Goal: Contribute content: Contribute content

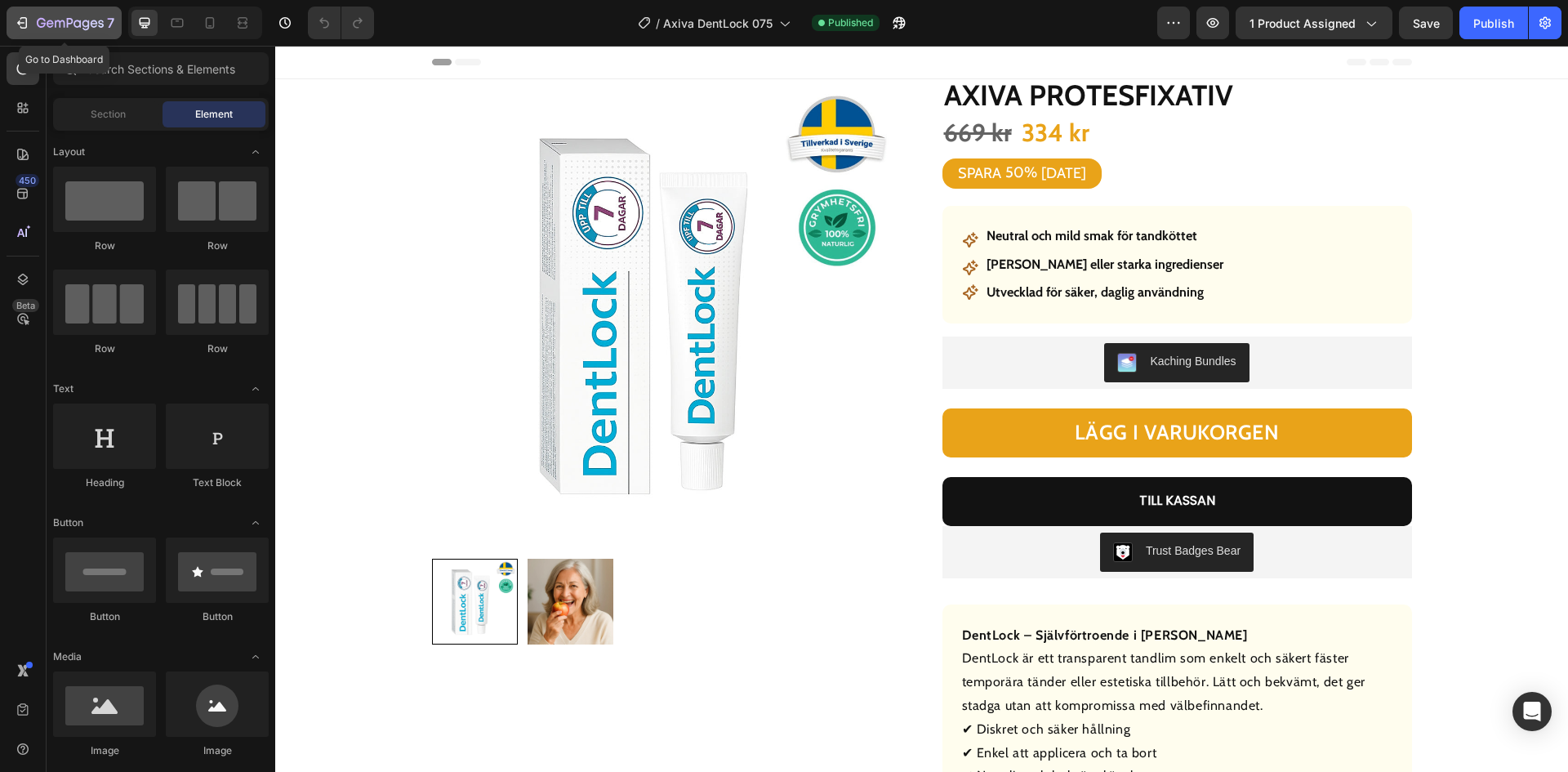
click at [14, 13] on div "7" at bounding box center [63, 23] width 101 height 19
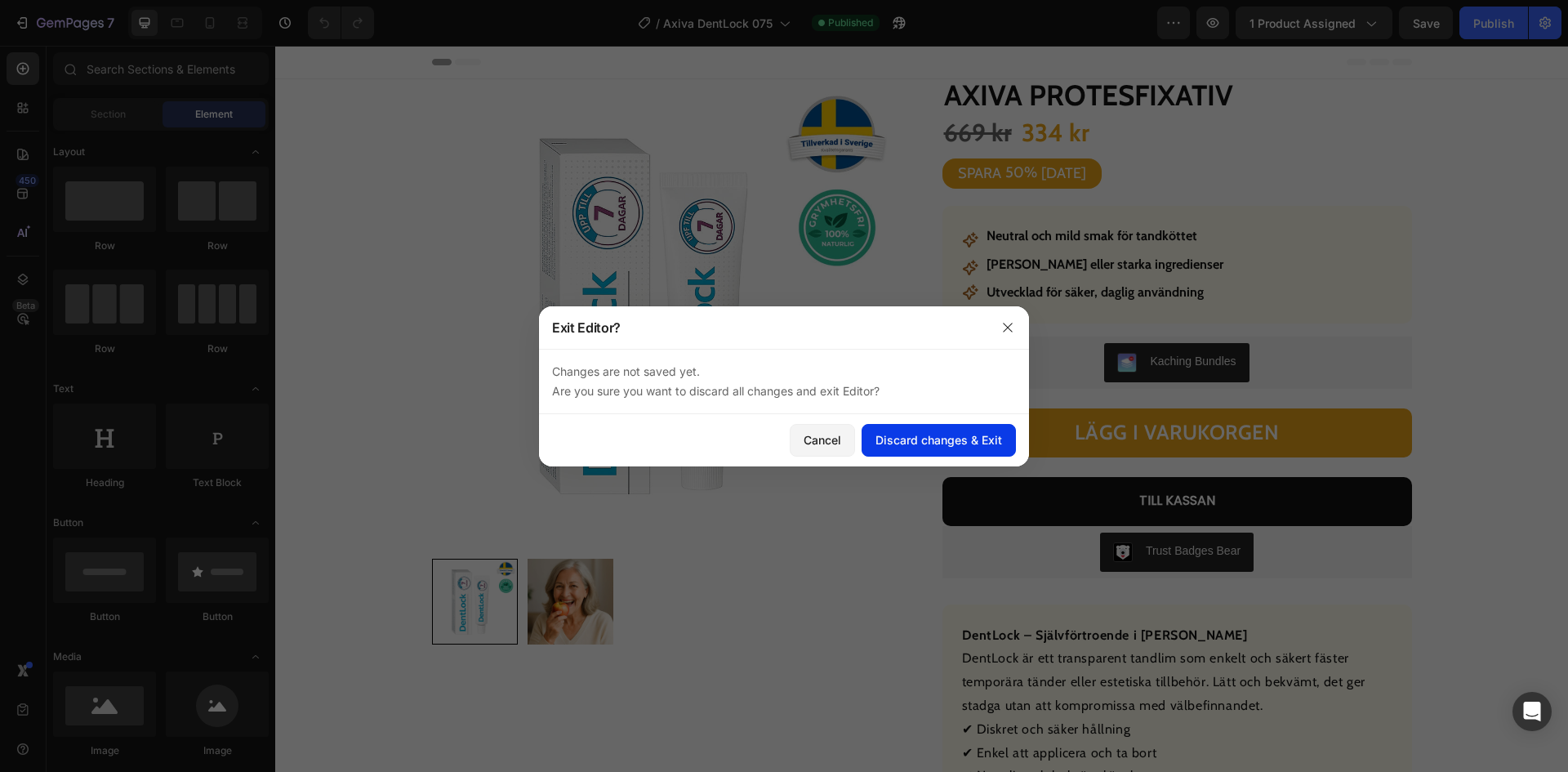
click at [892, 433] on div "Discard changes & Exit" at bounding box center [939, 440] width 127 height 17
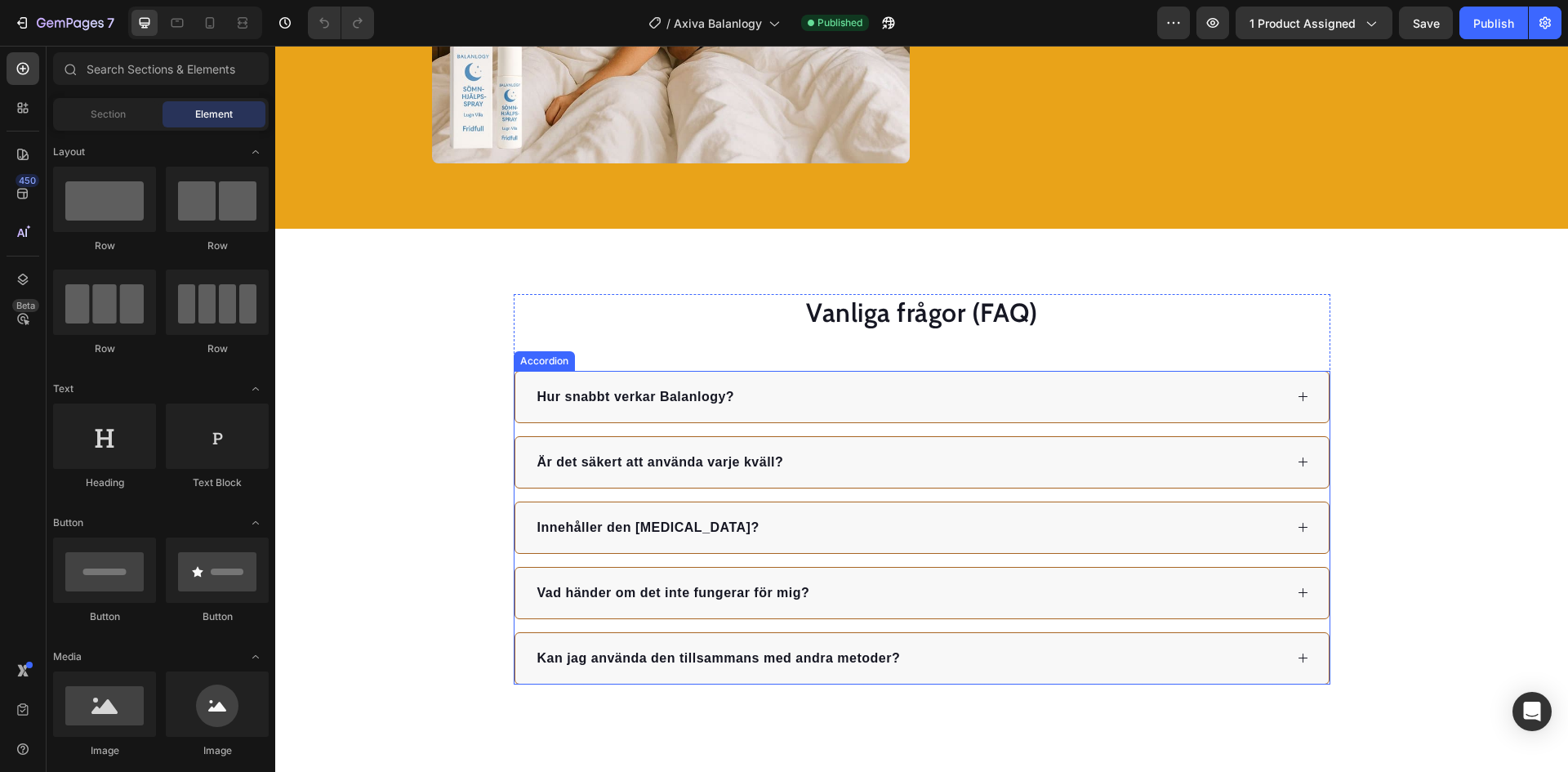
scroll to position [2534, 0]
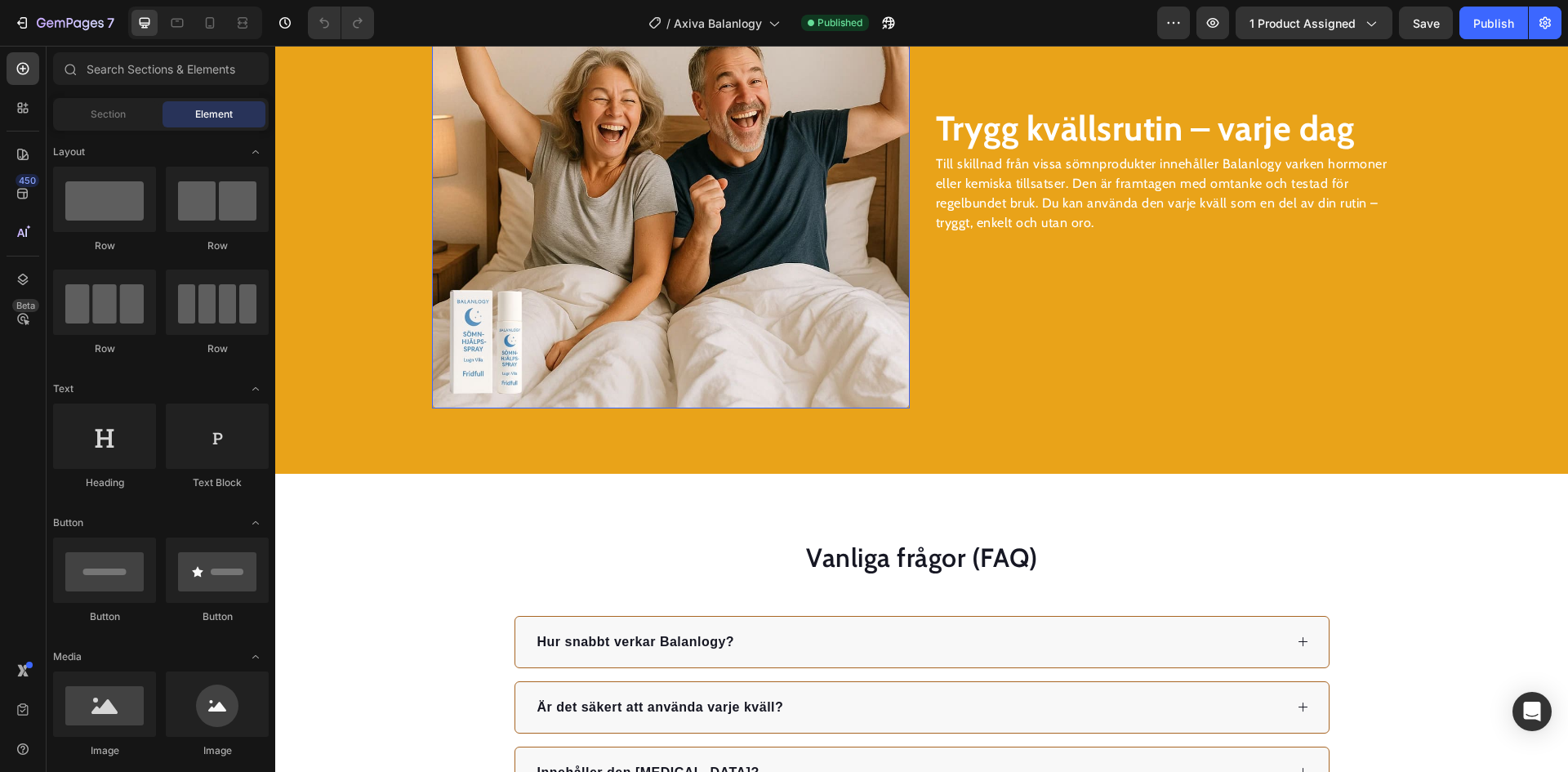
click at [668, 344] on img at bounding box center [671, 170] width 478 height 479
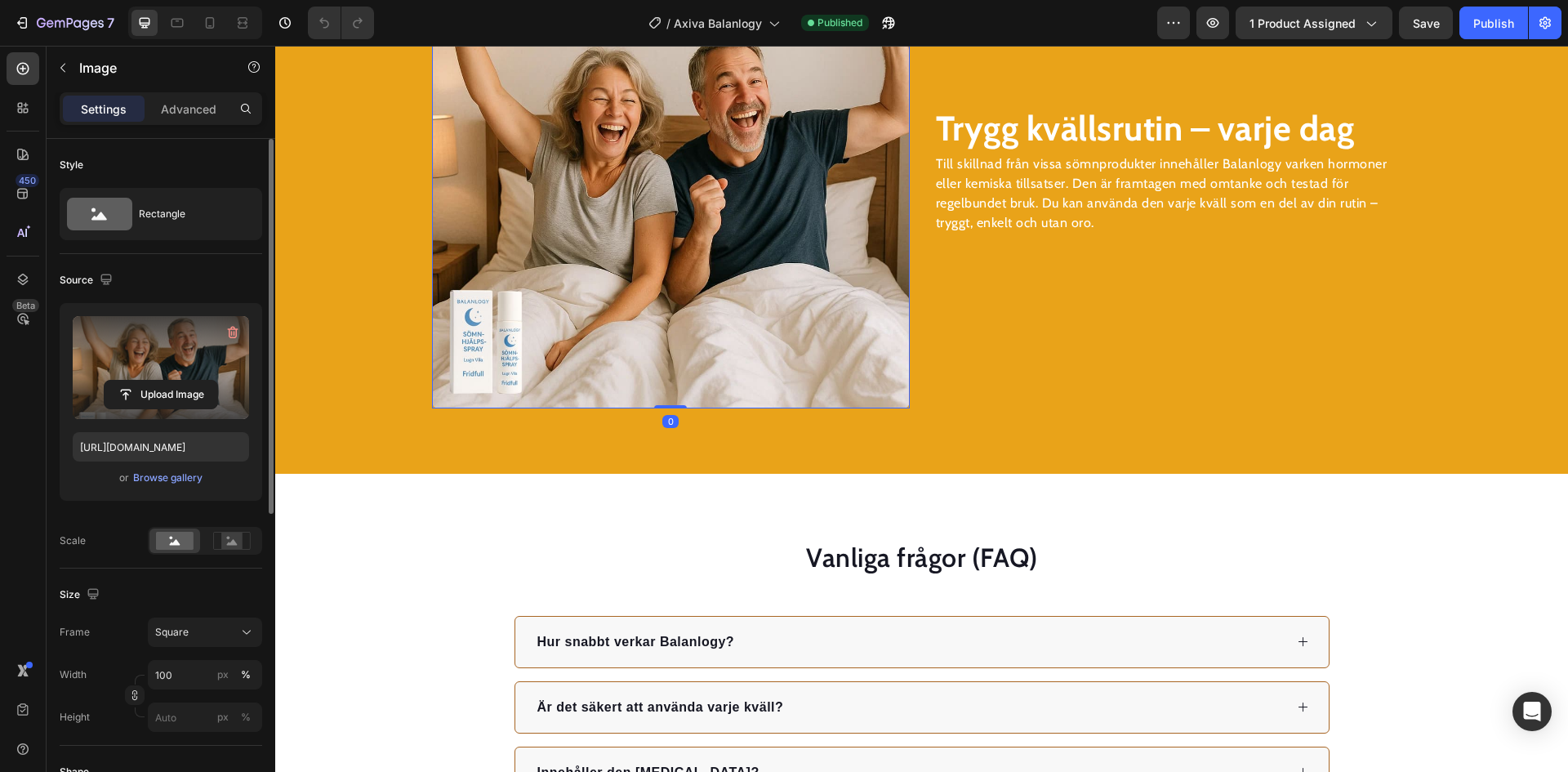
click at [132, 379] on div "Upload Image" at bounding box center [161, 367] width 176 height 103
click at [118, 395] on input "file" at bounding box center [161, 394] width 113 height 28
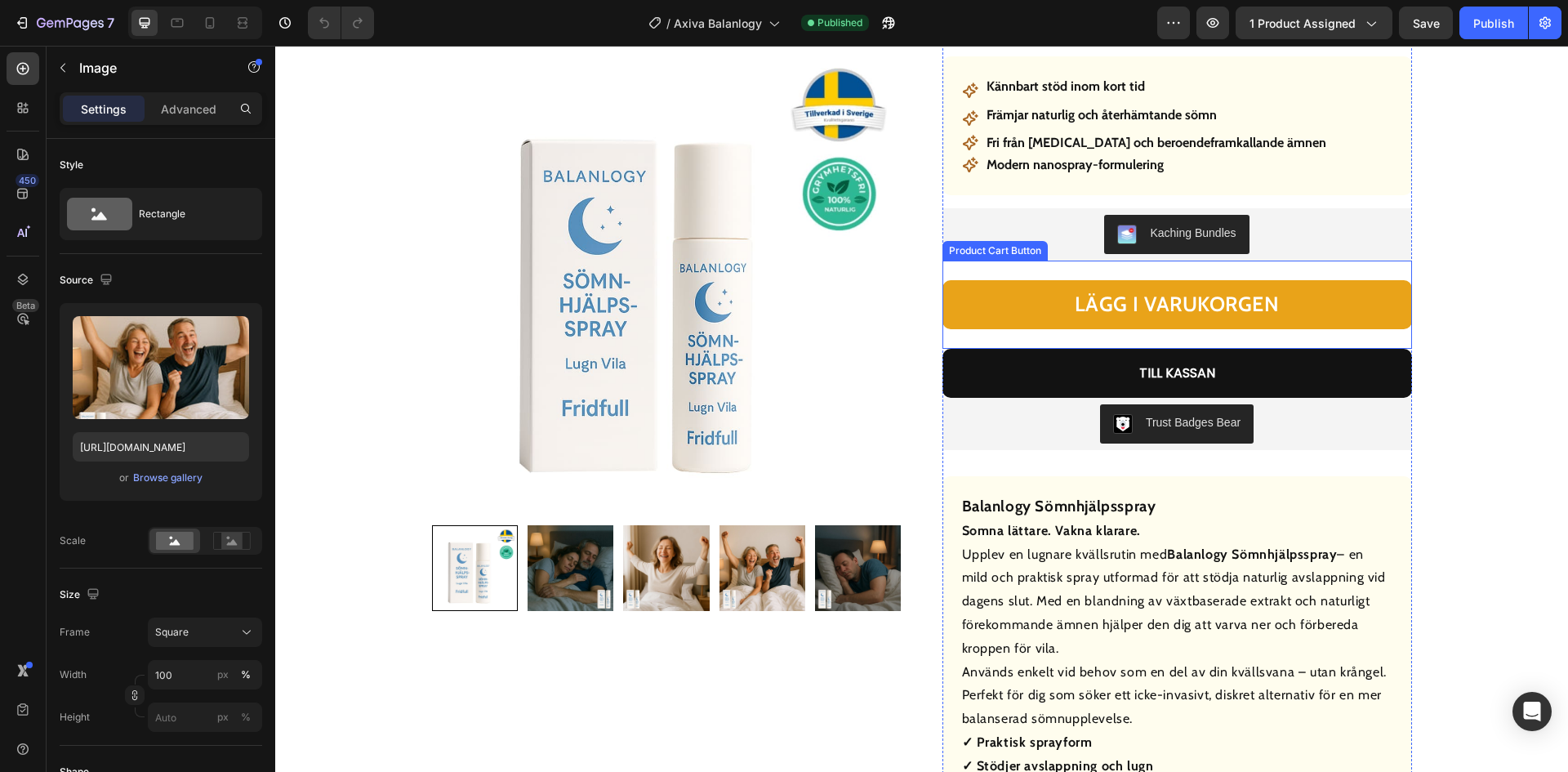
scroll to position [0, 0]
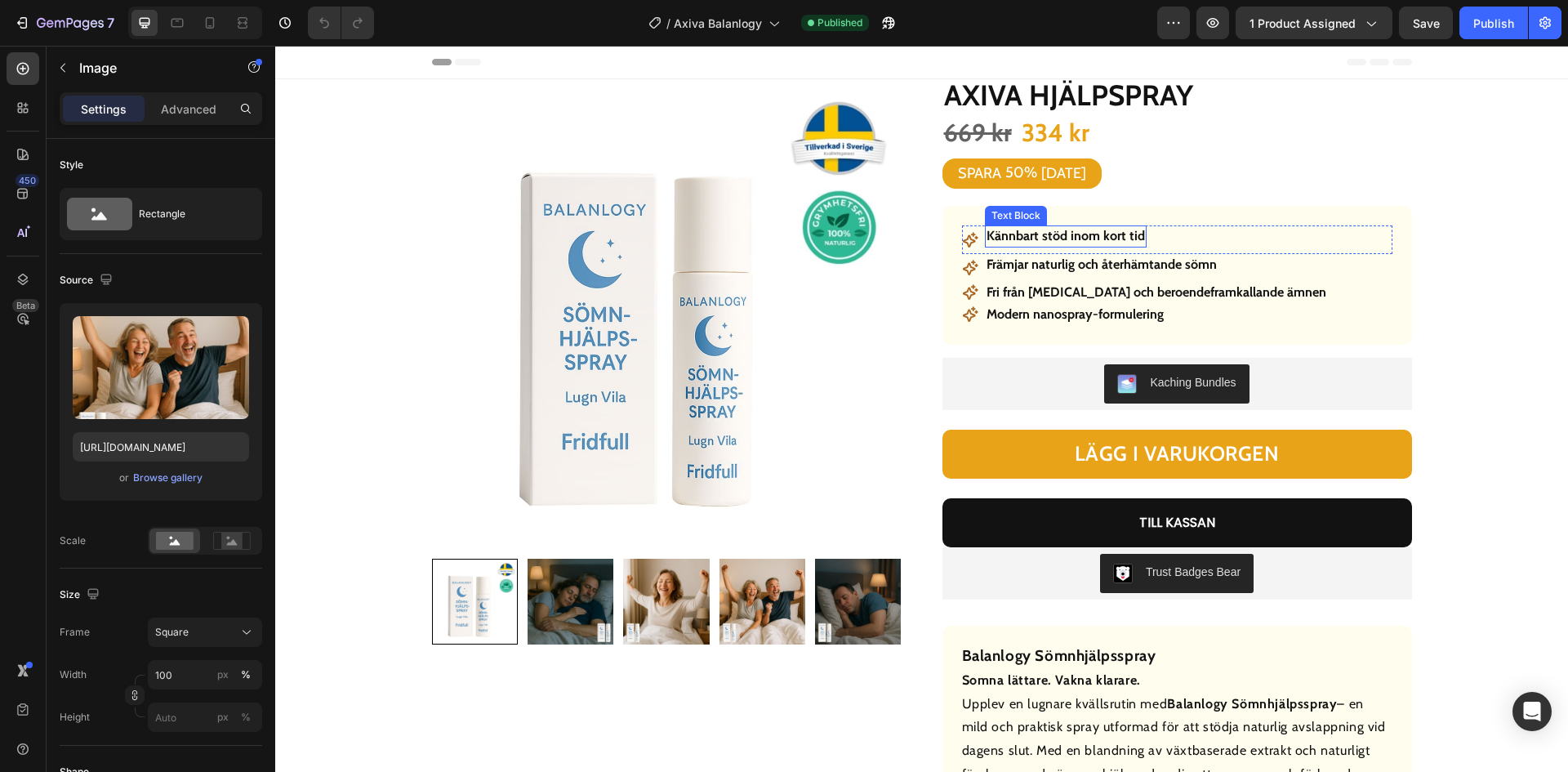
click at [1113, 239] on strong "Kännbart stöd inom kort tid" at bounding box center [1065, 236] width 158 height 15
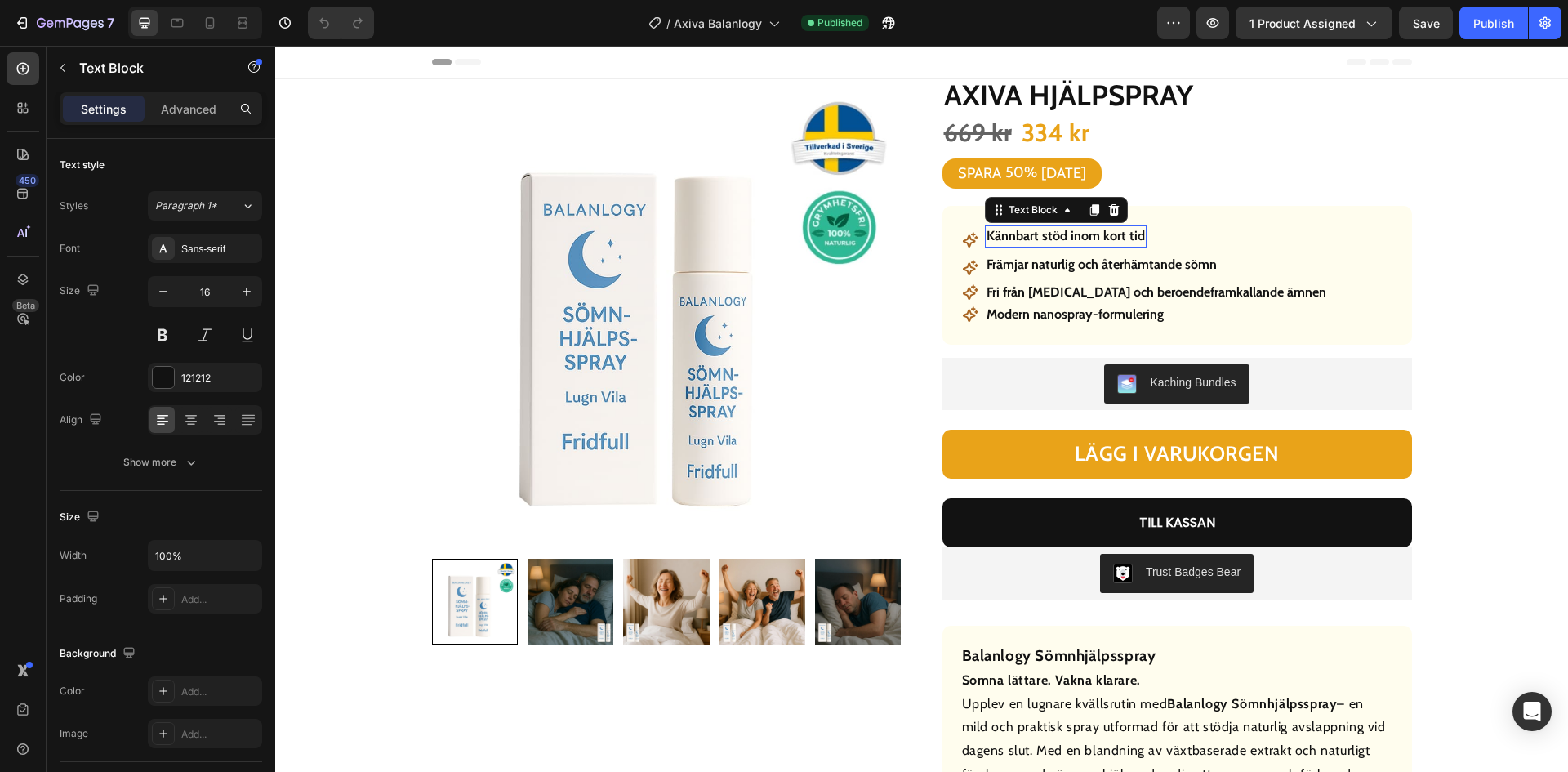
click at [1113, 239] on strong "Kännbart stöd inom kort tid" at bounding box center [1065, 236] width 158 height 15
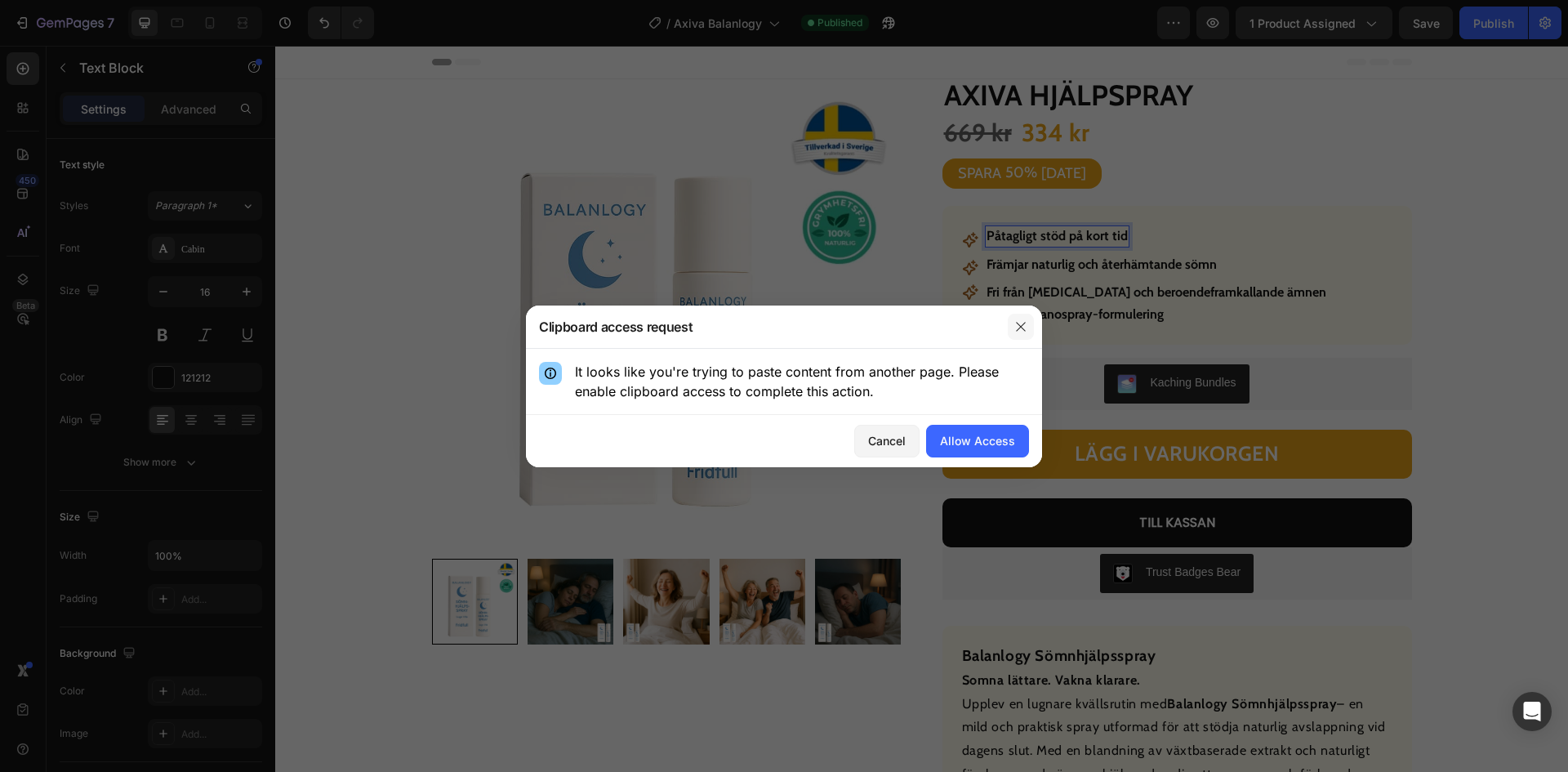
click at [1020, 333] on icon "button" at bounding box center [1021, 327] width 13 height 13
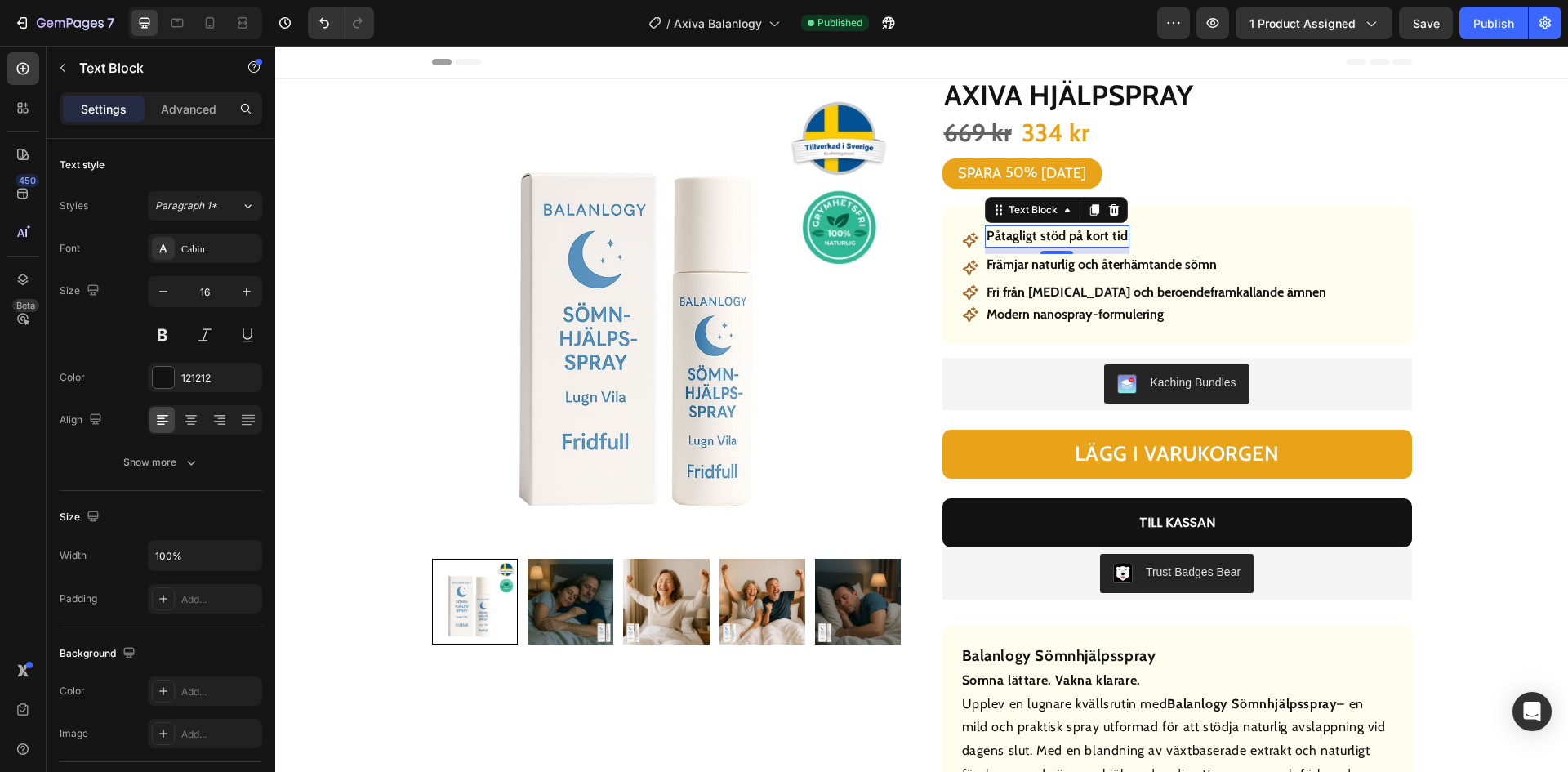
click at [1049, 265] on div "8" at bounding box center [1056, 268] width 16 height 13
click at [1128, 265] on strong "Främjar naturlig och återhämtande sömn" at bounding box center [1101, 265] width 230 height 15
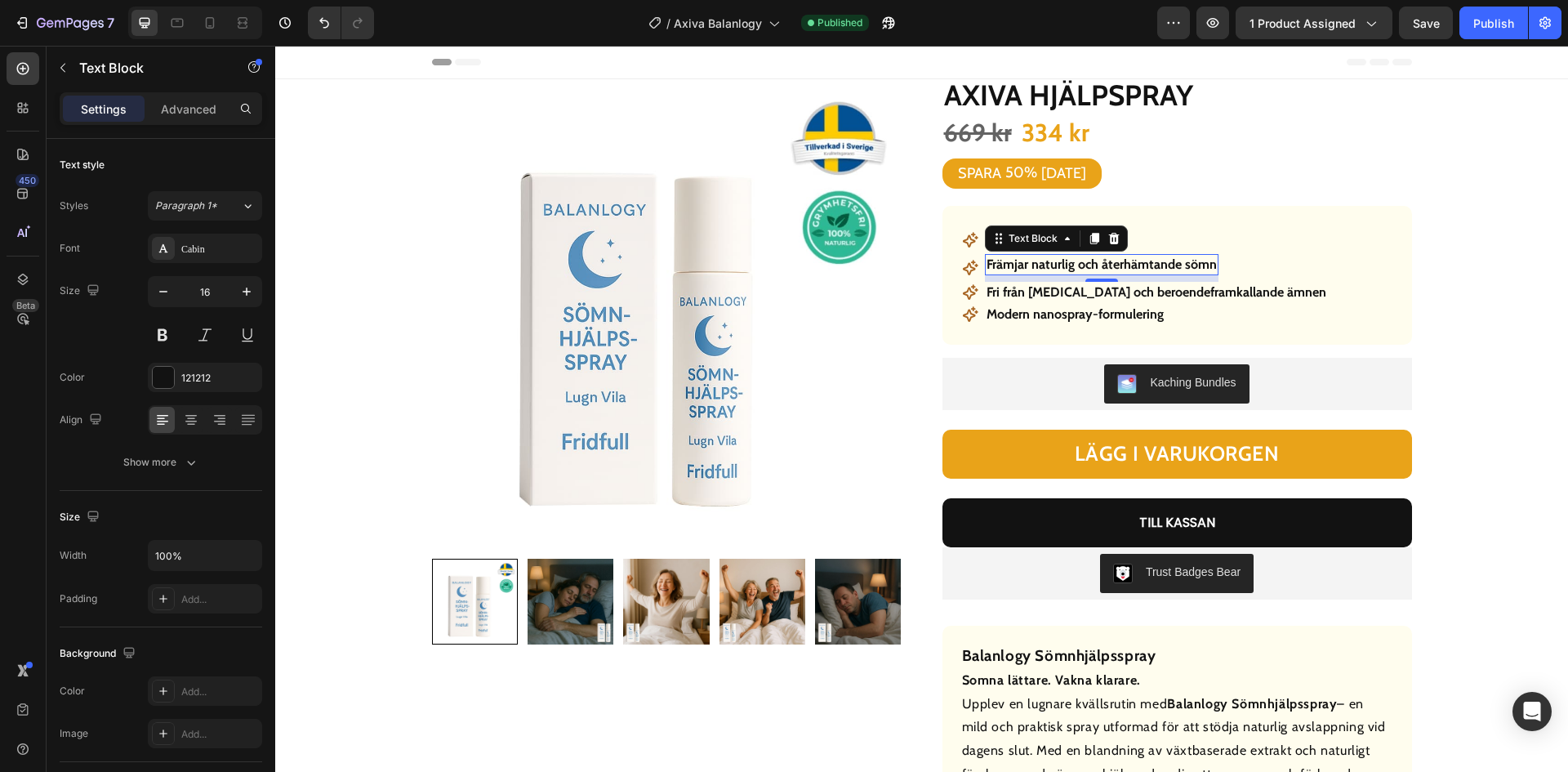
click at [1128, 265] on strong "Främjar naturlig och återhämtande sömn" at bounding box center [1101, 265] width 230 height 15
click at [1113, 294] on strong "Fri från [MEDICAL_DATA] och beroendeframkallande ämnen" at bounding box center [1156, 292] width 339 height 15
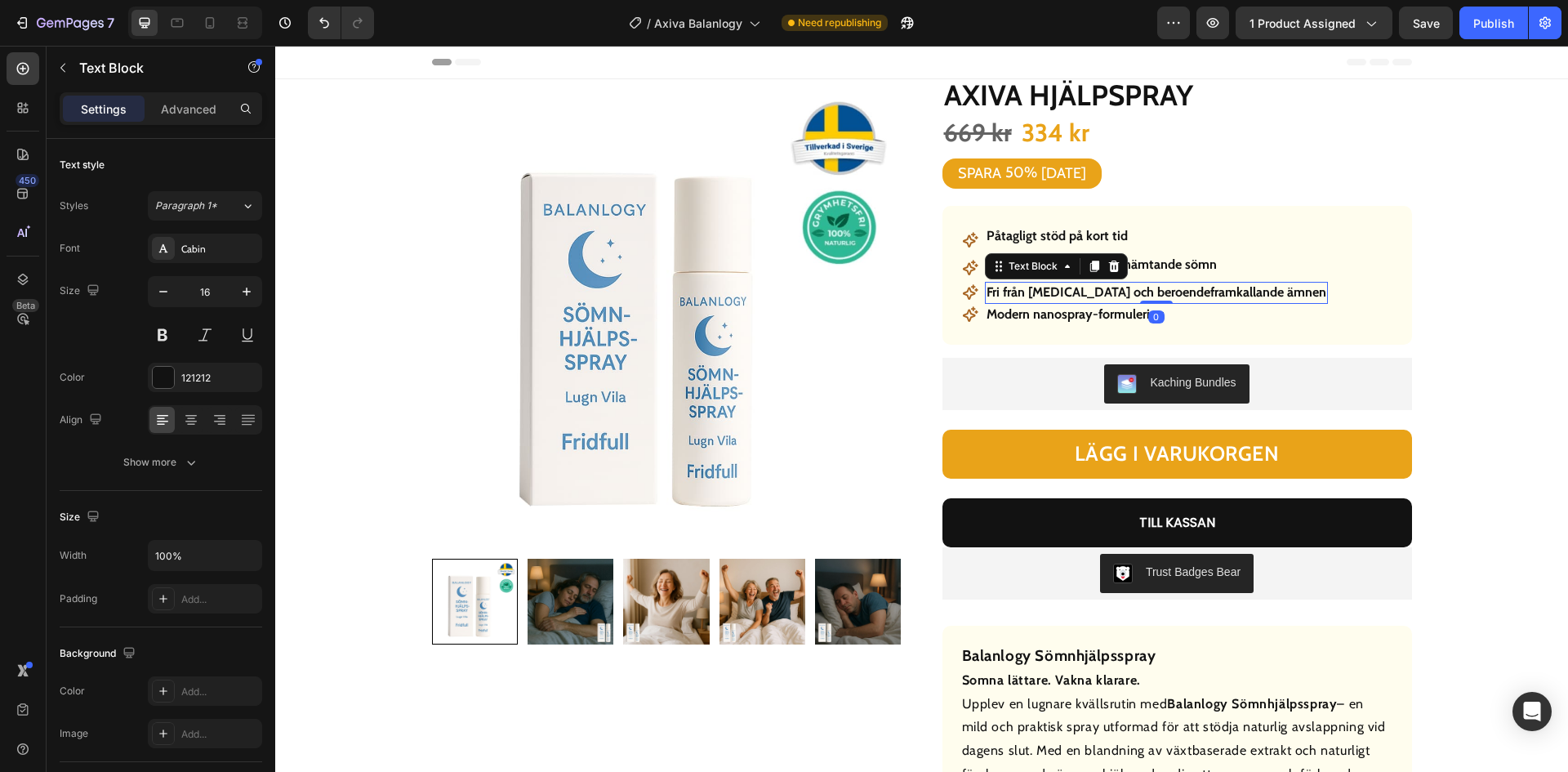
click at [1113, 294] on strong "Fri från [MEDICAL_DATA] och beroendeframkallande ämnen" at bounding box center [1156, 292] width 339 height 15
click at [1026, 313] on strong "Modern nanospray-formulering" at bounding box center [1074, 315] width 177 height 15
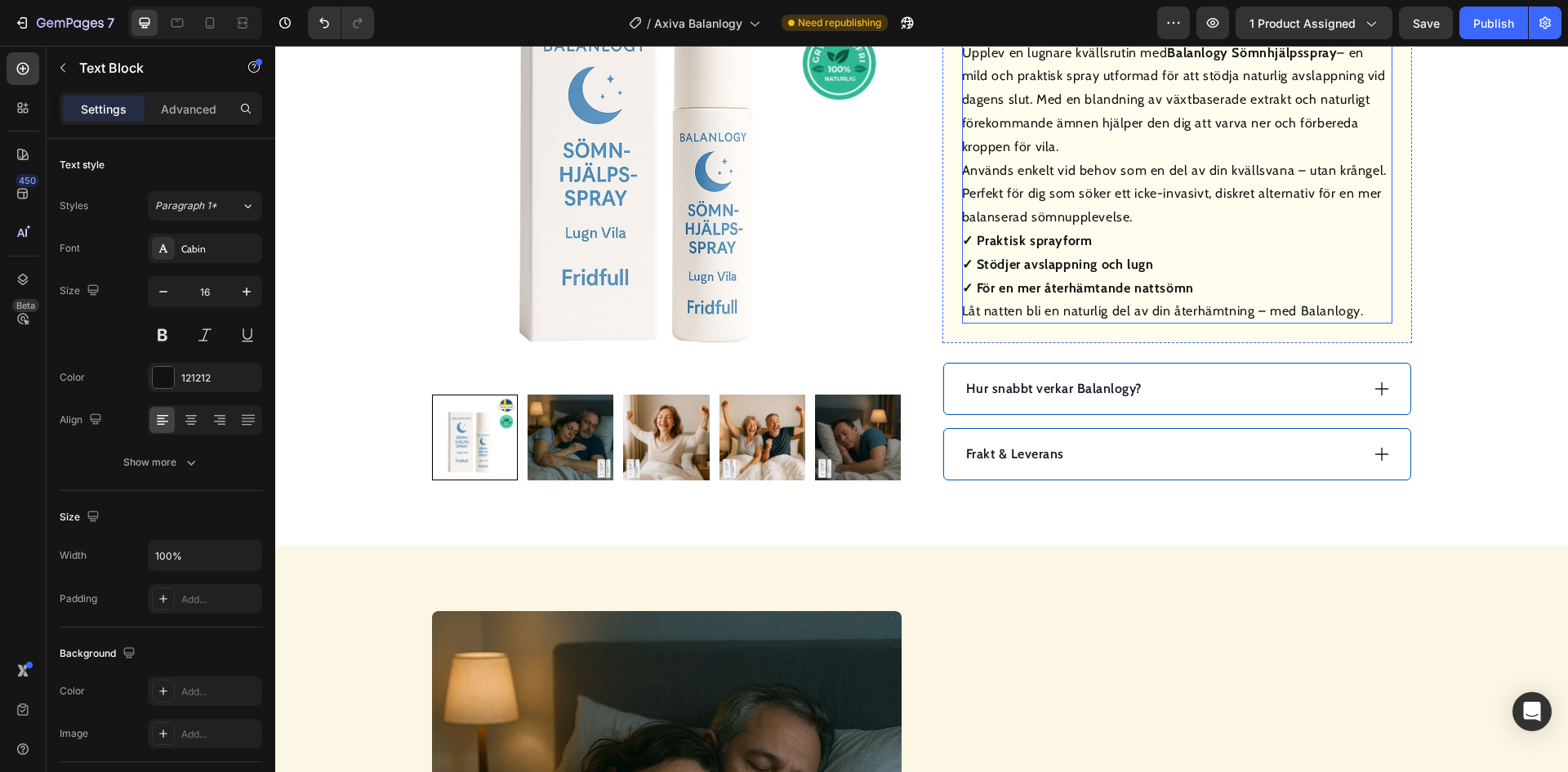
scroll to position [654, 0]
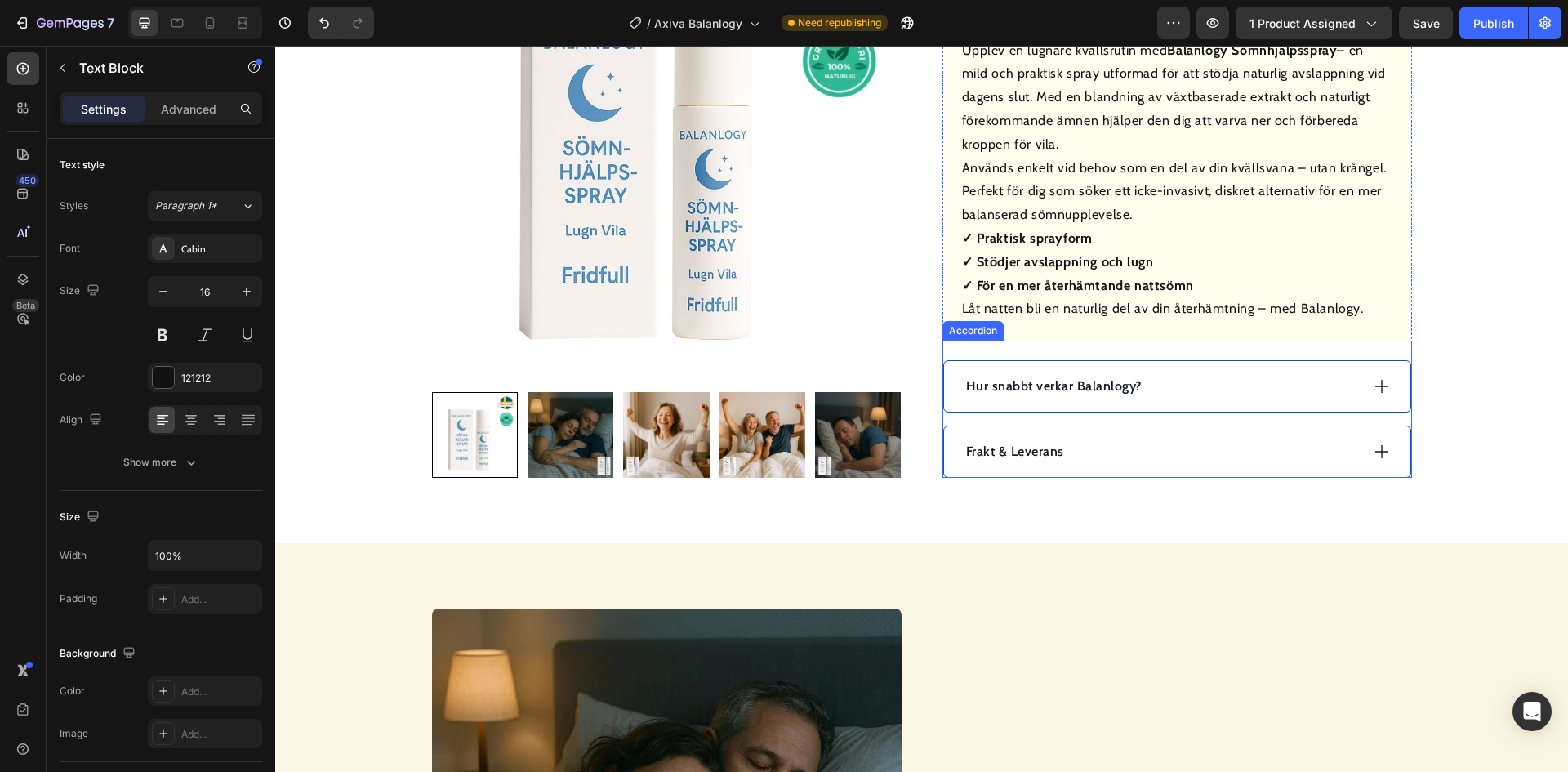
click at [1062, 392] on p "Hur snabbt verkar Balanlogy?" at bounding box center [1053, 386] width 175 height 19
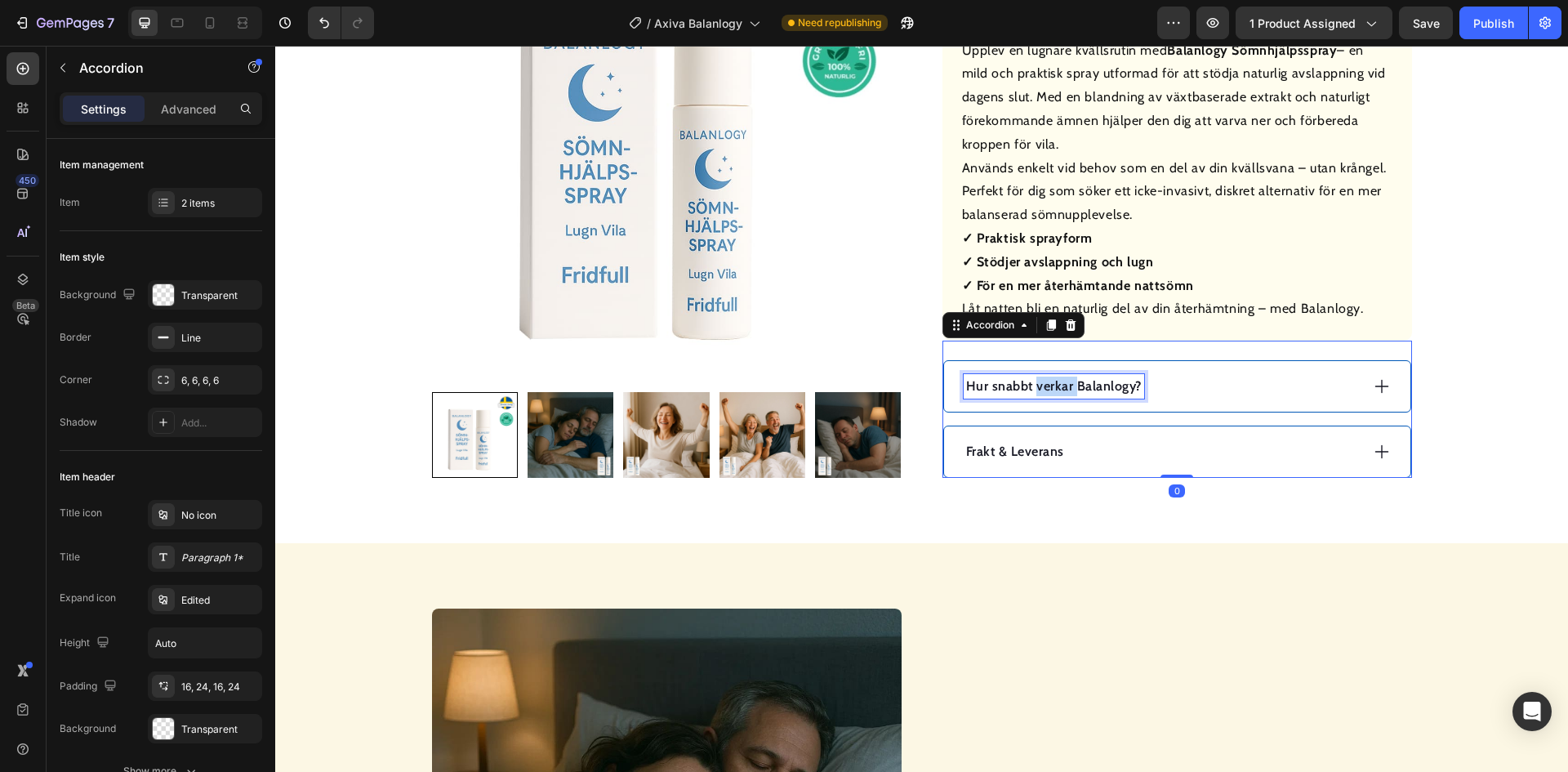
click at [1062, 392] on p "Hur snabbt verkar Balanlogy?" at bounding box center [1053, 386] width 175 height 19
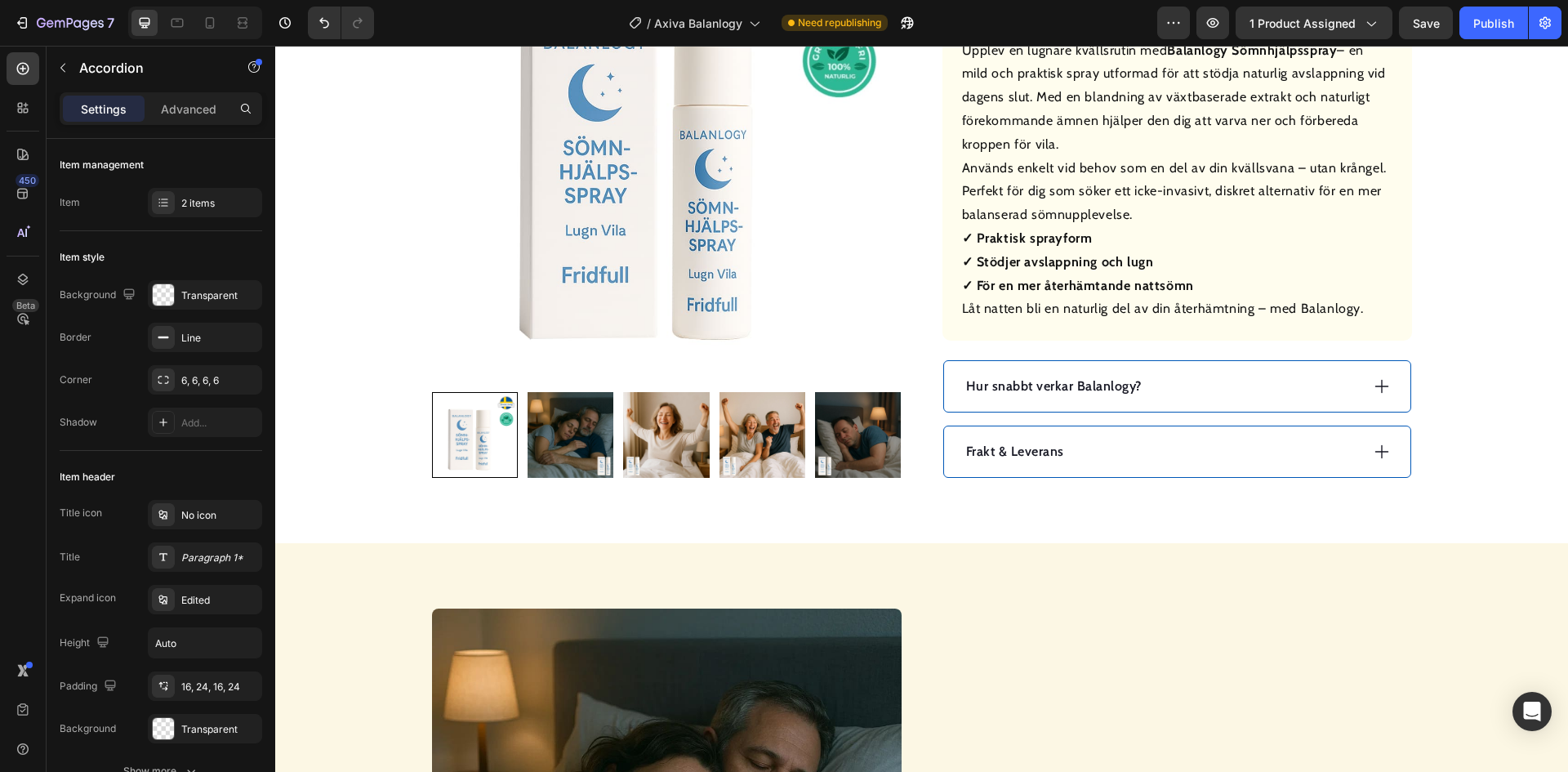
click at [1234, 395] on div "Hur snabbt verkar Balanlogy?" at bounding box center [1162, 386] width 396 height 25
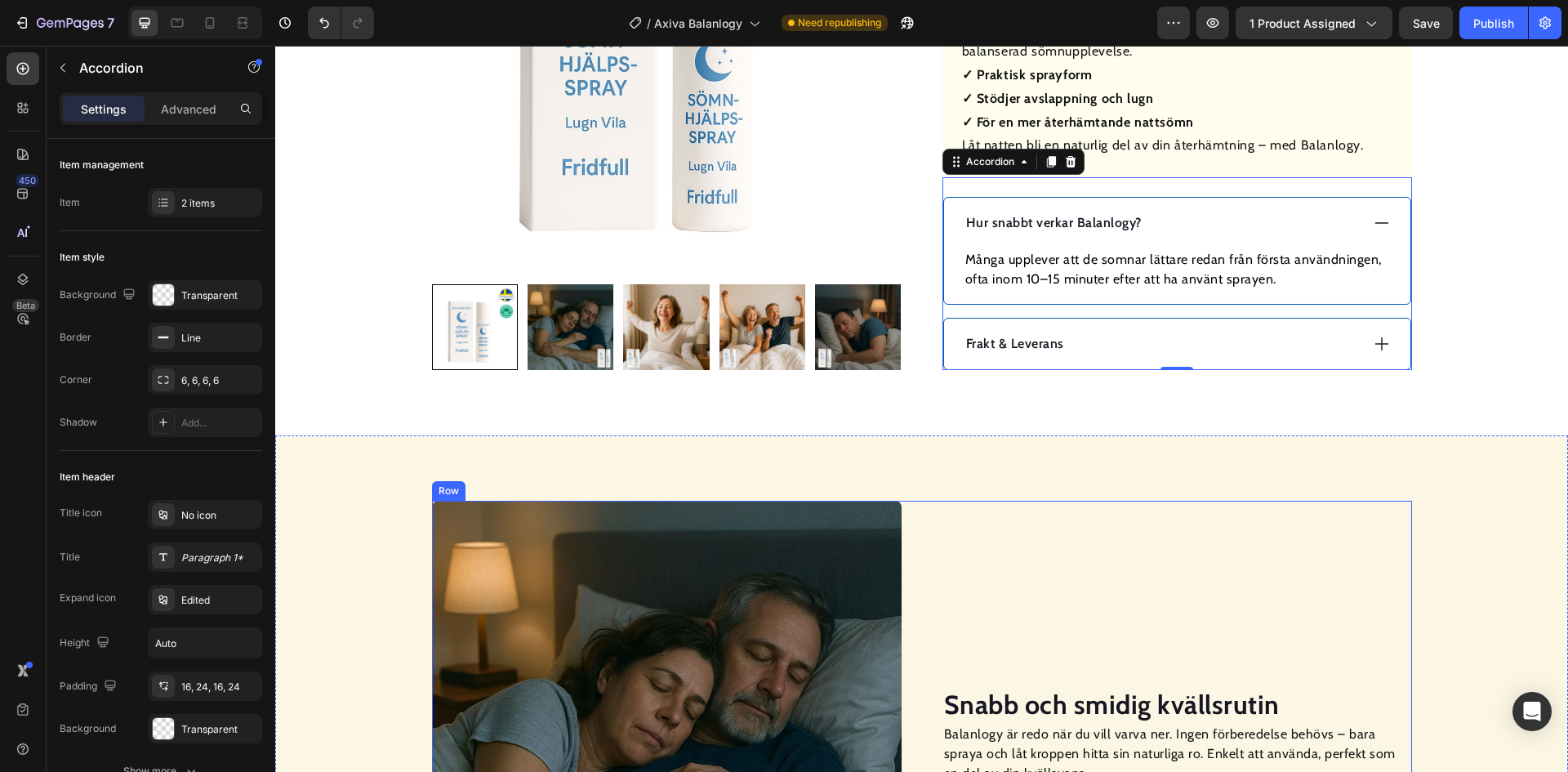
scroll to position [1063, 0]
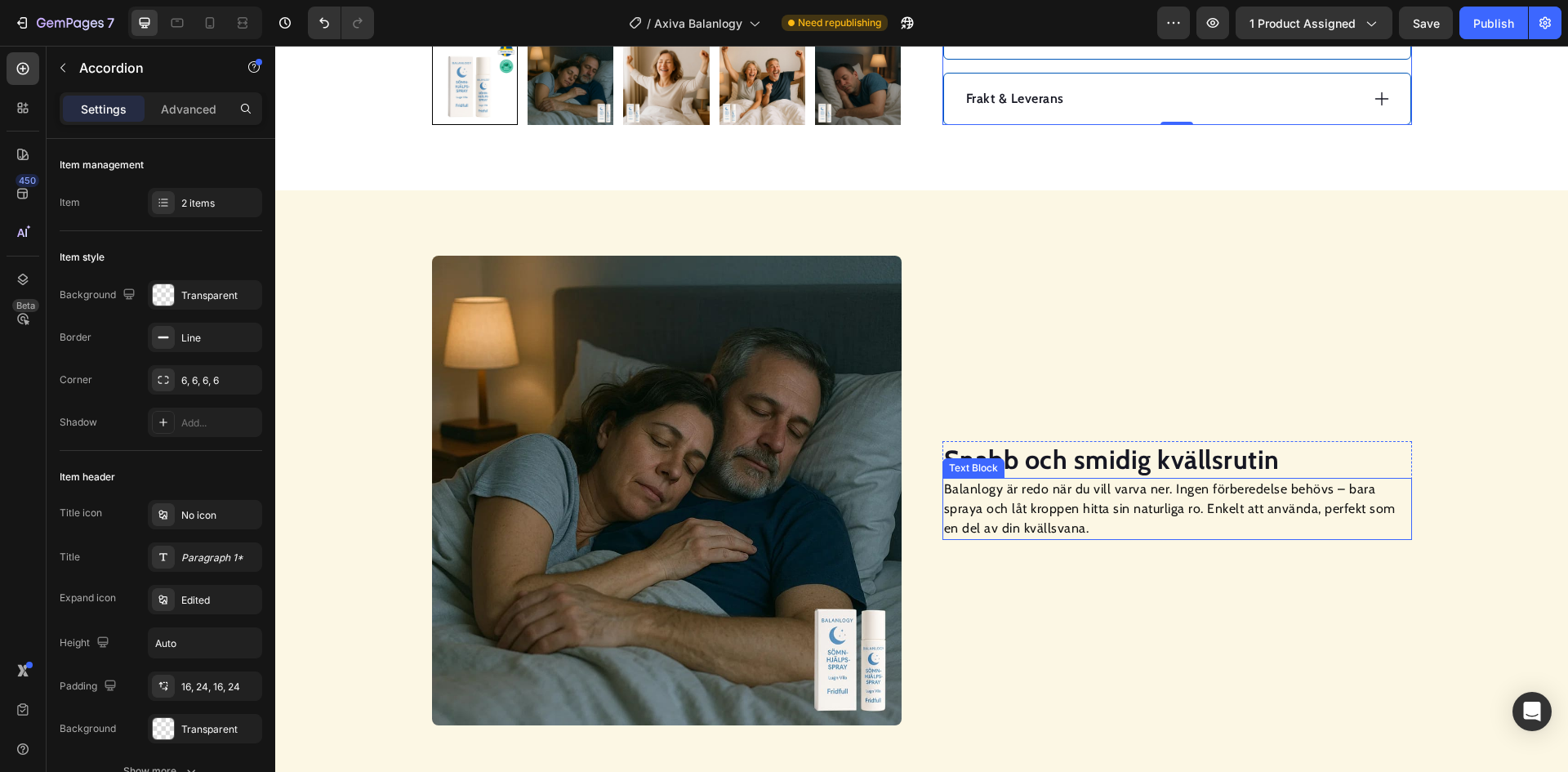
click at [1055, 463] on strong "Snabb och smidig kvällsrutin" at bounding box center [1112, 459] width 335 height 32
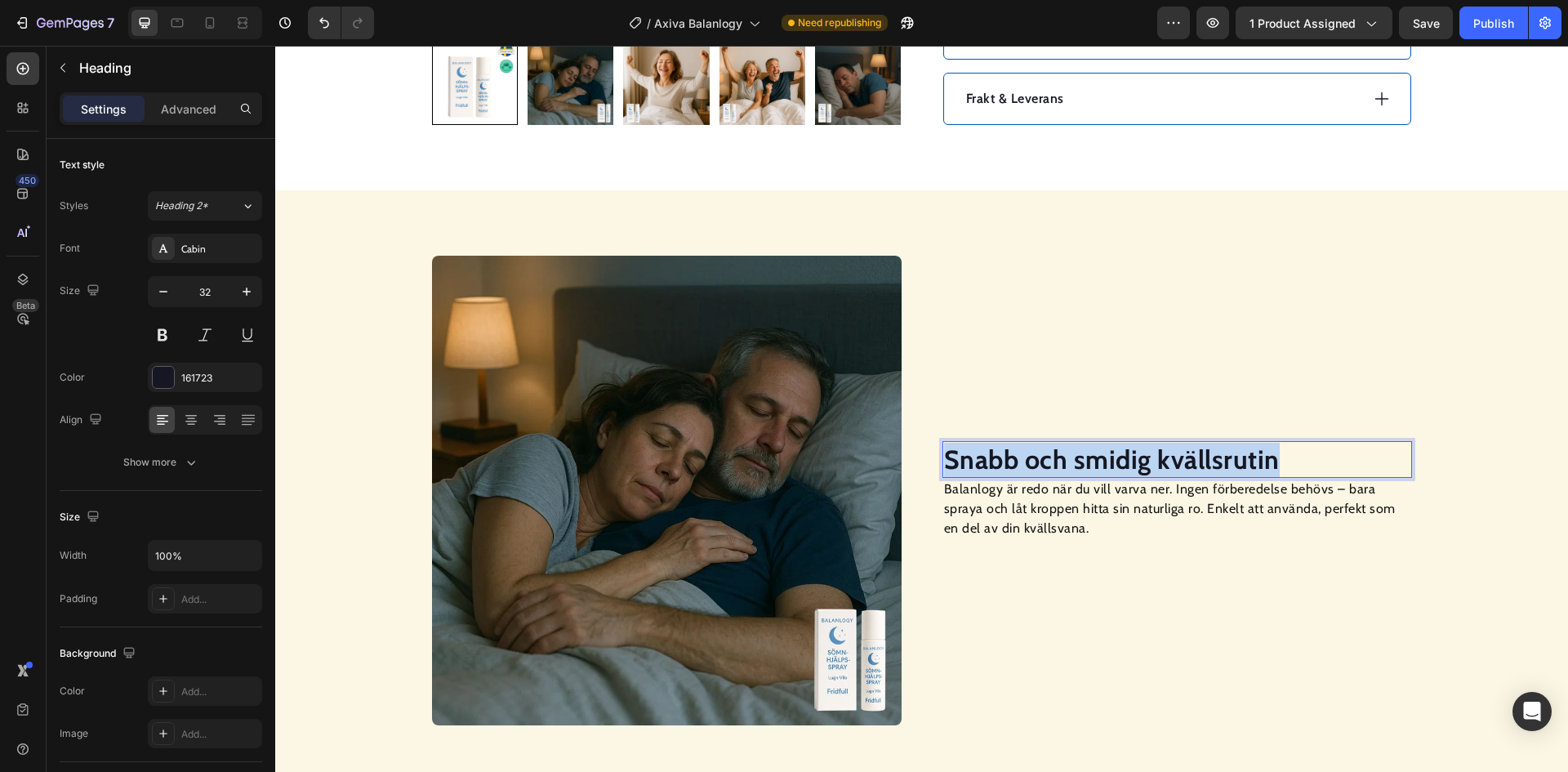
click at [1055, 463] on strong "Snabb och smidig kvällsrutin" at bounding box center [1112, 459] width 335 height 32
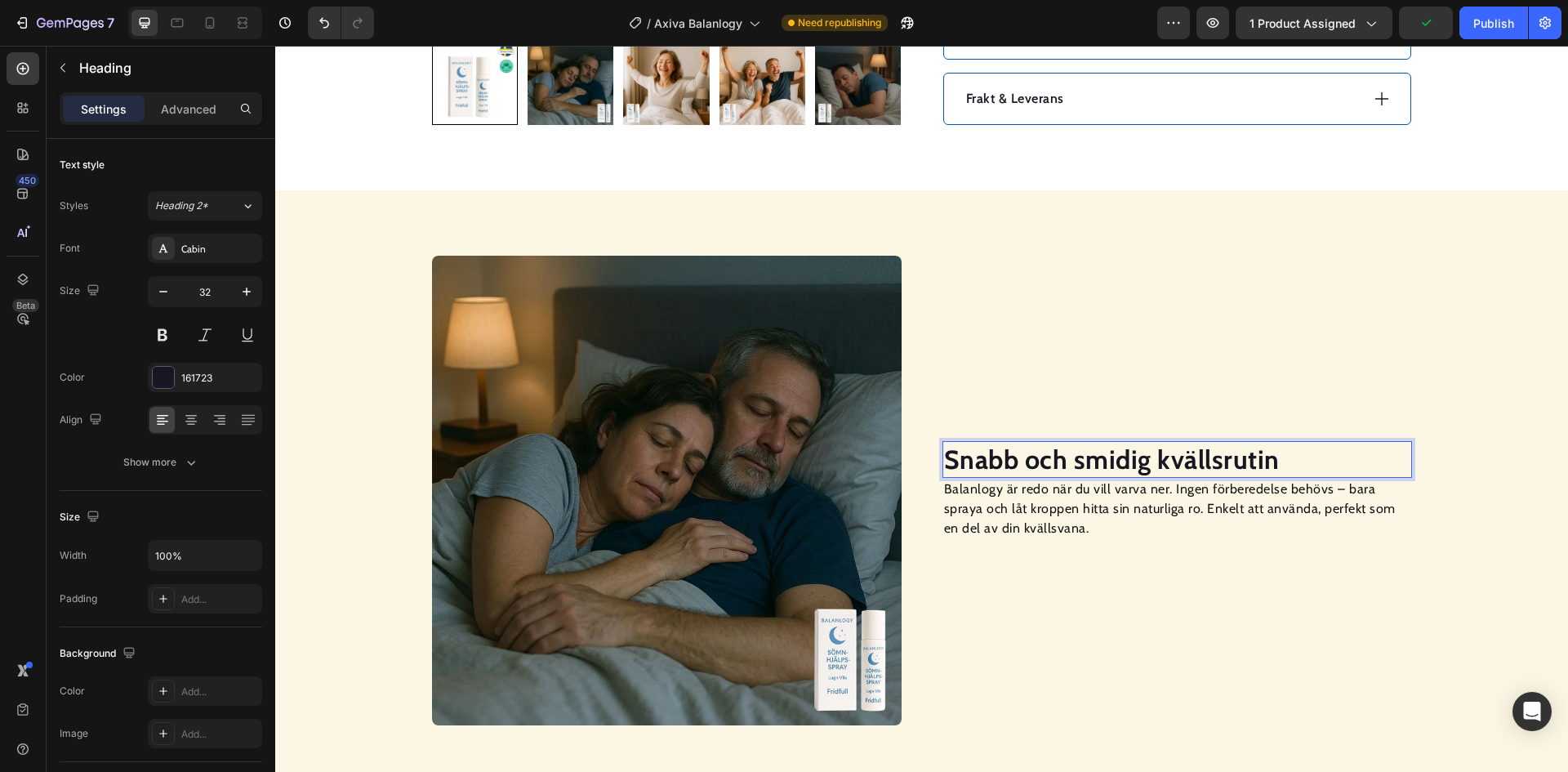
click at [1037, 508] on p "Balanlogy är redo när du vill varva ner. Ingen förberedelse behövs – bara spray…" at bounding box center [1177, 508] width 467 height 58
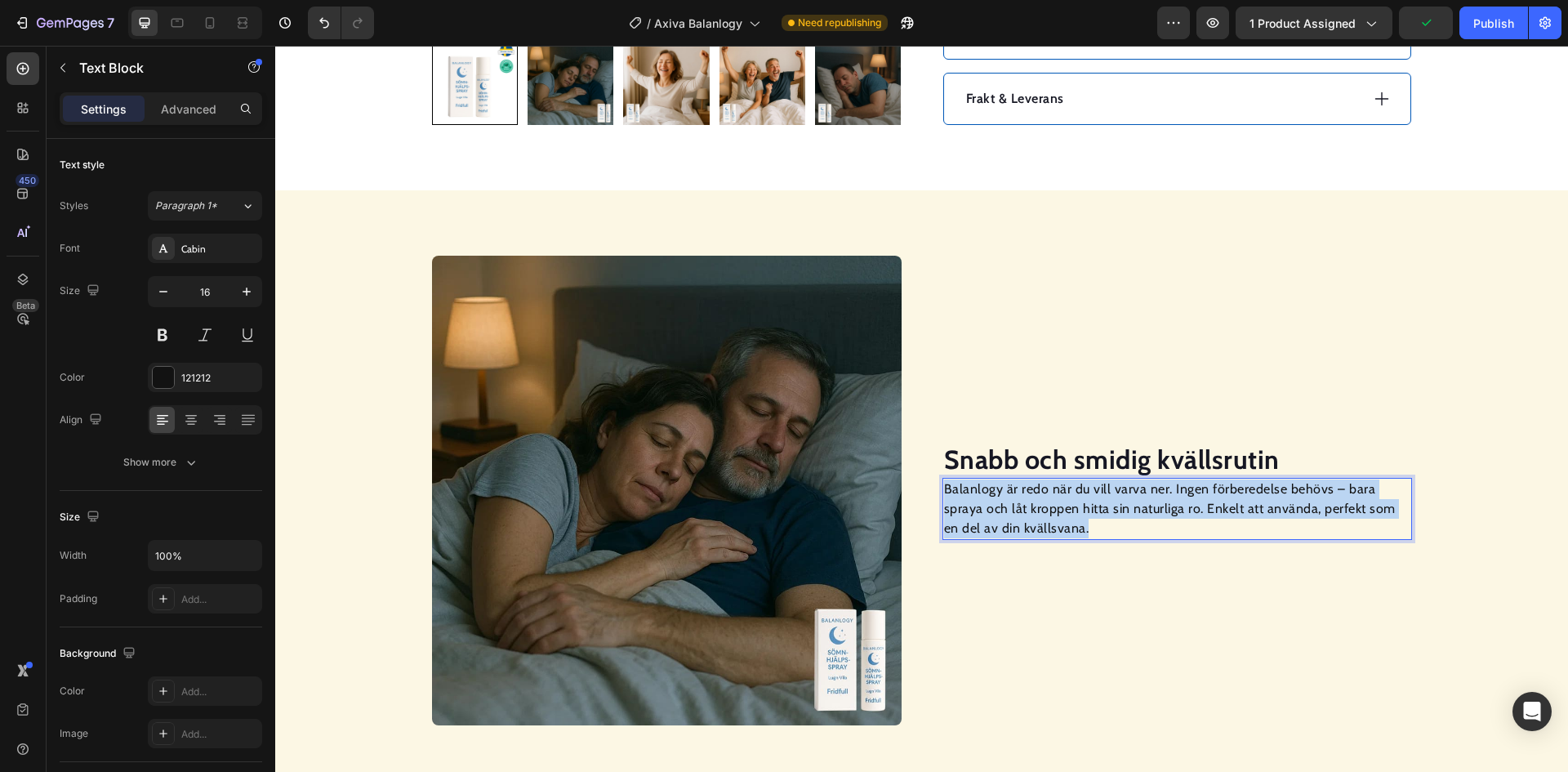
click at [1037, 508] on p "Balanlogy är redo när du vill varva ner. Ingen förberedelse behövs – bara spray…" at bounding box center [1177, 508] width 467 height 58
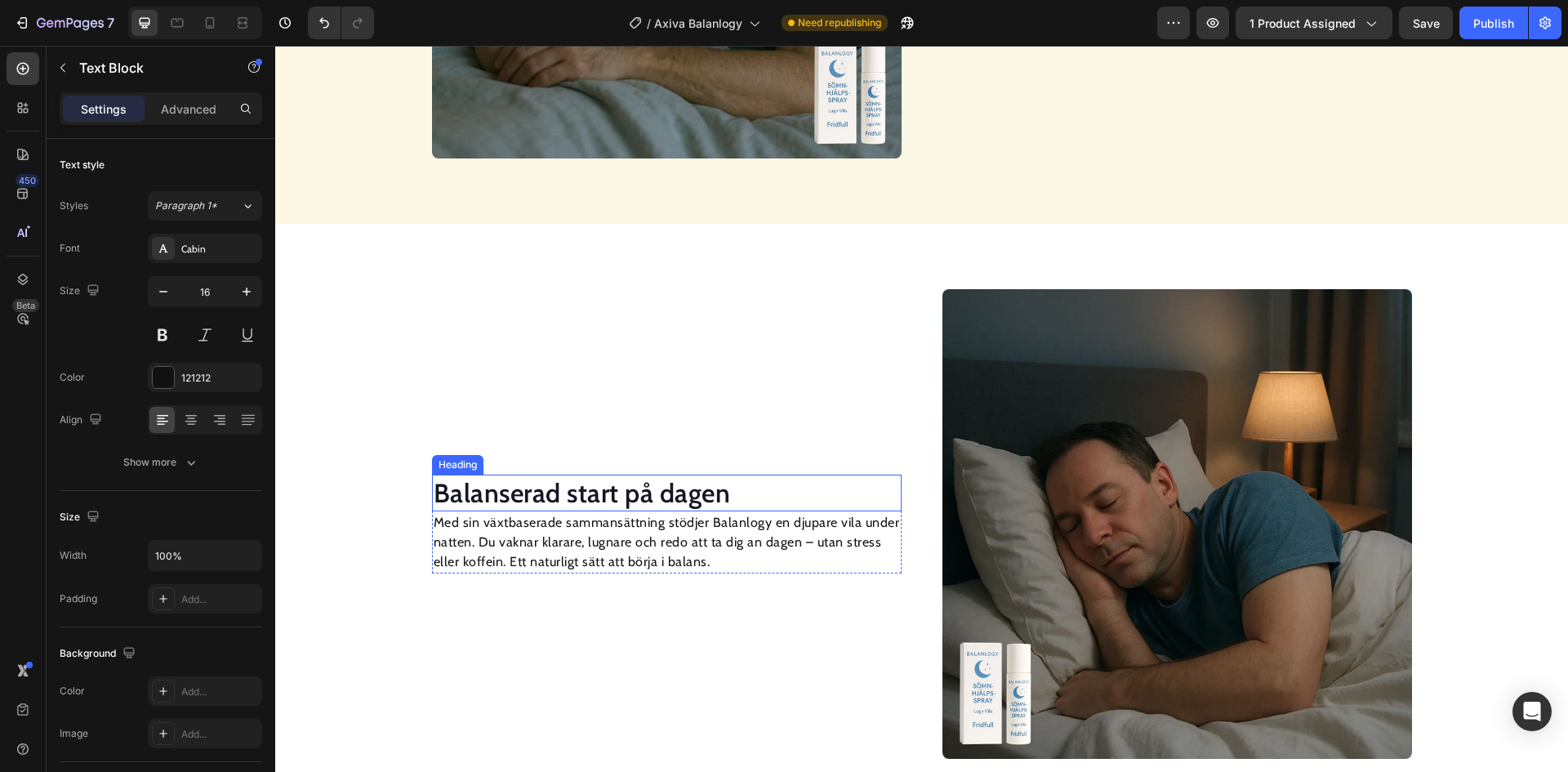
scroll to position [1634, 0]
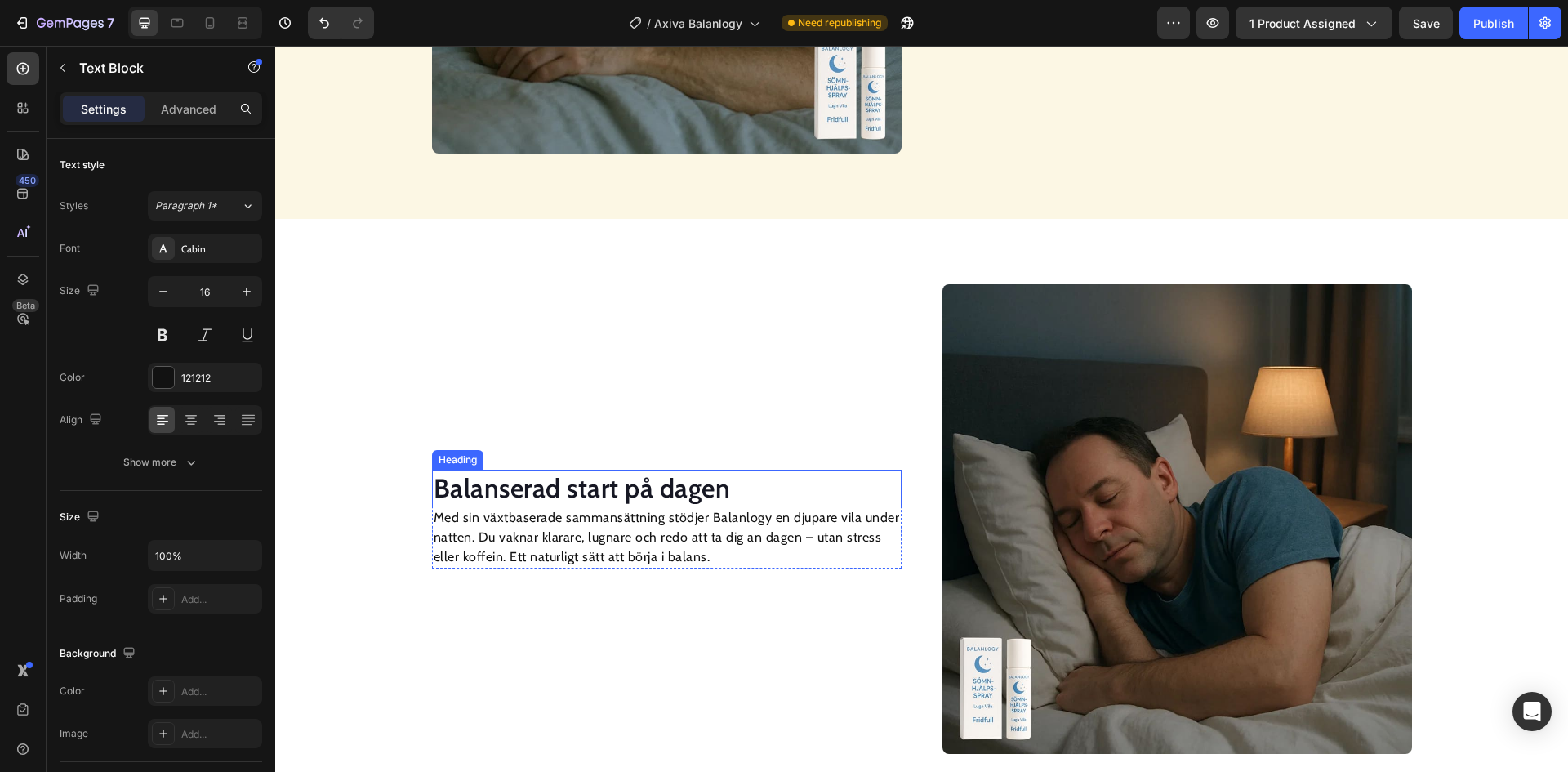
click at [679, 482] on h2 "Balanserad start på dagen" at bounding box center [667, 488] width 470 height 37
click at [678, 481] on h2 "Balanserad start på dagen" at bounding box center [667, 488] width 470 height 37
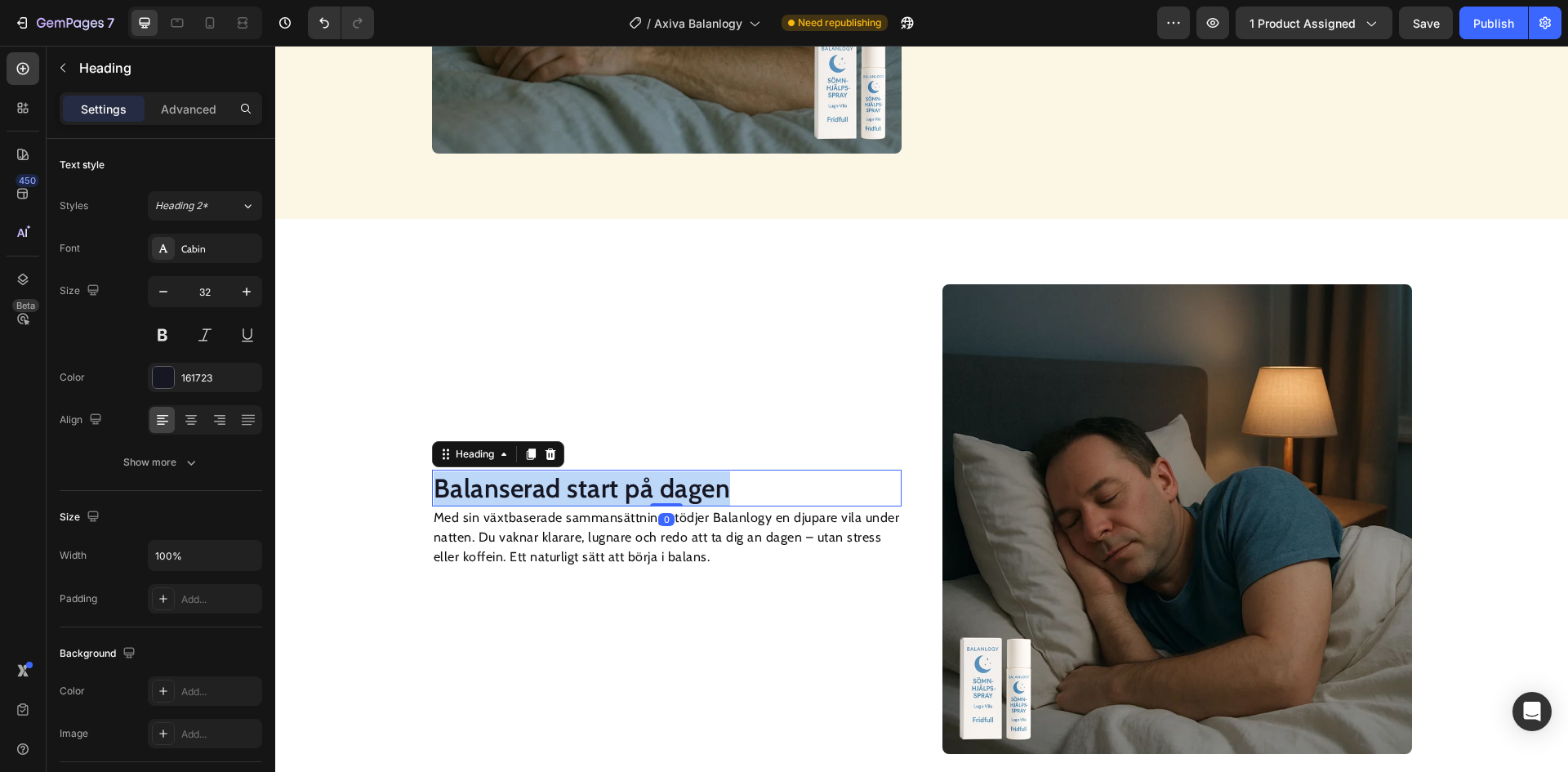
click at [678, 481] on p "Balanserad start på dagen" at bounding box center [666, 489] width 467 height 35
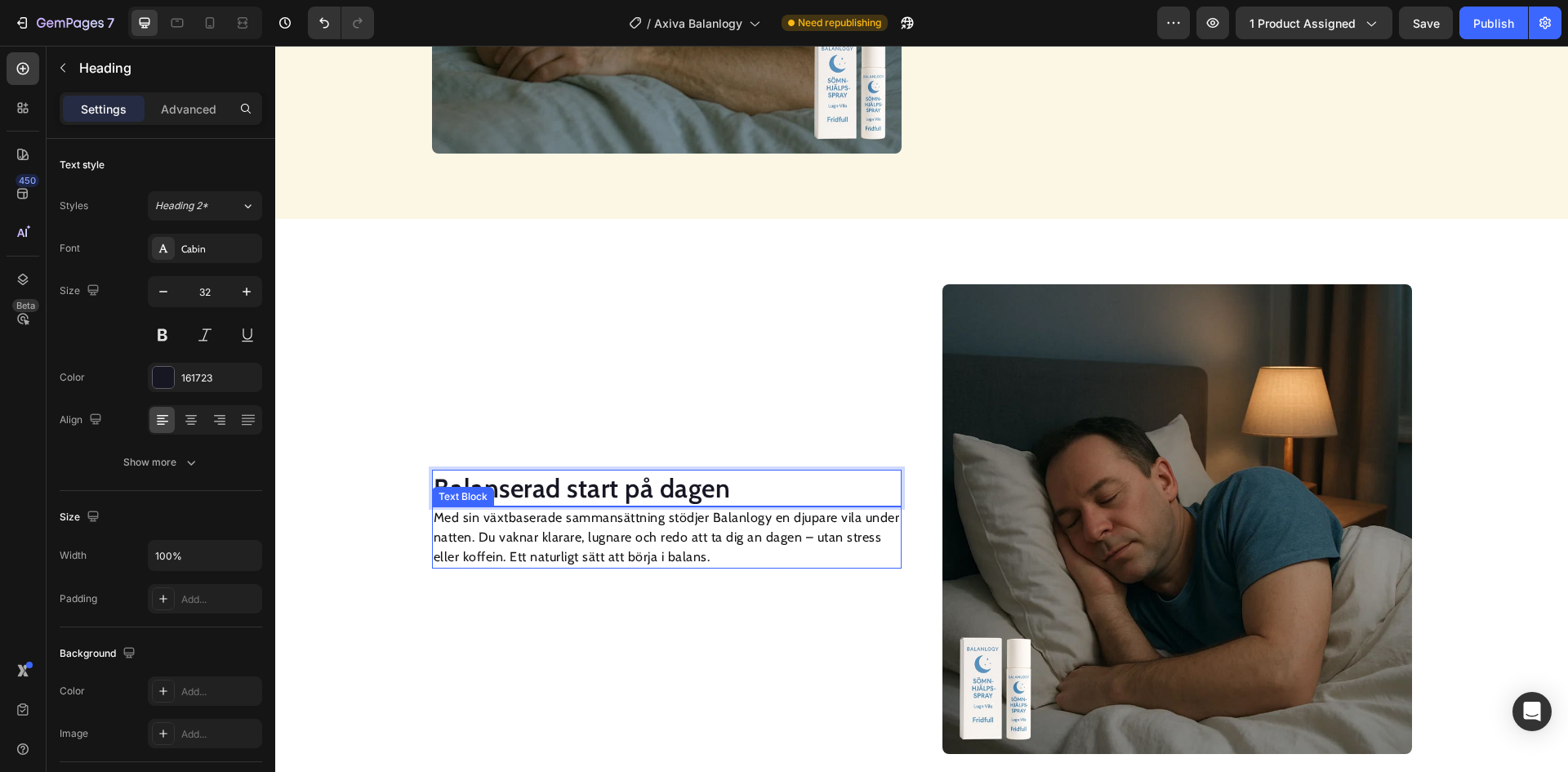
click at [649, 525] on p "Med sin växtbaserade sammansättning stödjer Balanlogy en djupare vila under nat…" at bounding box center [666, 537] width 467 height 58
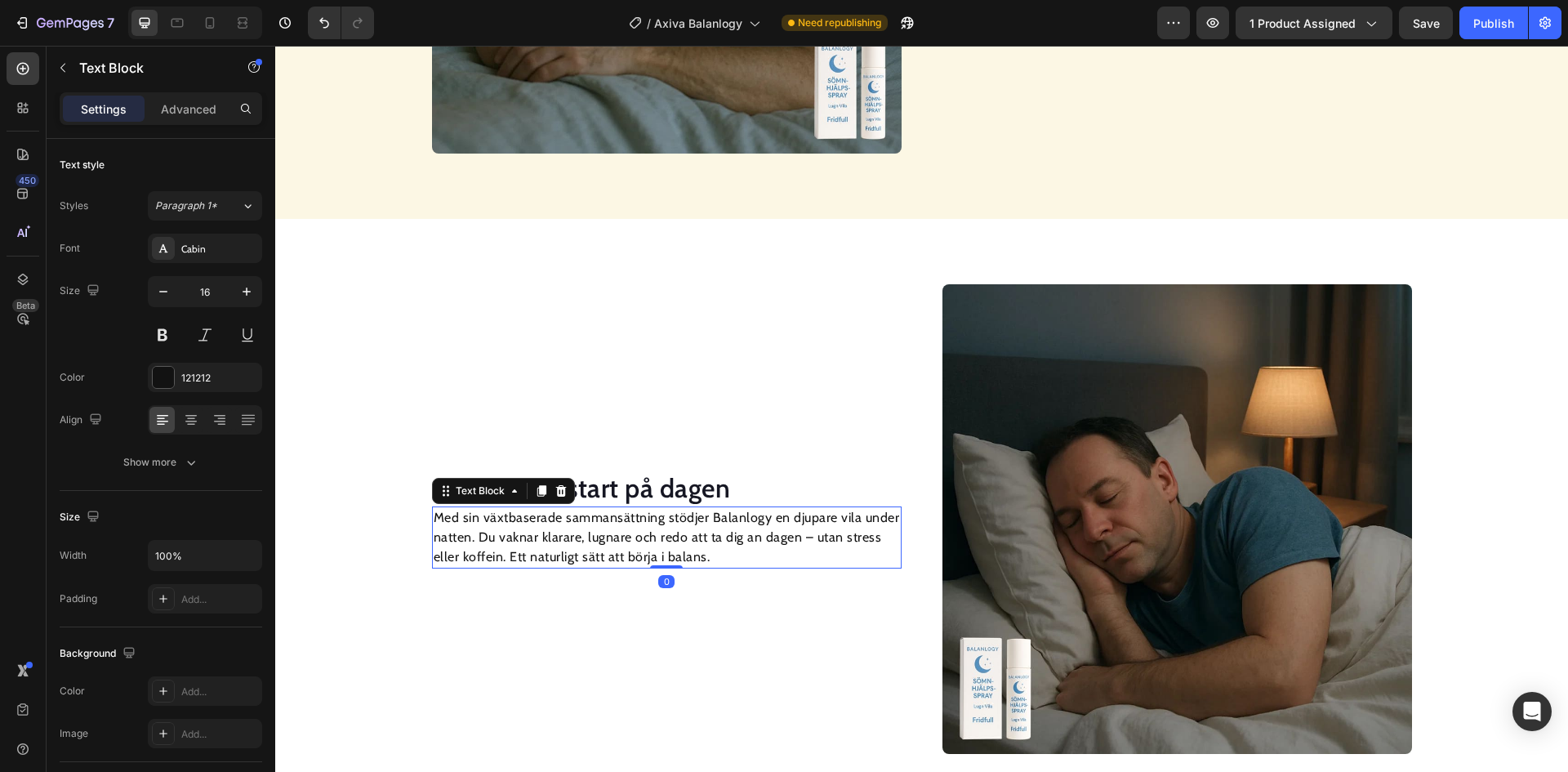
click at [649, 525] on p "Med sin växtbaserade sammansättning stödjer Balanlogy en djupare vila under nat…" at bounding box center [666, 537] width 467 height 58
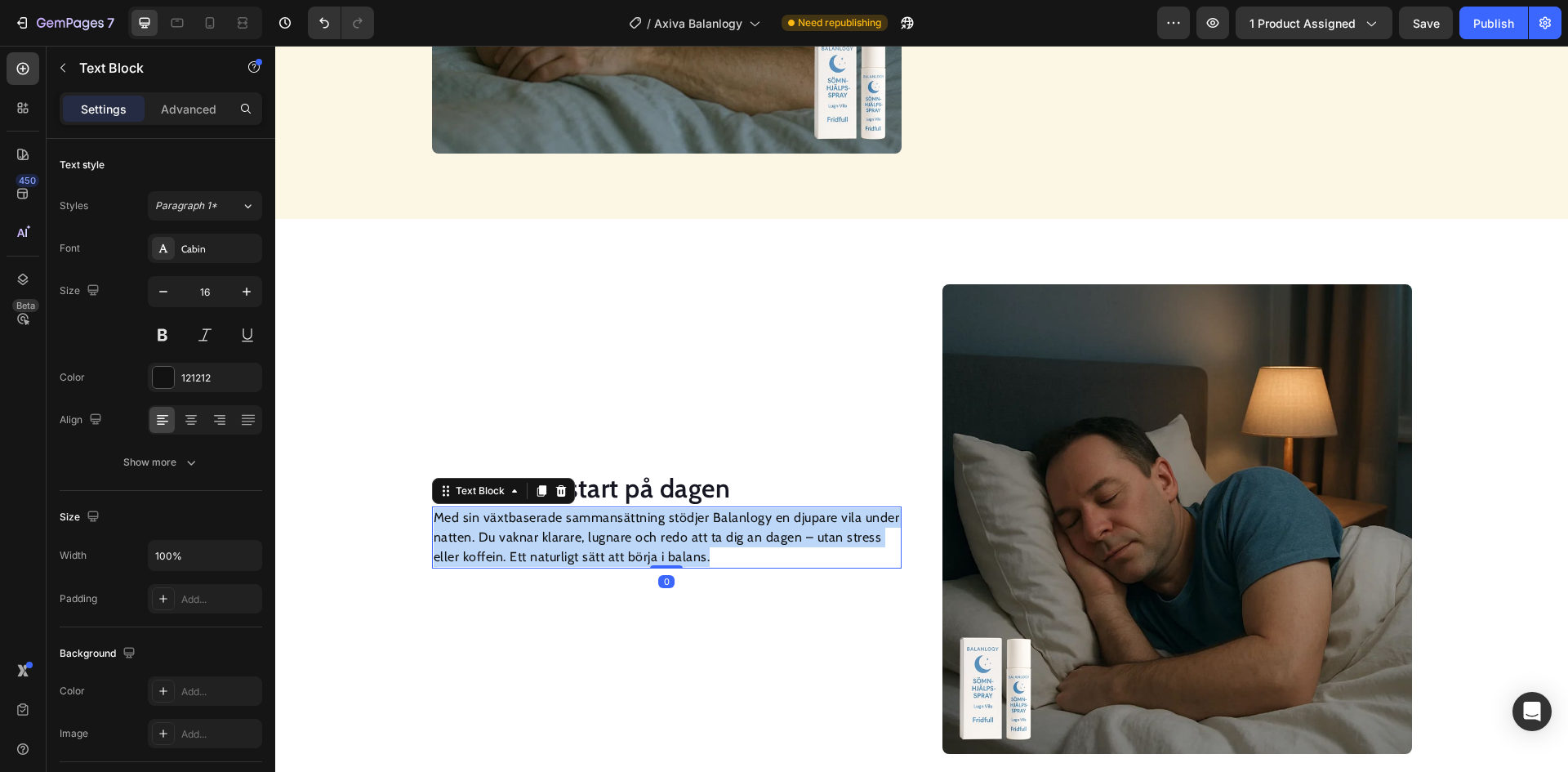
click at [649, 525] on p "Med sin växtbaserade sammansättning stödjer Balanlogy en djupare vila under nat…" at bounding box center [666, 537] width 467 height 58
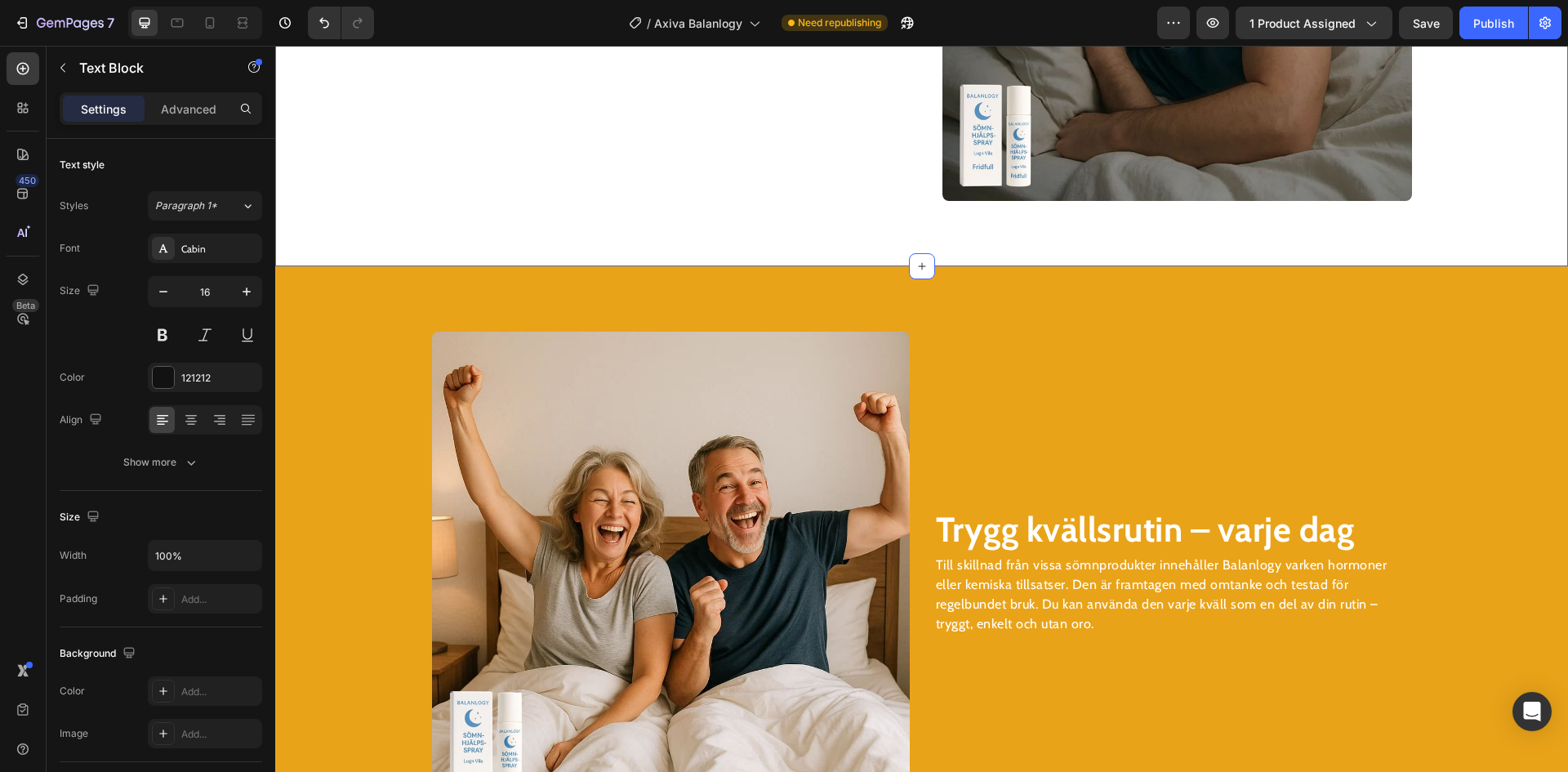
scroll to position [2207, 0]
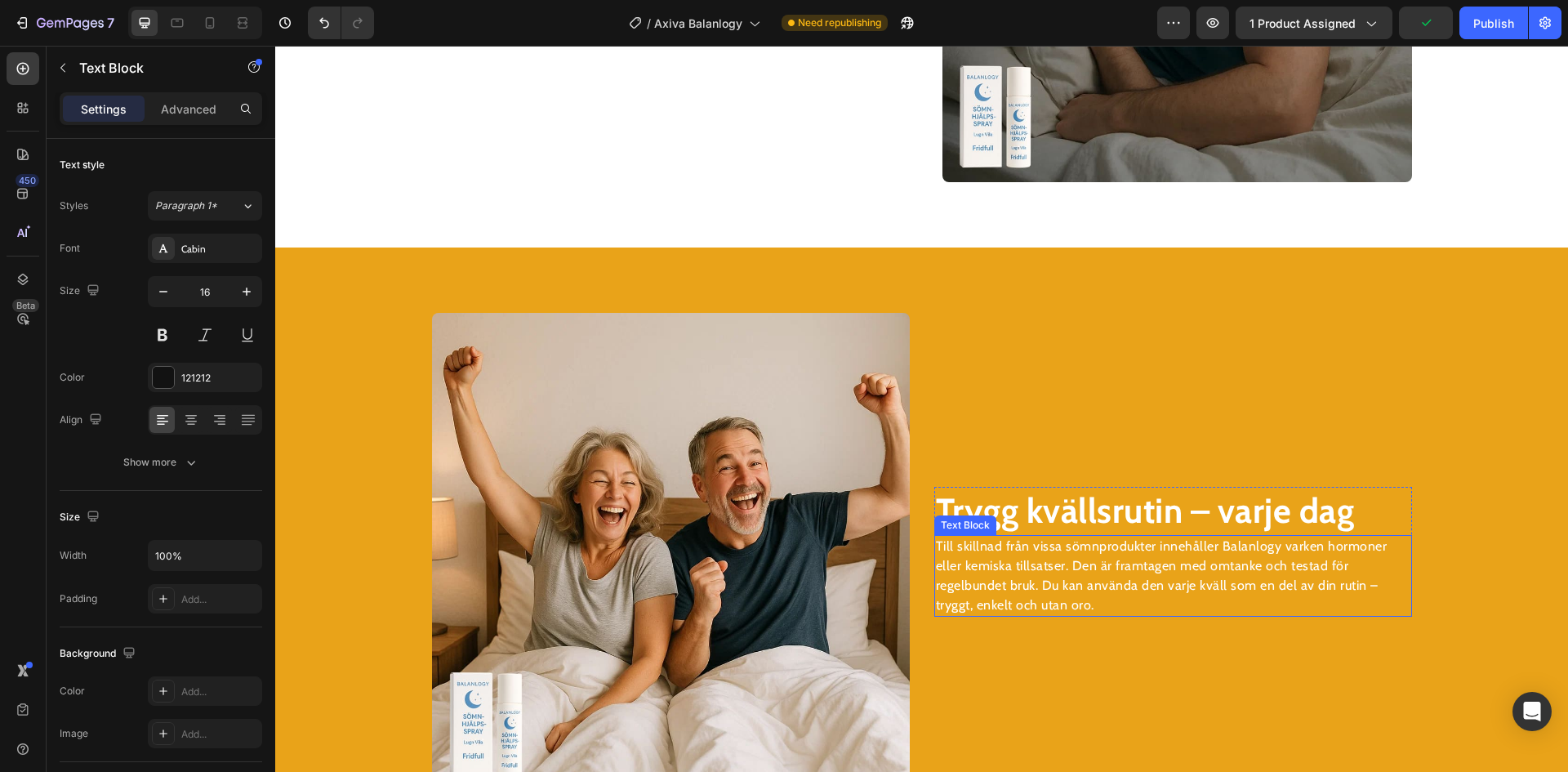
click at [1052, 523] on strong "Trygg kvällsrutin – varje dag" at bounding box center [1145, 510] width 419 height 42
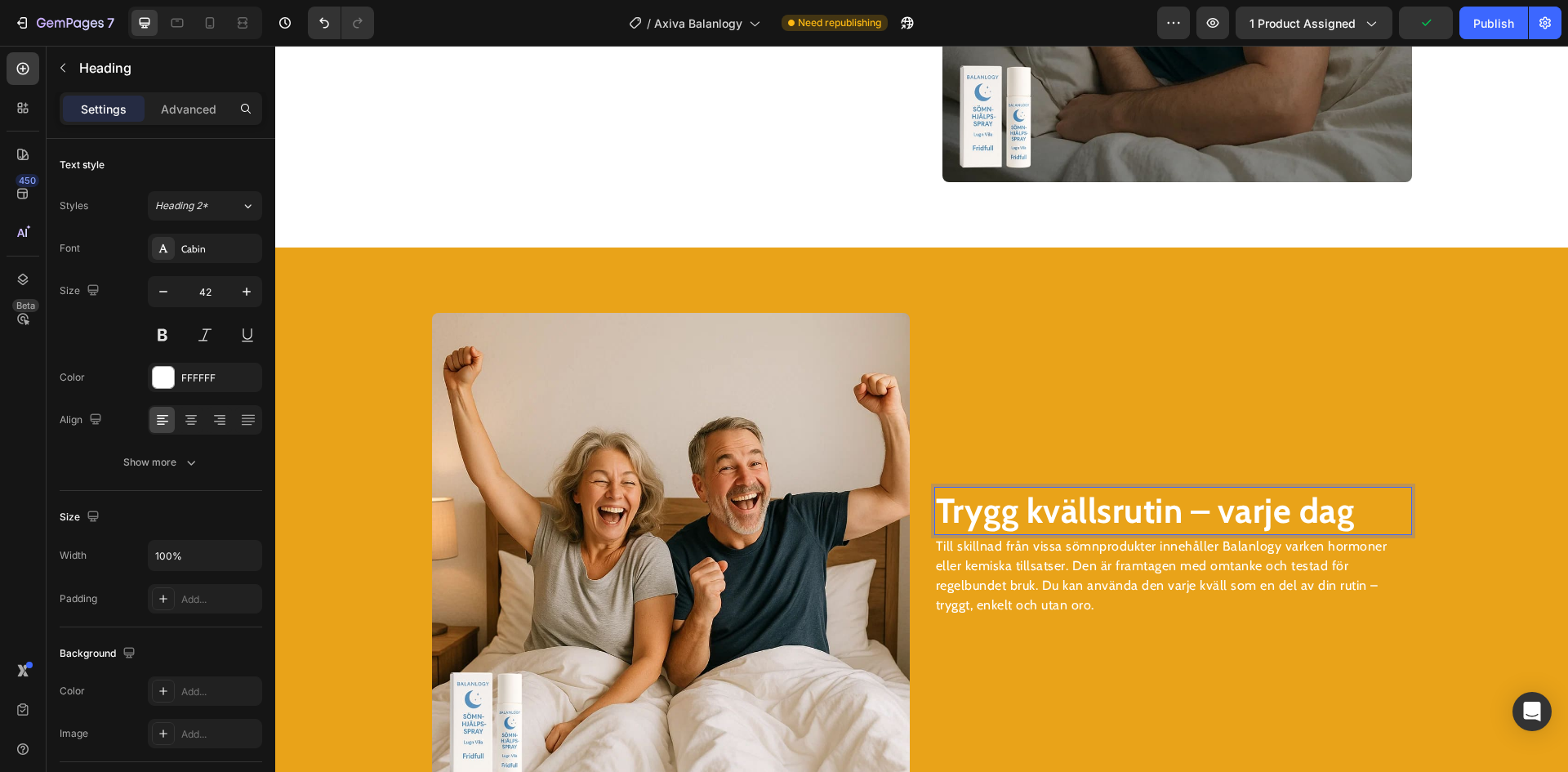
click at [1052, 523] on strong "Trygg kvällsrutin – varje dag" at bounding box center [1145, 510] width 419 height 42
click at [1048, 545] on p "Till skillnad från vissa sömnprodukter innehåller Balanlogy varken hormoner ell…" at bounding box center [1173, 576] width 474 height 79
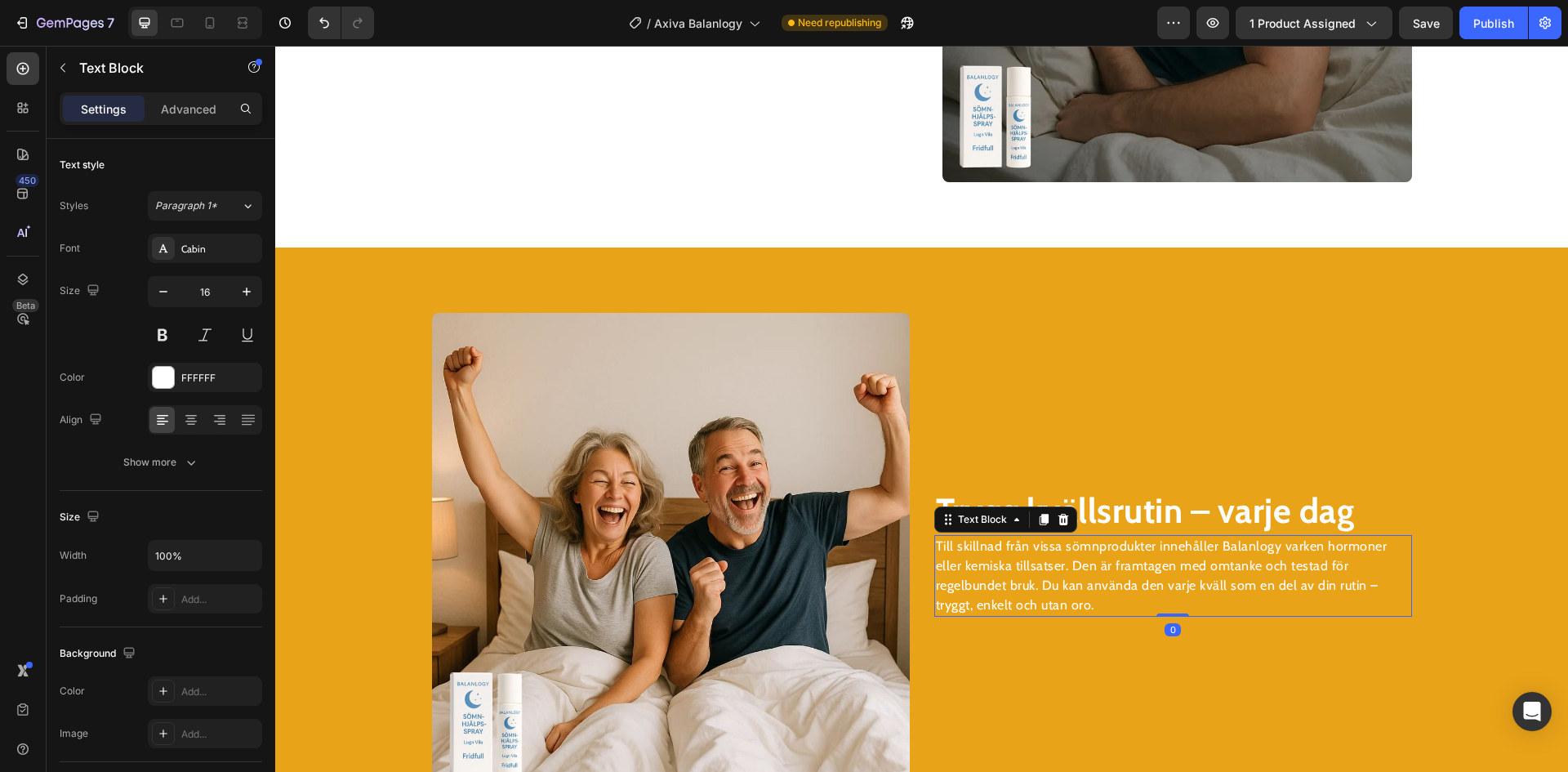
click at [1048, 545] on p "Till skillnad från vissa sömnprodukter innehåller Balanlogy varken hormoner ell…" at bounding box center [1173, 576] width 474 height 79
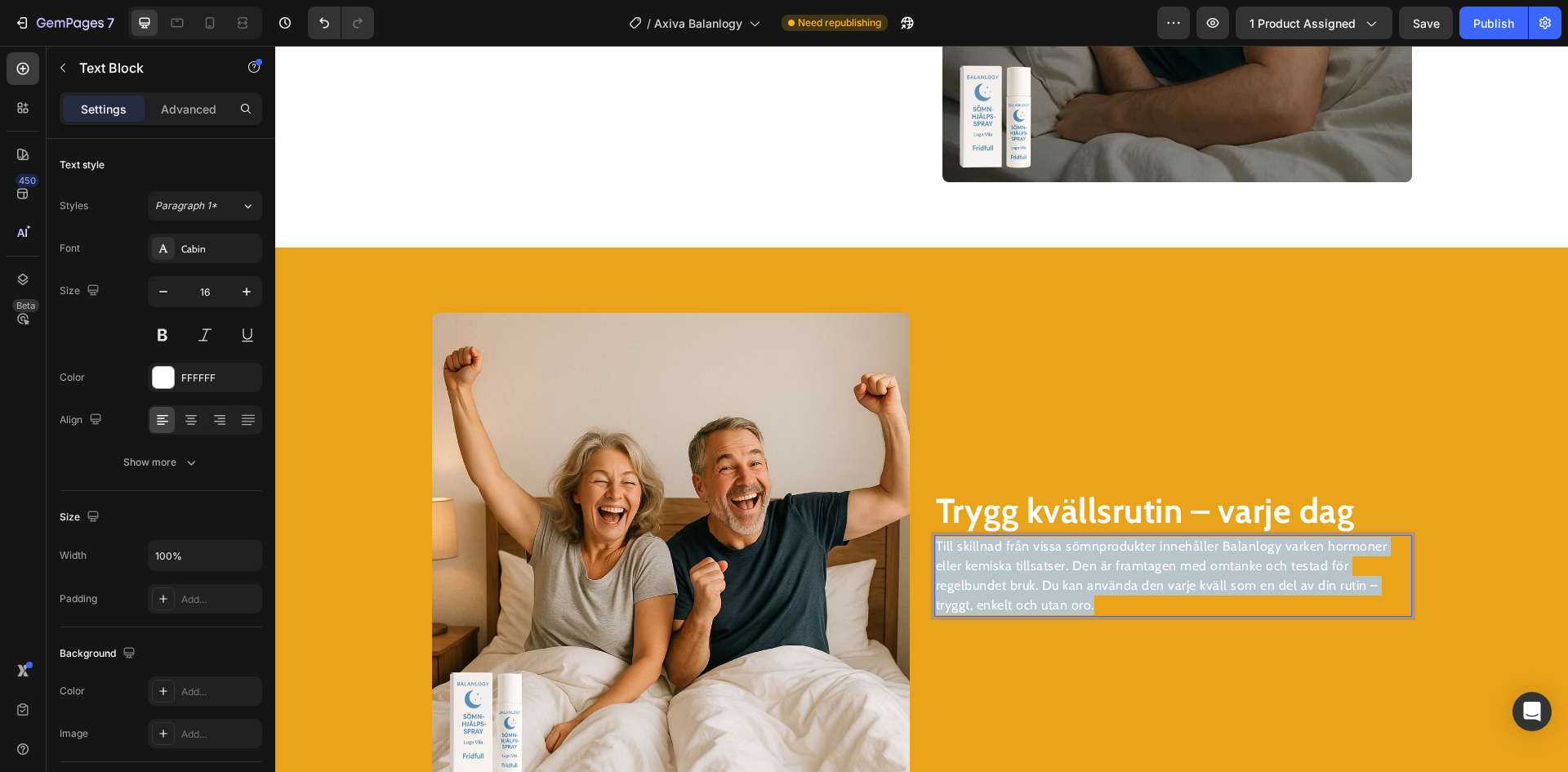
click at [1048, 545] on p "Till skillnad från vissa sömnprodukter innehåller Balanlogy varken hormoner ell…" at bounding box center [1173, 576] width 474 height 79
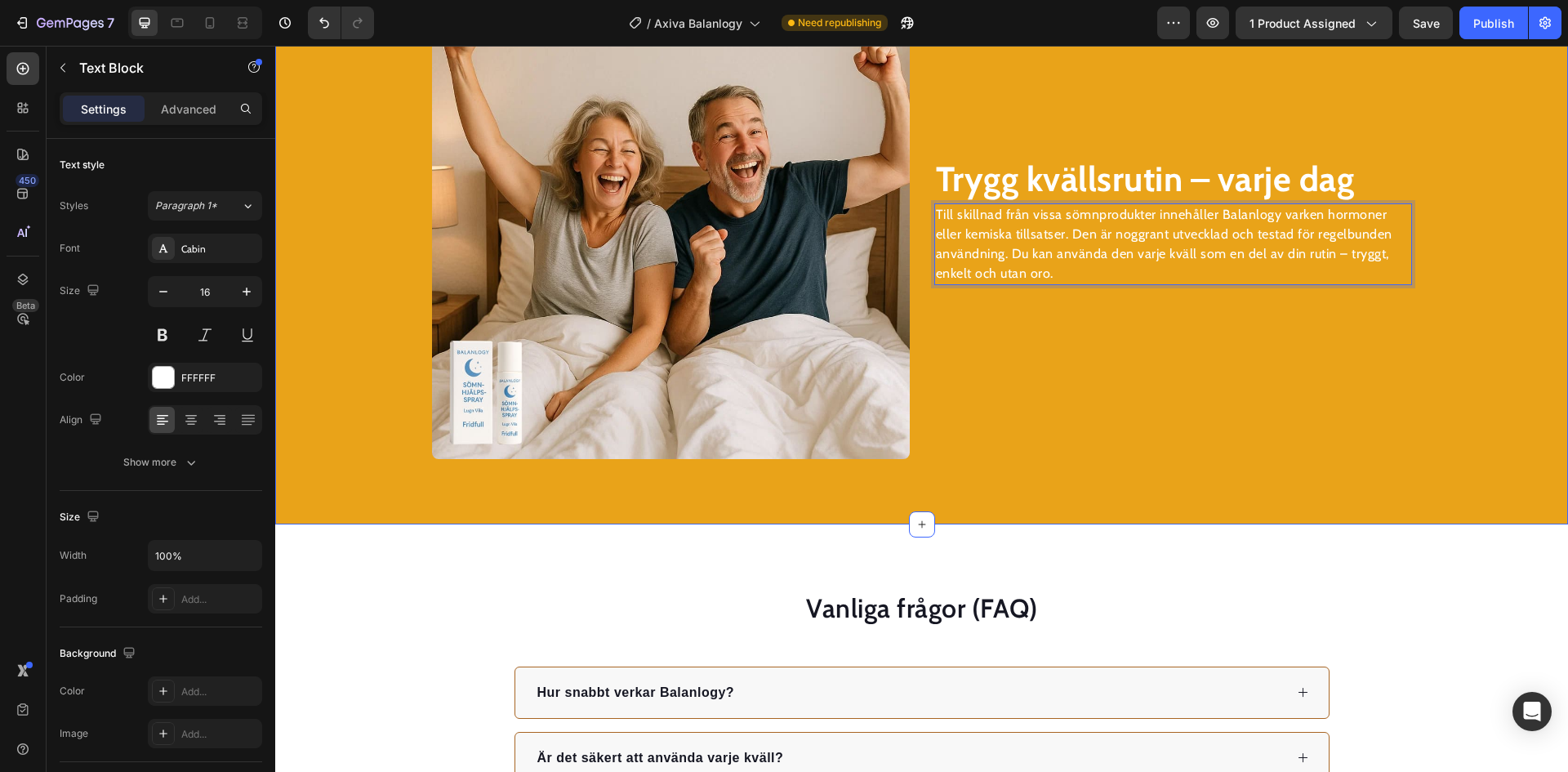
scroll to position [2697, 0]
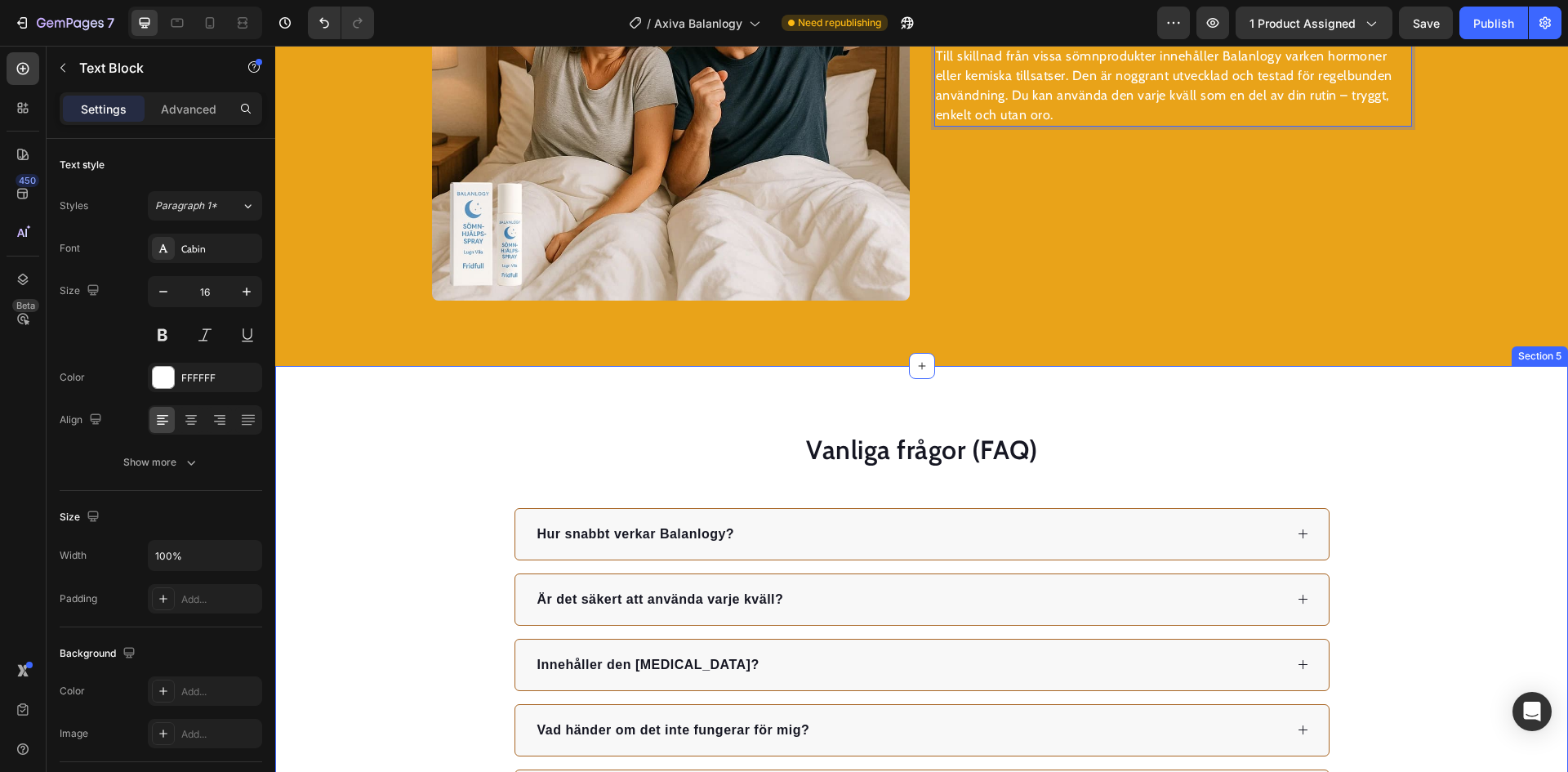
click at [1159, 404] on div "Vanliga frågor (FAQ) Heading Hur snabbt verkar Balanlogy? Är det säkert att anv…" at bounding box center [921, 627] width 1293 height 522
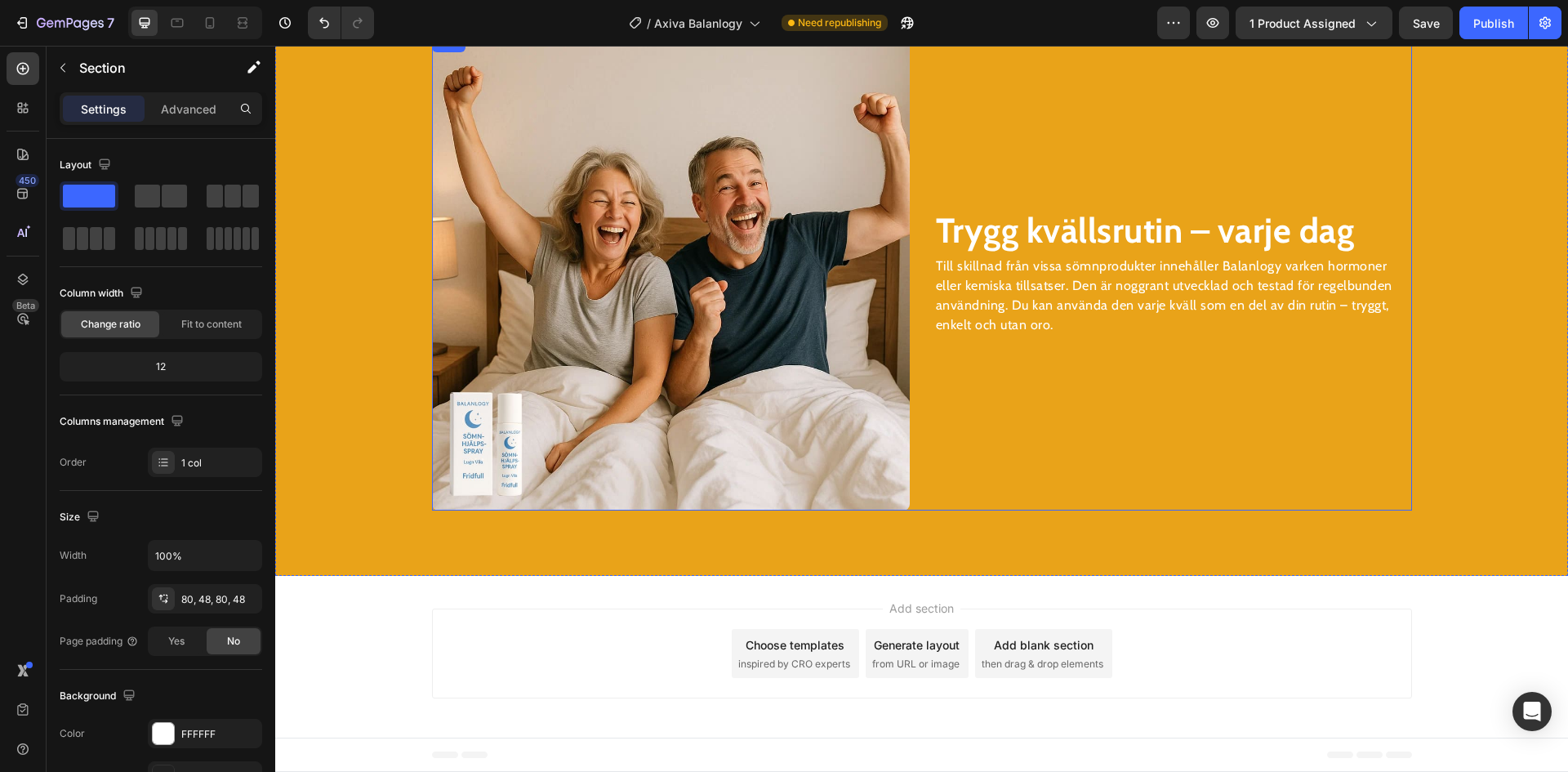
scroll to position [2487, 0]
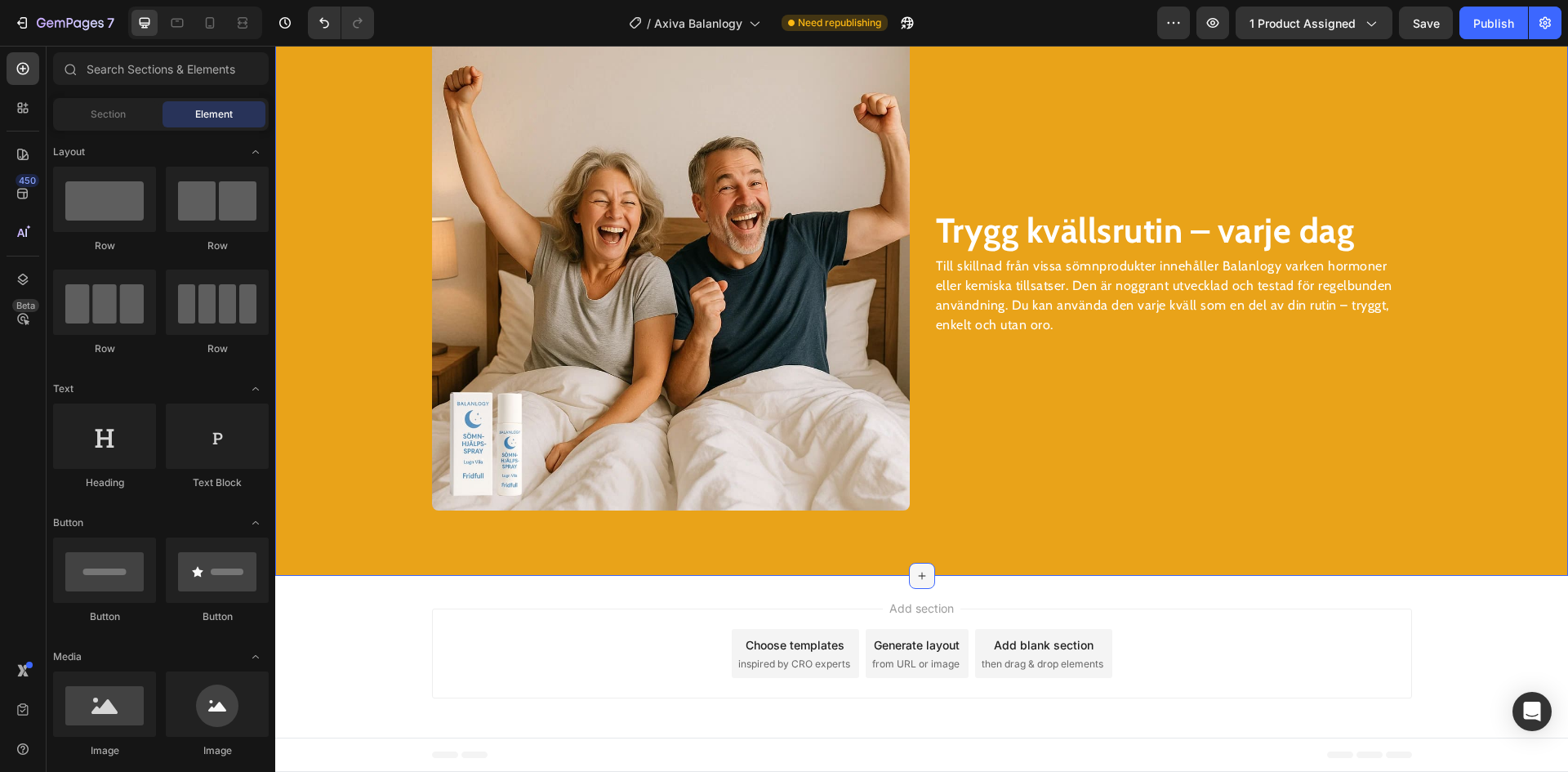
click at [916, 569] on div at bounding box center [921, 575] width 26 height 26
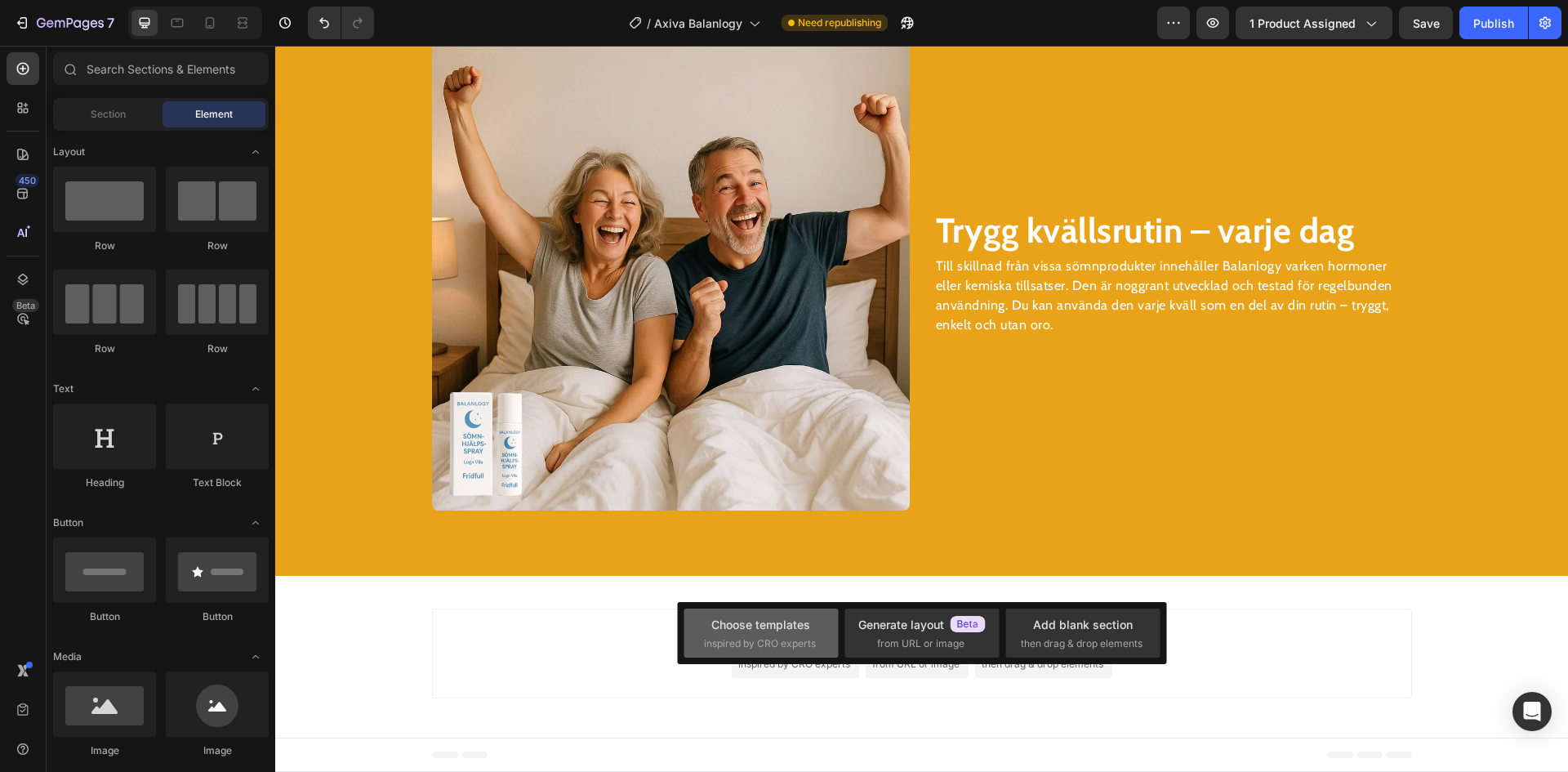
click at [748, 631] on div "Choose templates" at bounding box center [760, 625] width 99 height 17
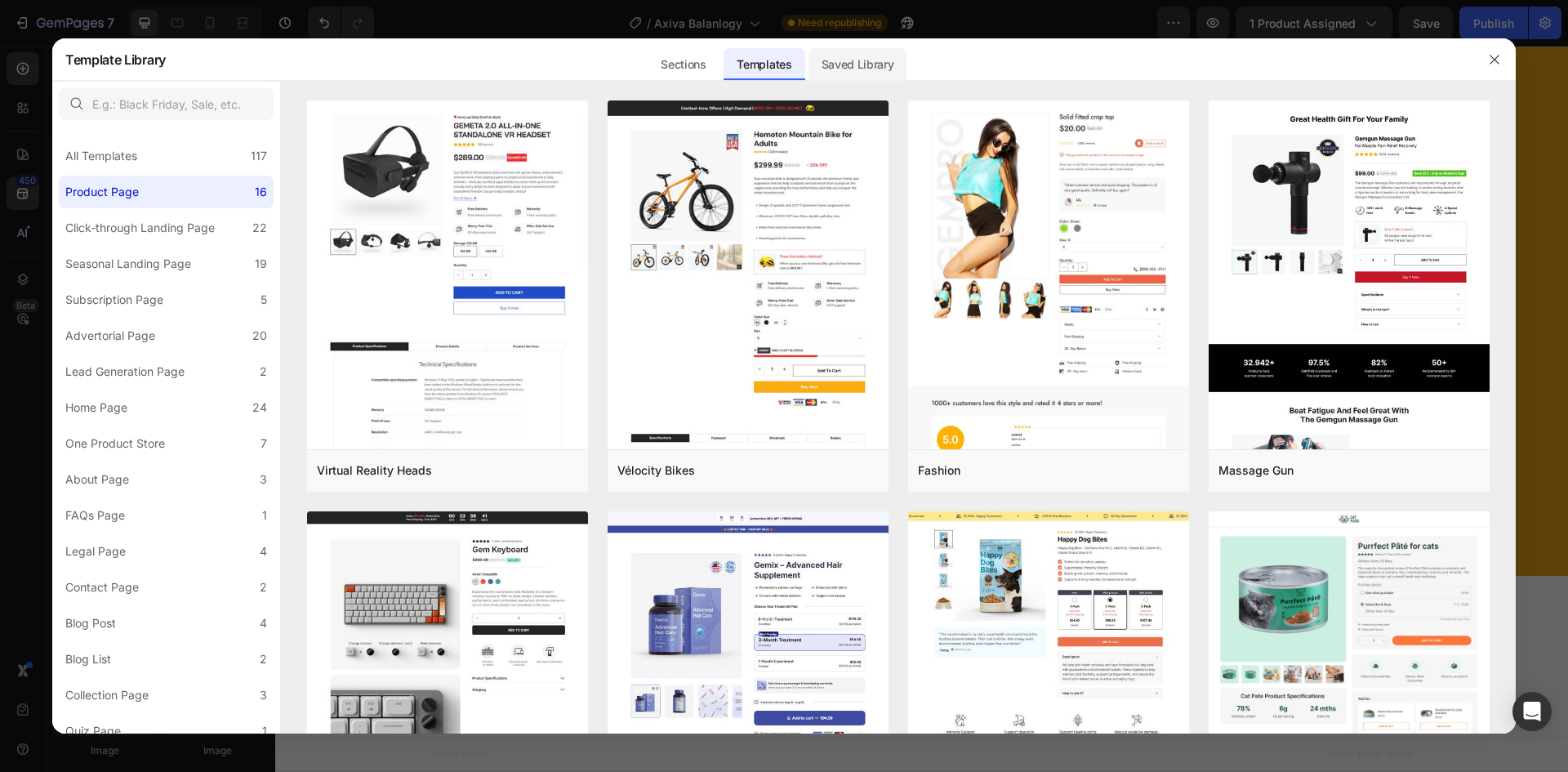
click at [848, 65] on div "Saved Library" at bounding box center [858, 64] width 99 height 33
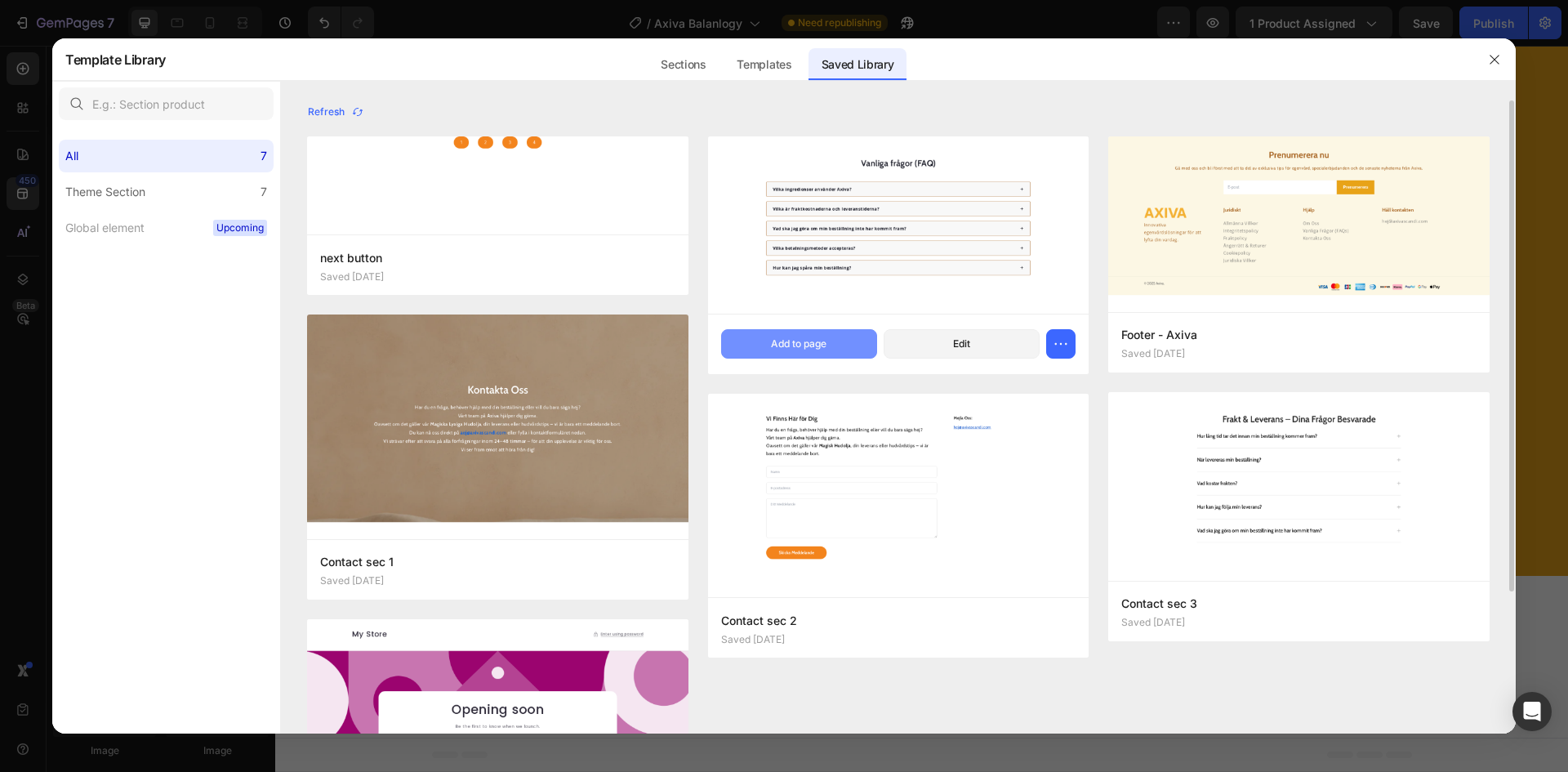
click at [768, 349] on button "Add to page" at bounding box center [798, 343] width 156 height 30
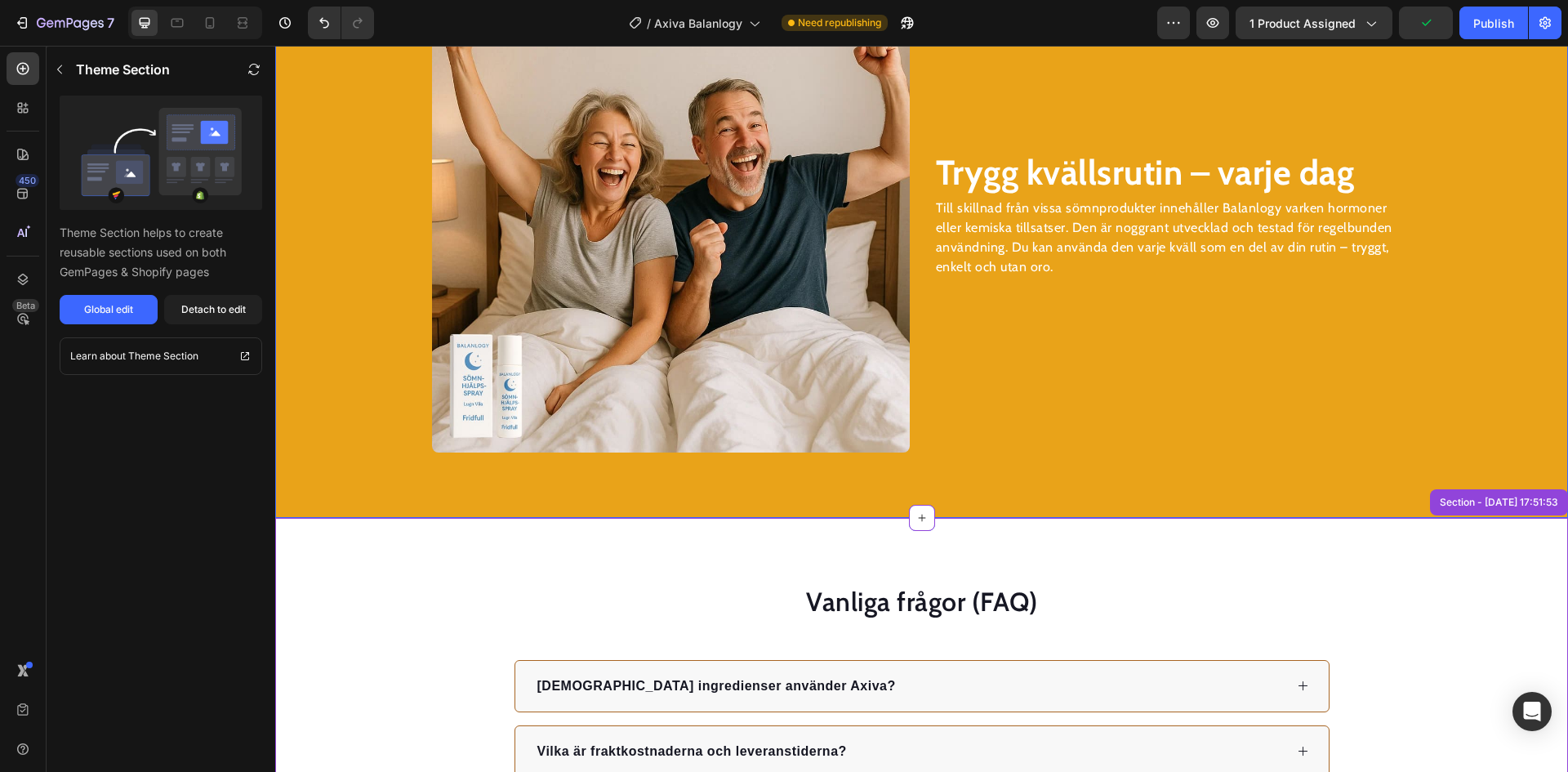
scroll to position [2517, 0]
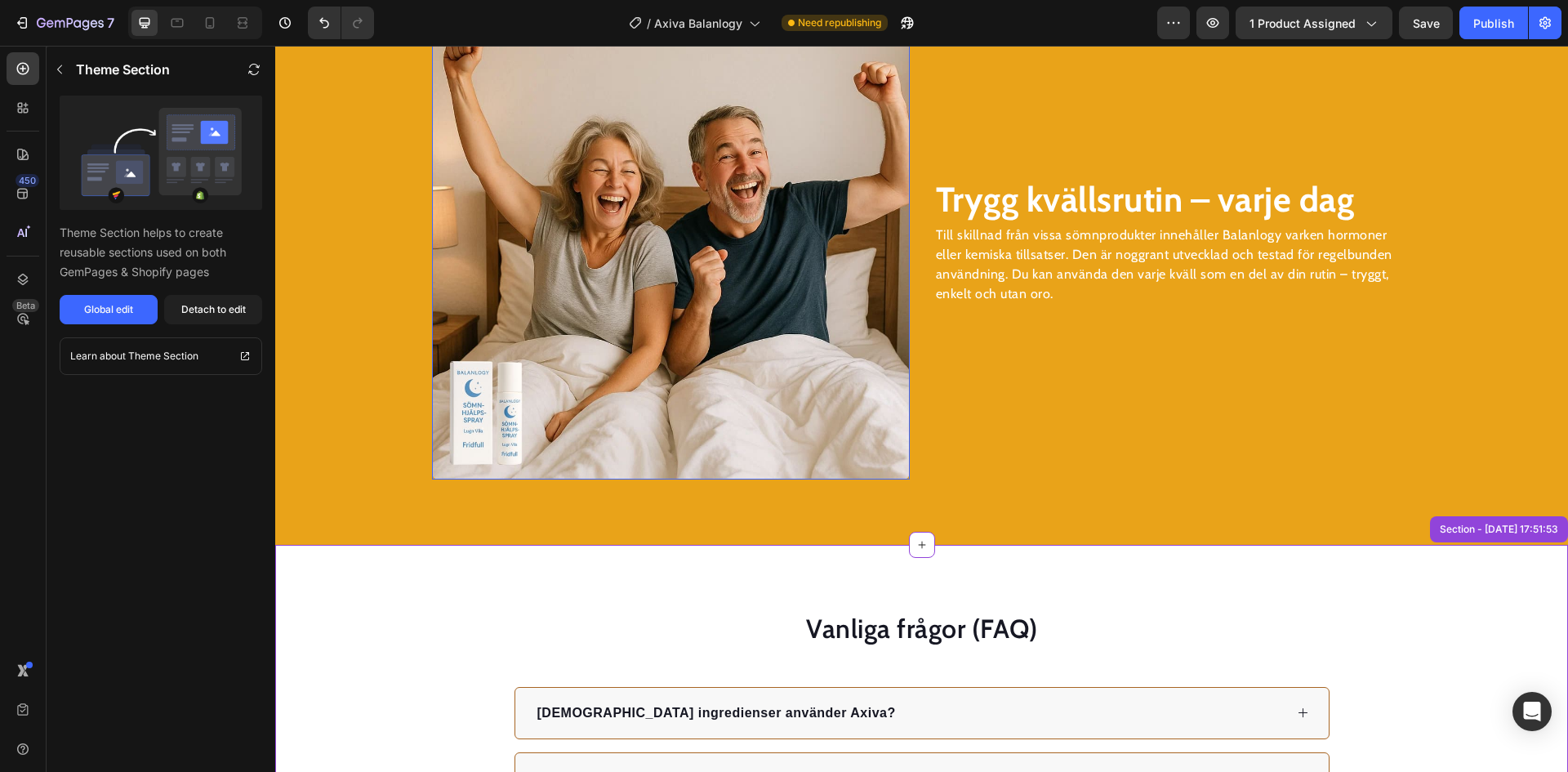
click at [767, 287] on img at bounding box center [671, 241] width 478 height 479
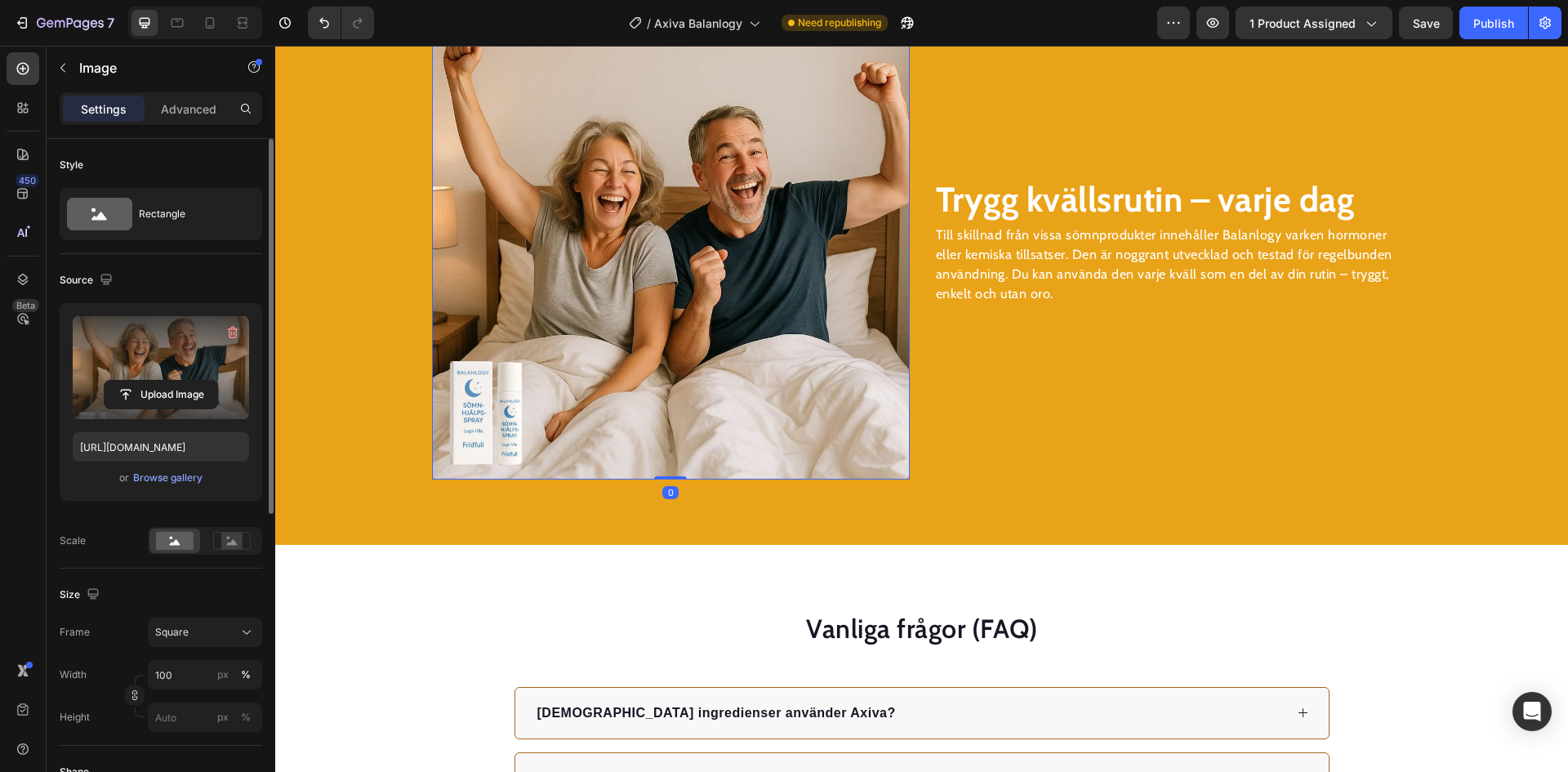
click at [123, 367] on label at bounding box center [161, 367] width 176 height 103
click at [123, 381] on input "file" at bounding box center [161, 394] width 113 height 28
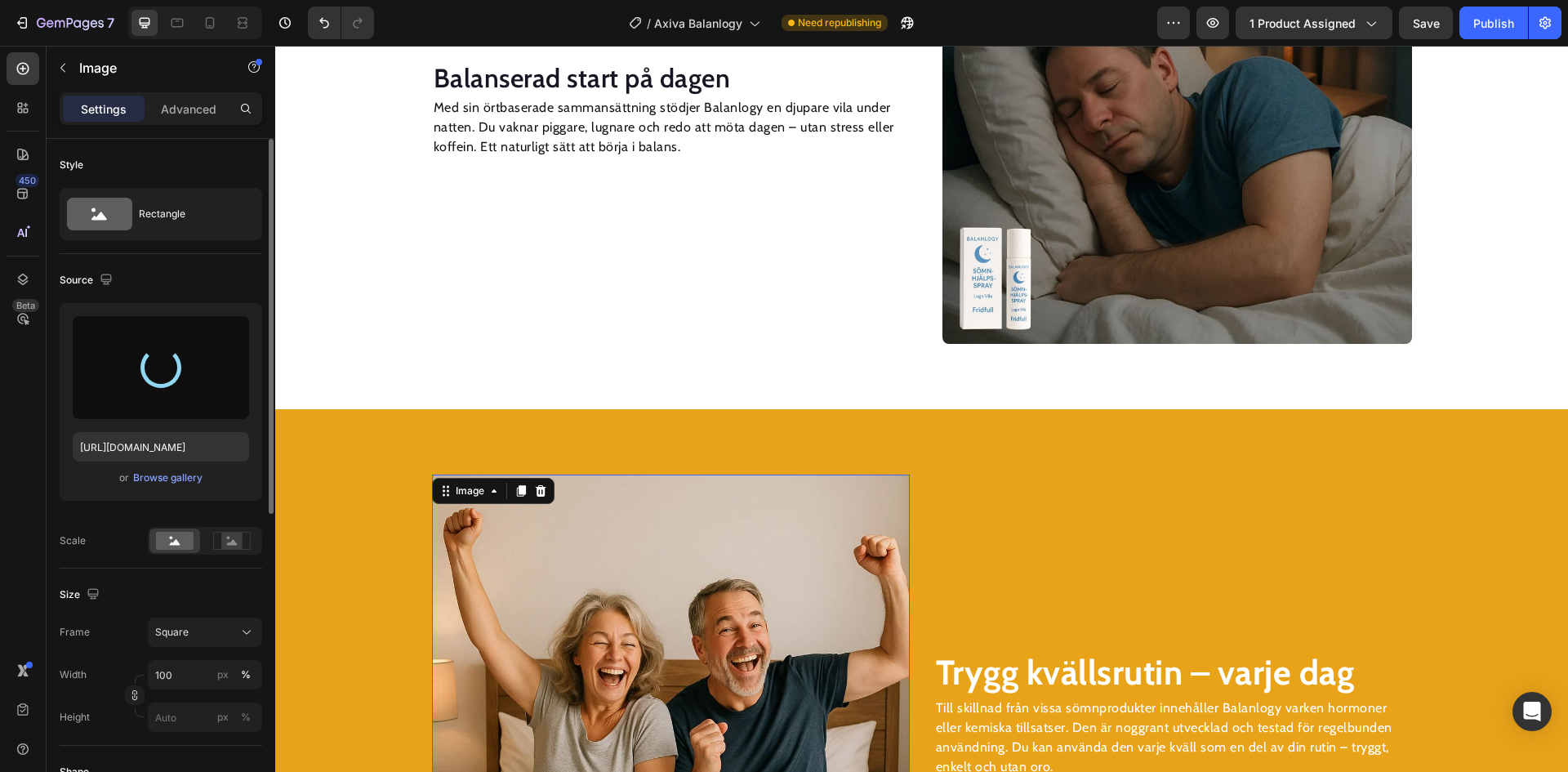
scroll to position [2027, 0]
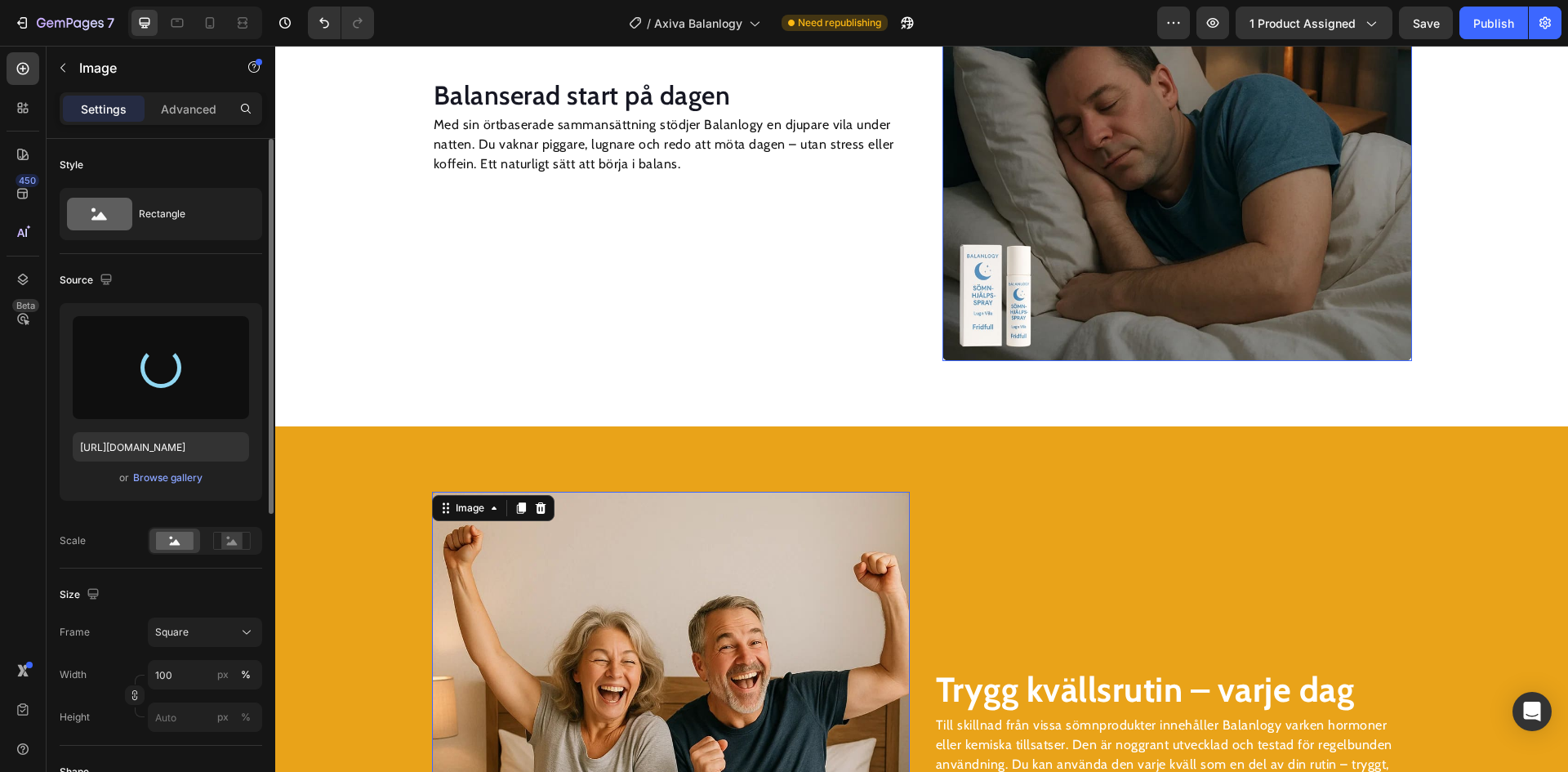
type input "[URL][DOMAIN_NAME]"
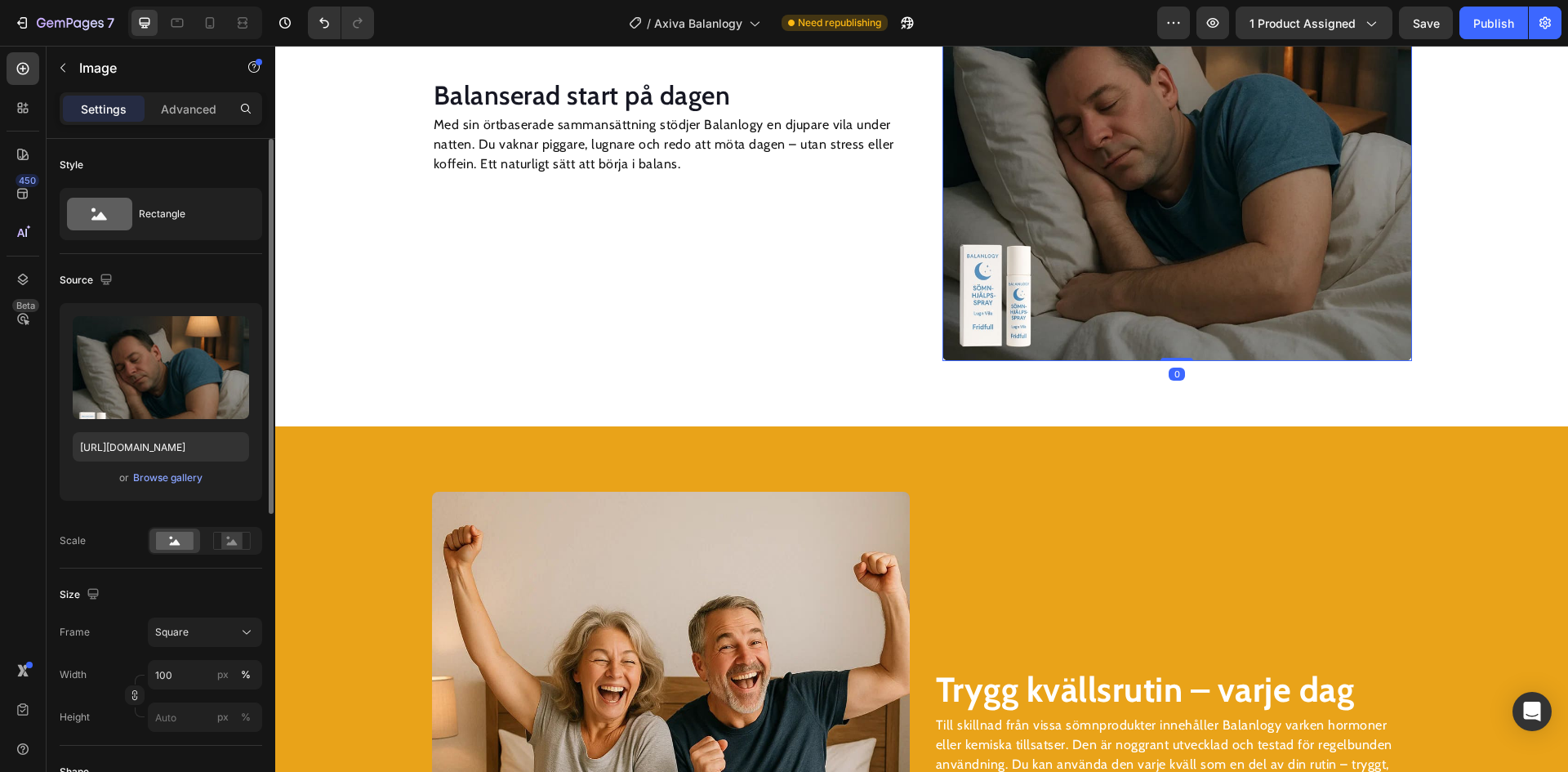
click at [1076, 282] on img at bounding box center [1177, 127] width 470 height 470
click at [113, 402] on input "file" at bounding box center [161, 394] width 113 height 28
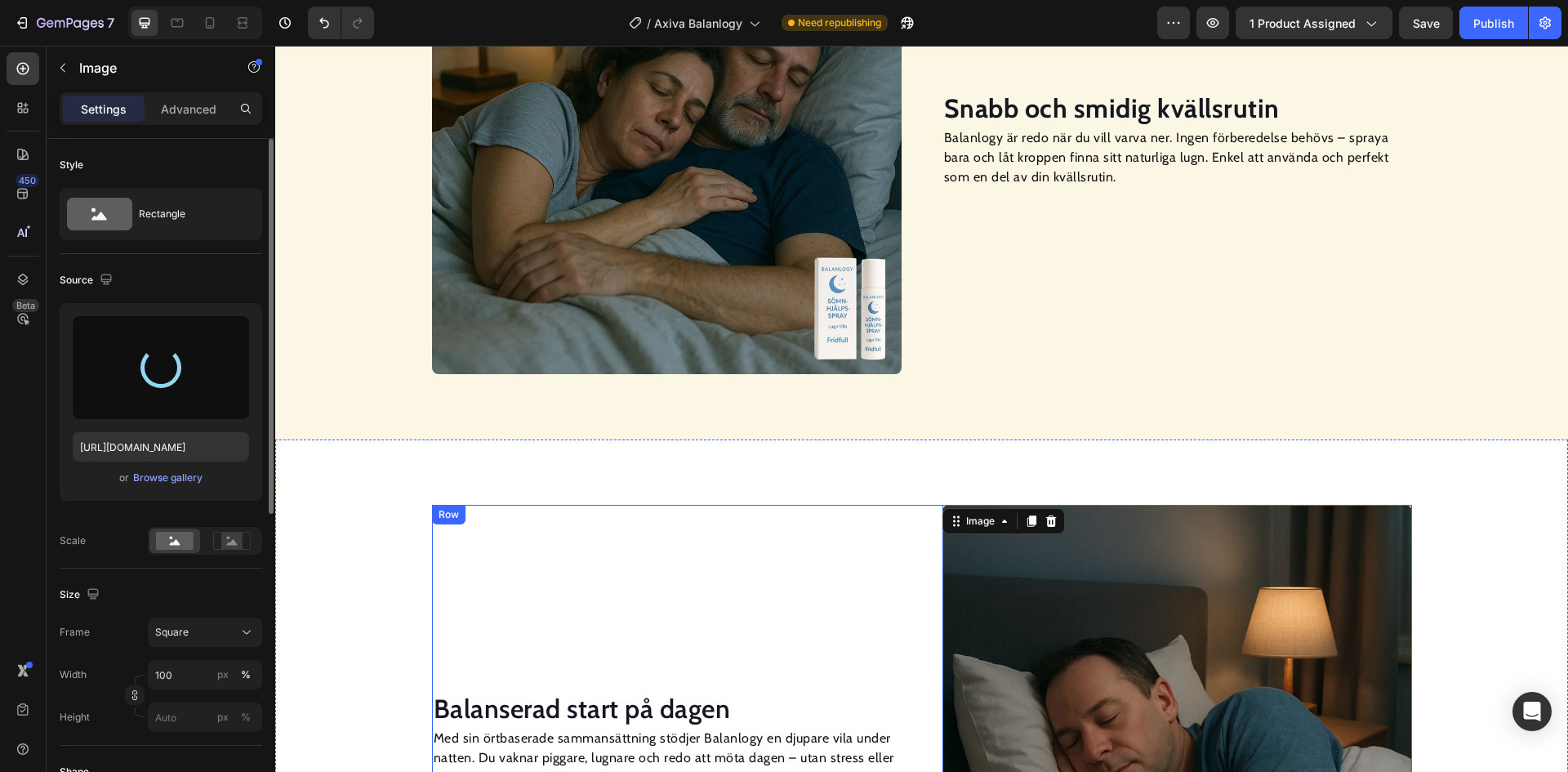
scroll to position [1373, 0]
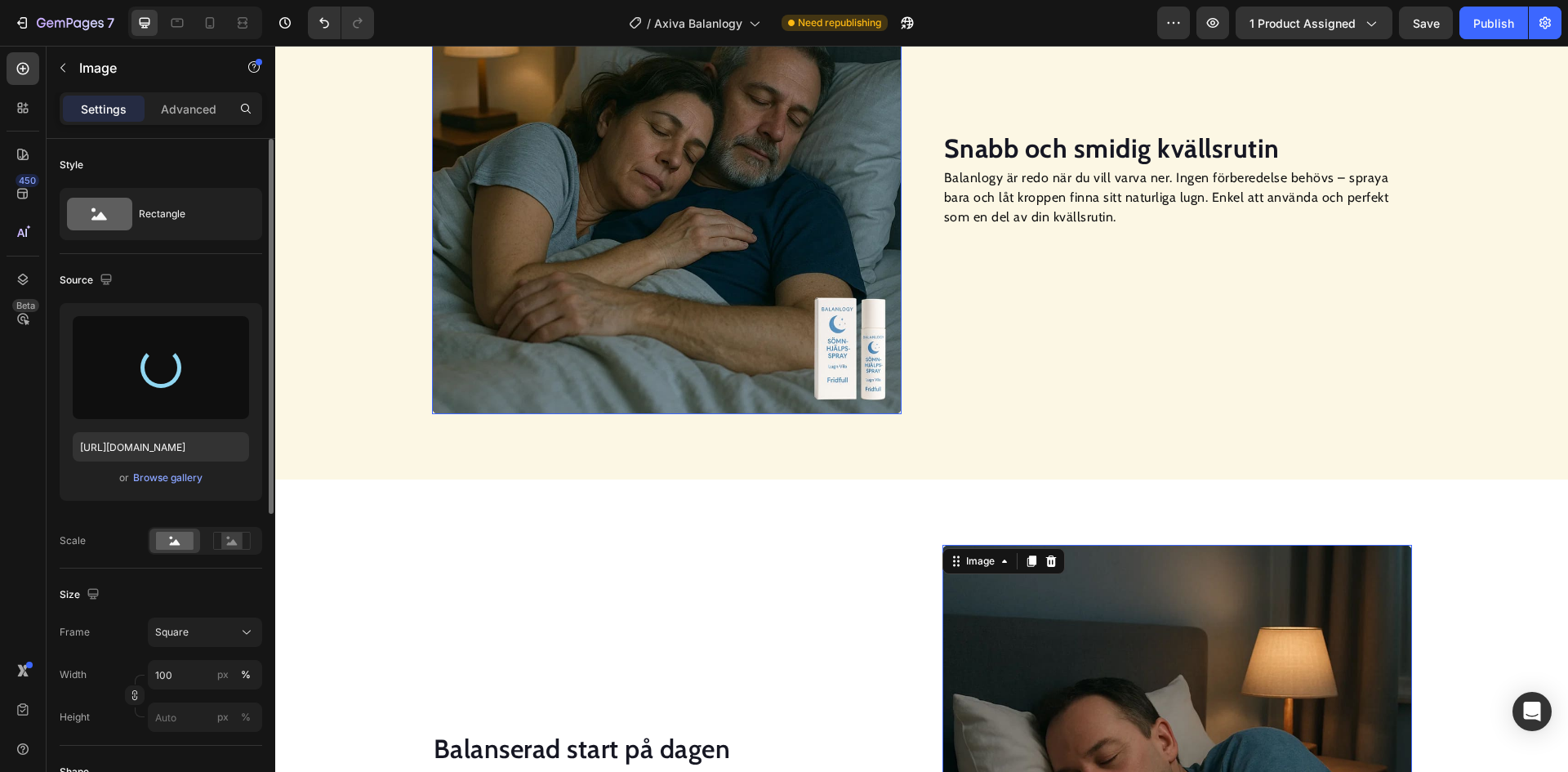
type input "[URL][DOMAIN_NAME]"
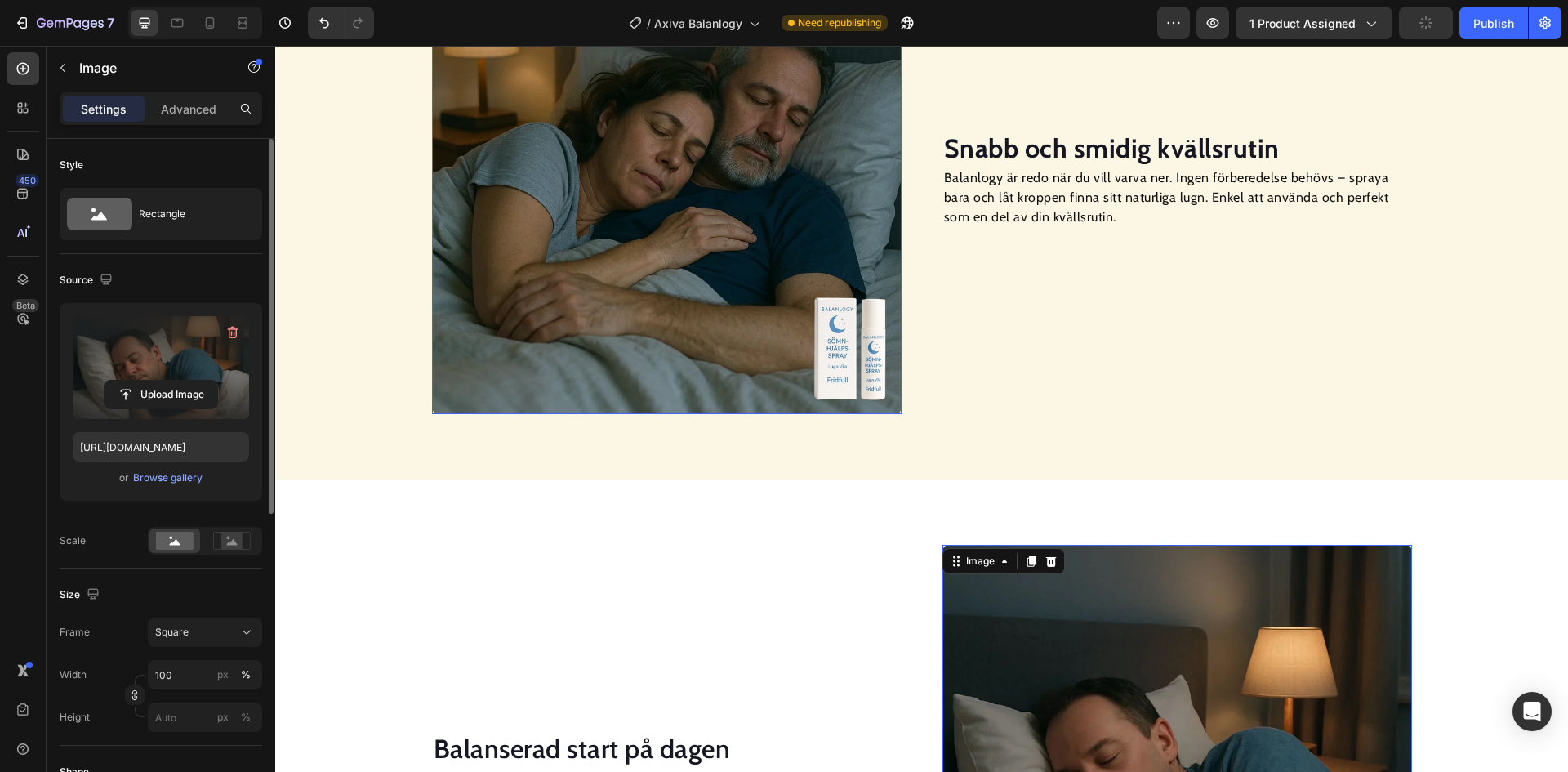
click at [715, 251] on img at bounding box center [667, 179] width 470 height 470
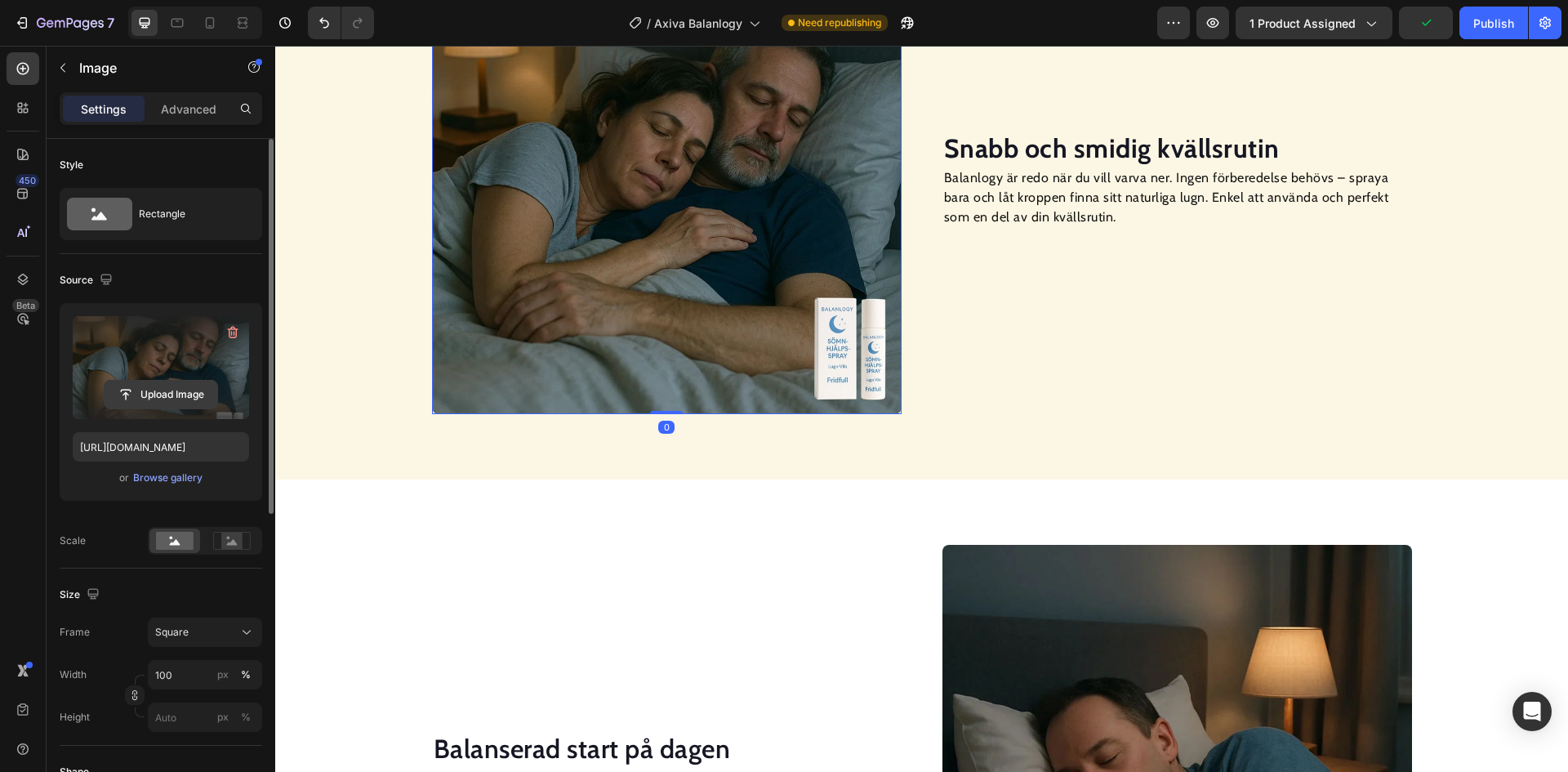
click at [171, 391] on input "file" at bounding box center [161, 394] width 113 height 28
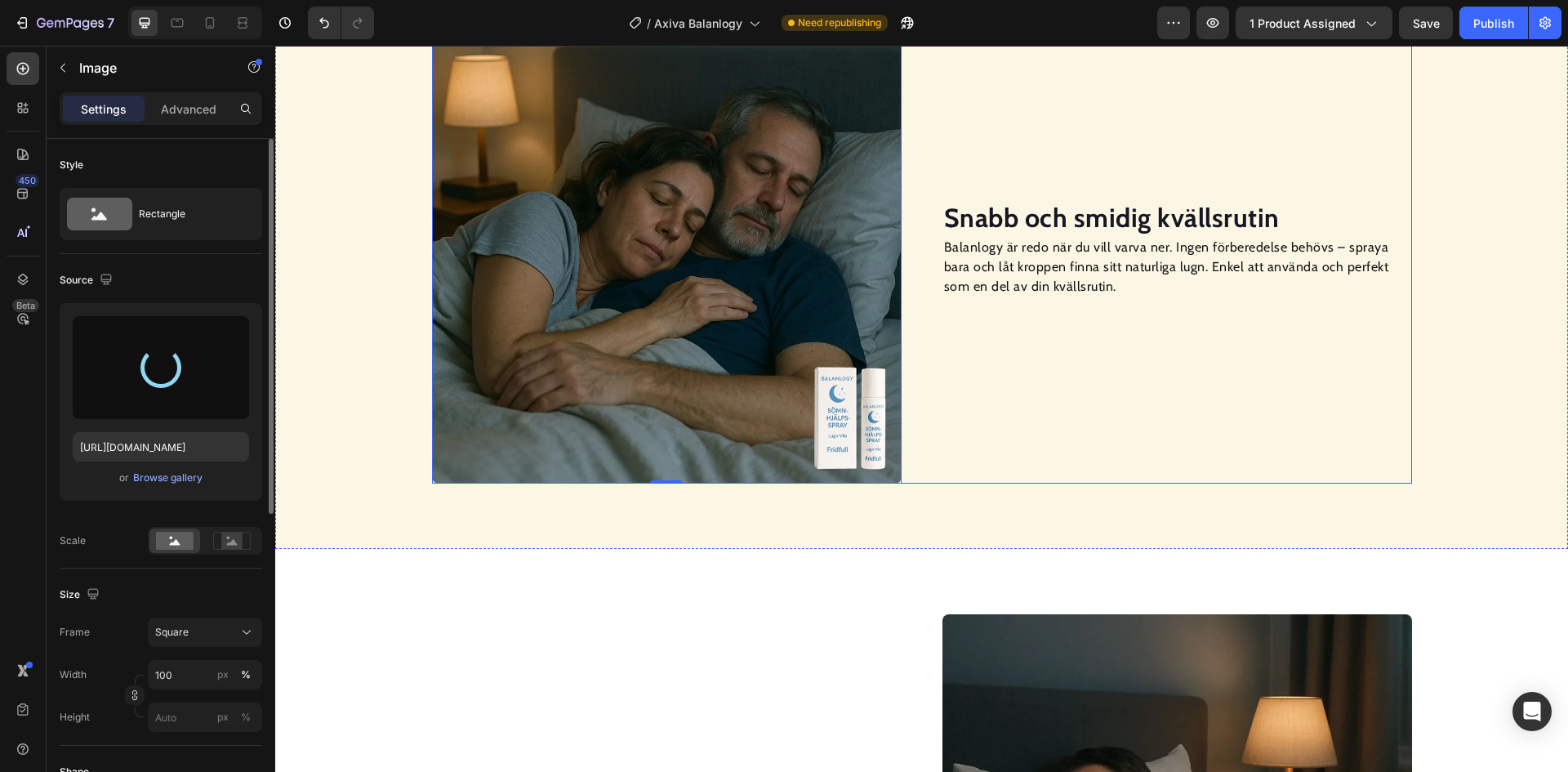
scroll to position [1210, 0]
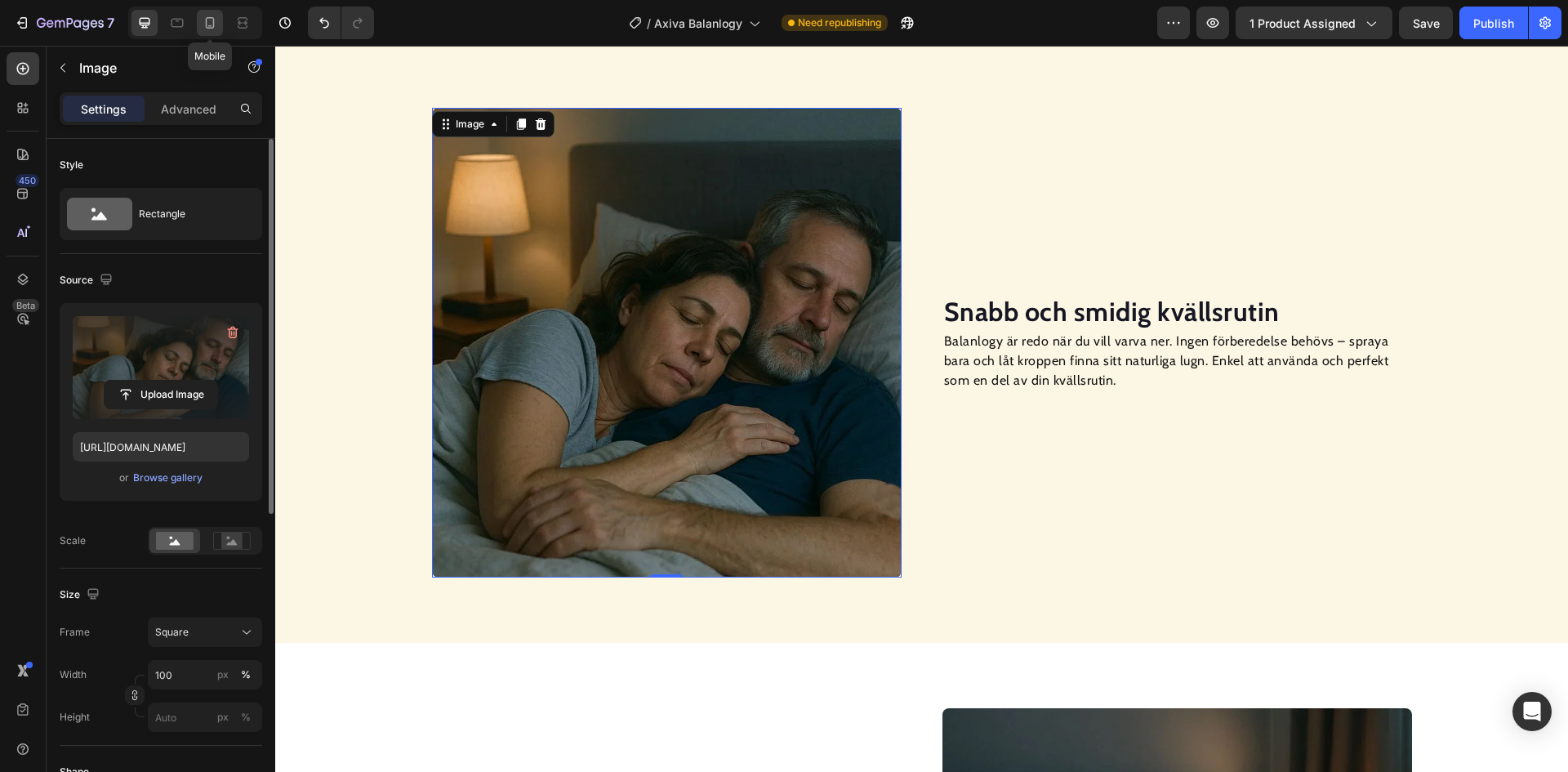
click at [216, 19] on icon at bounding box center [209, 22] width 16 height 16
type input "[URL][DOMAIN_NAME]"
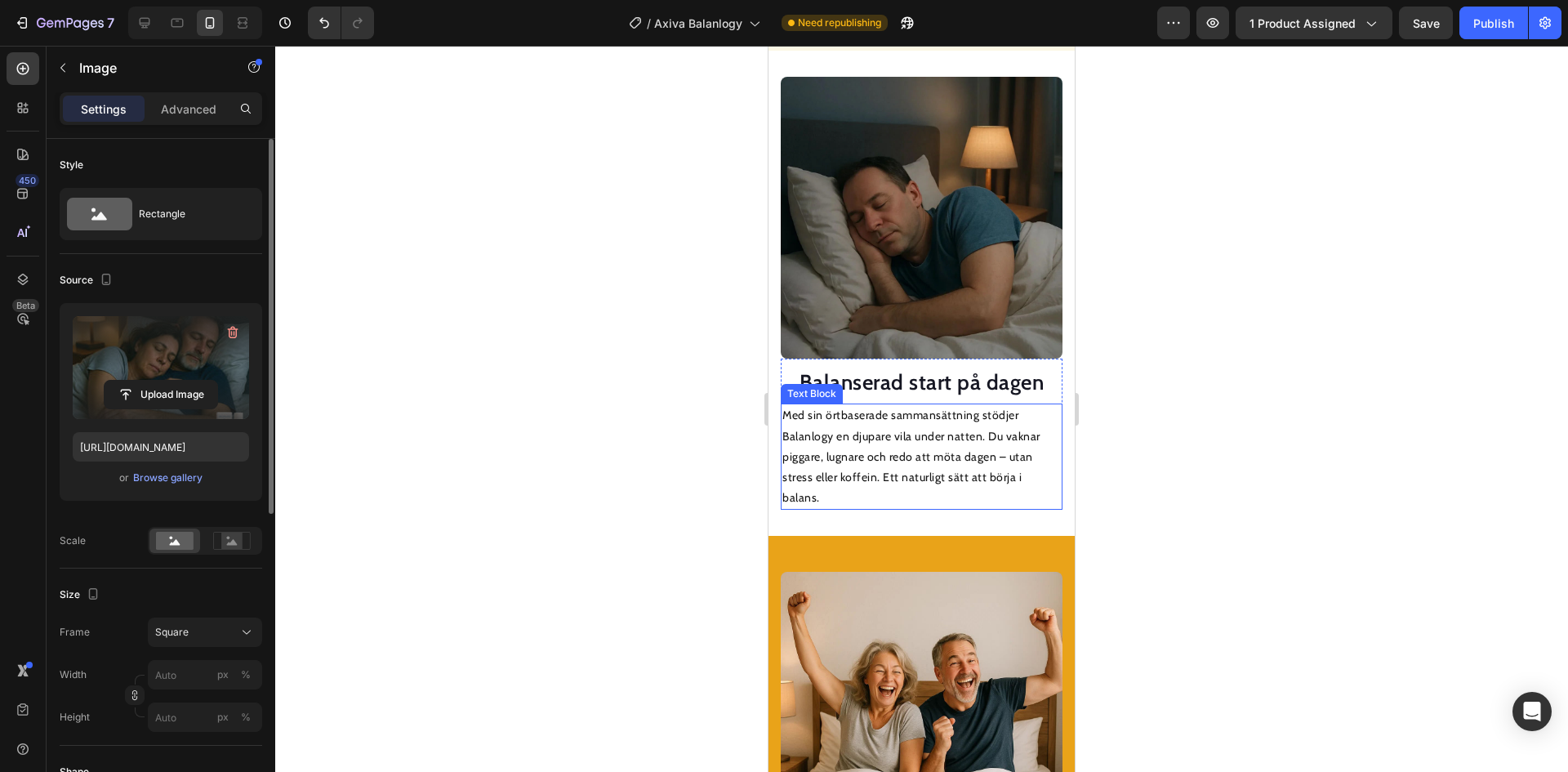
scroll to position [1937, 0]
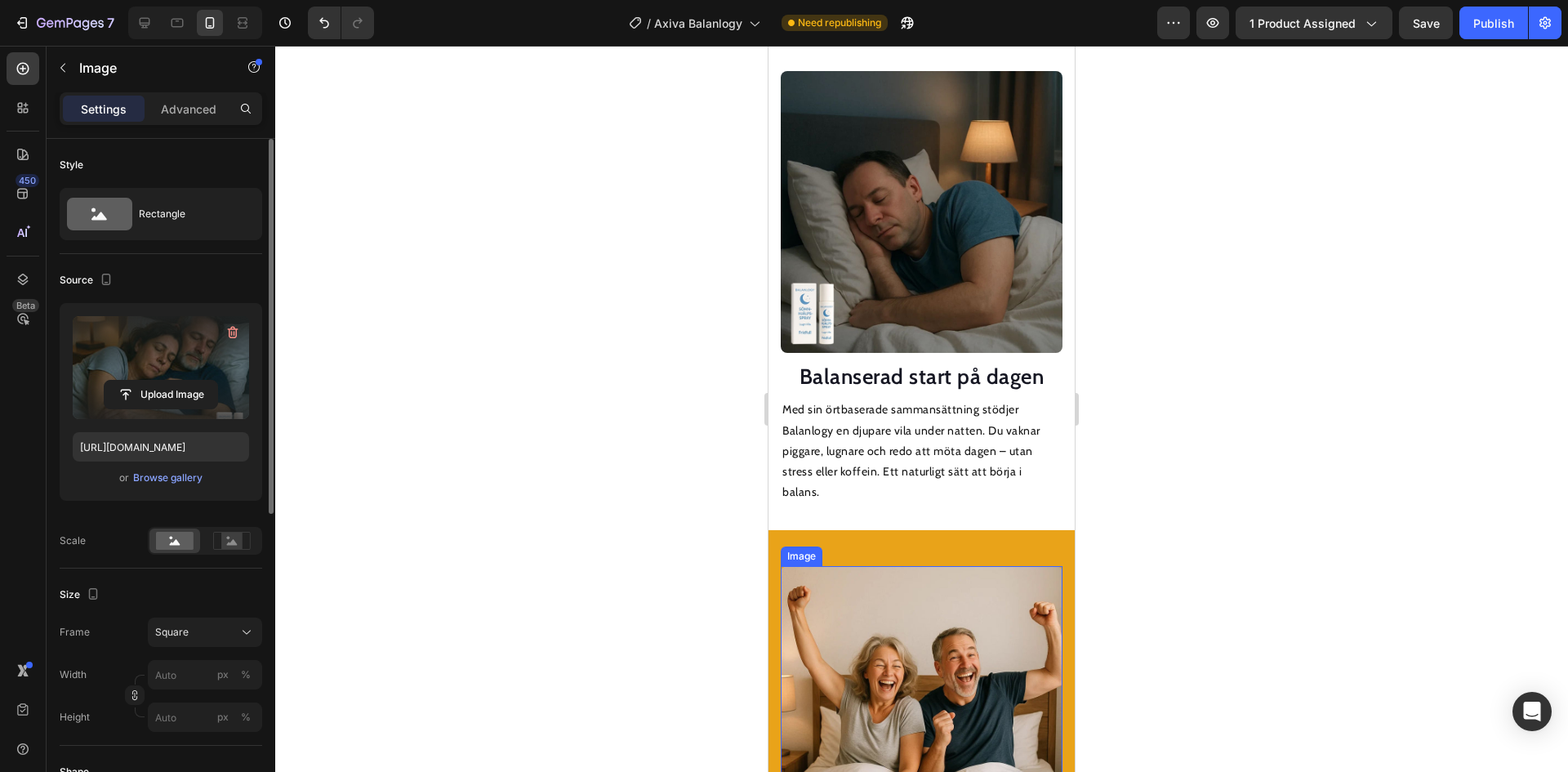
click at [927, 661] on img at bounding box center [922, 708] width 282 height 282
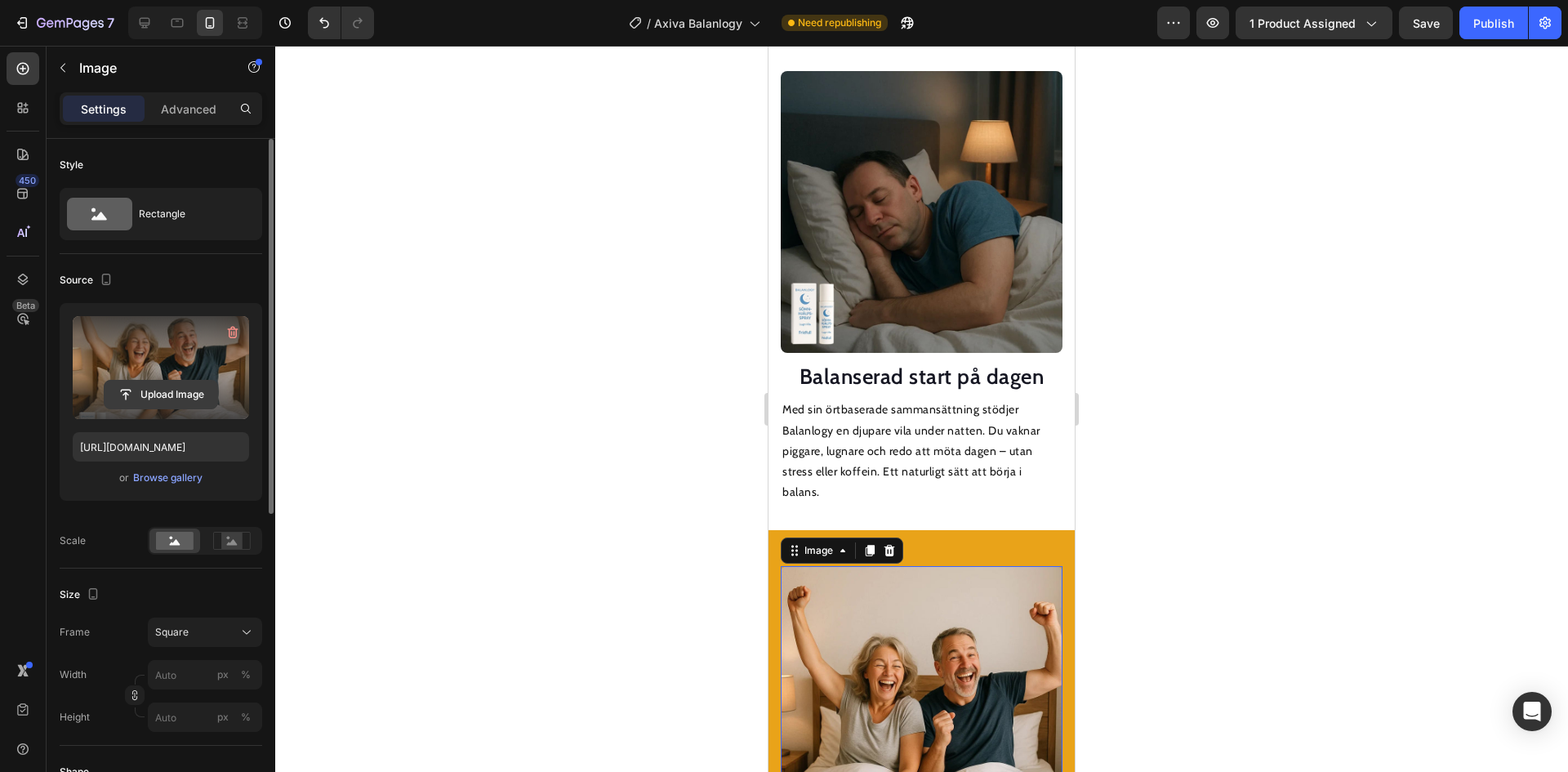
click at [108, 400] on input "file" at bounding box center [161, 394] width 113 height 28
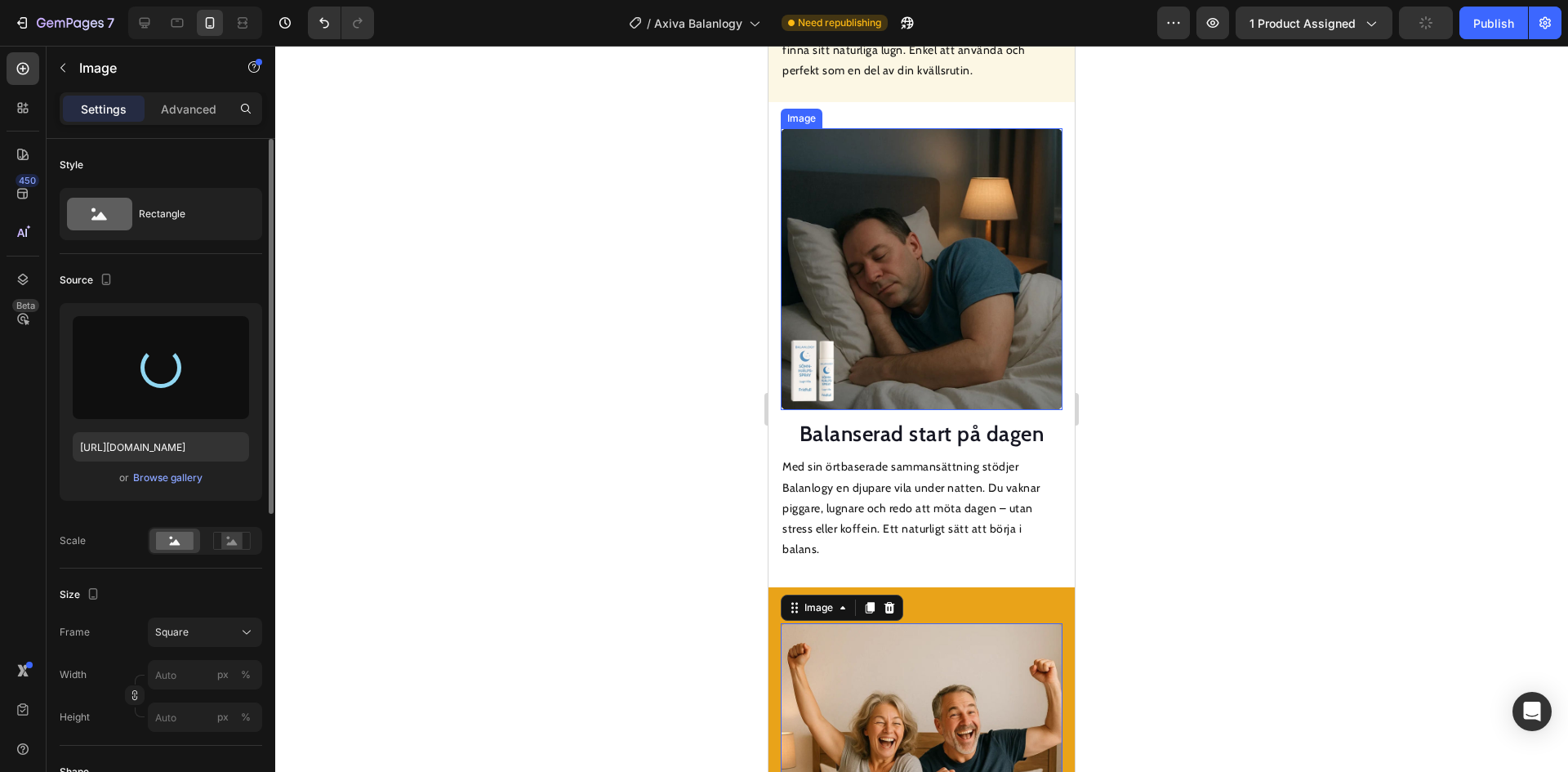
scroll to position [1856, 0]
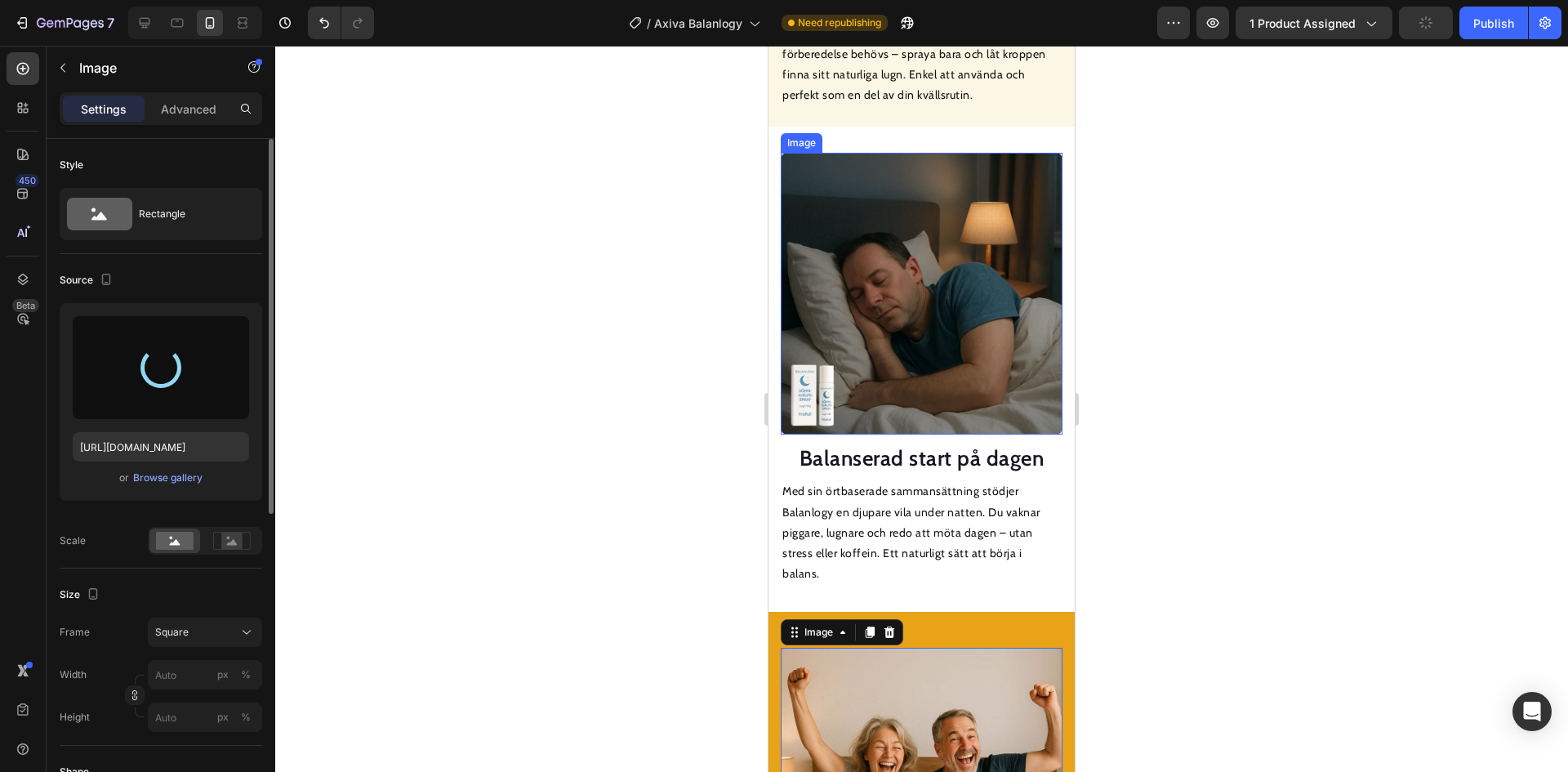
type input "[URL][DOMAIN_NAME]"
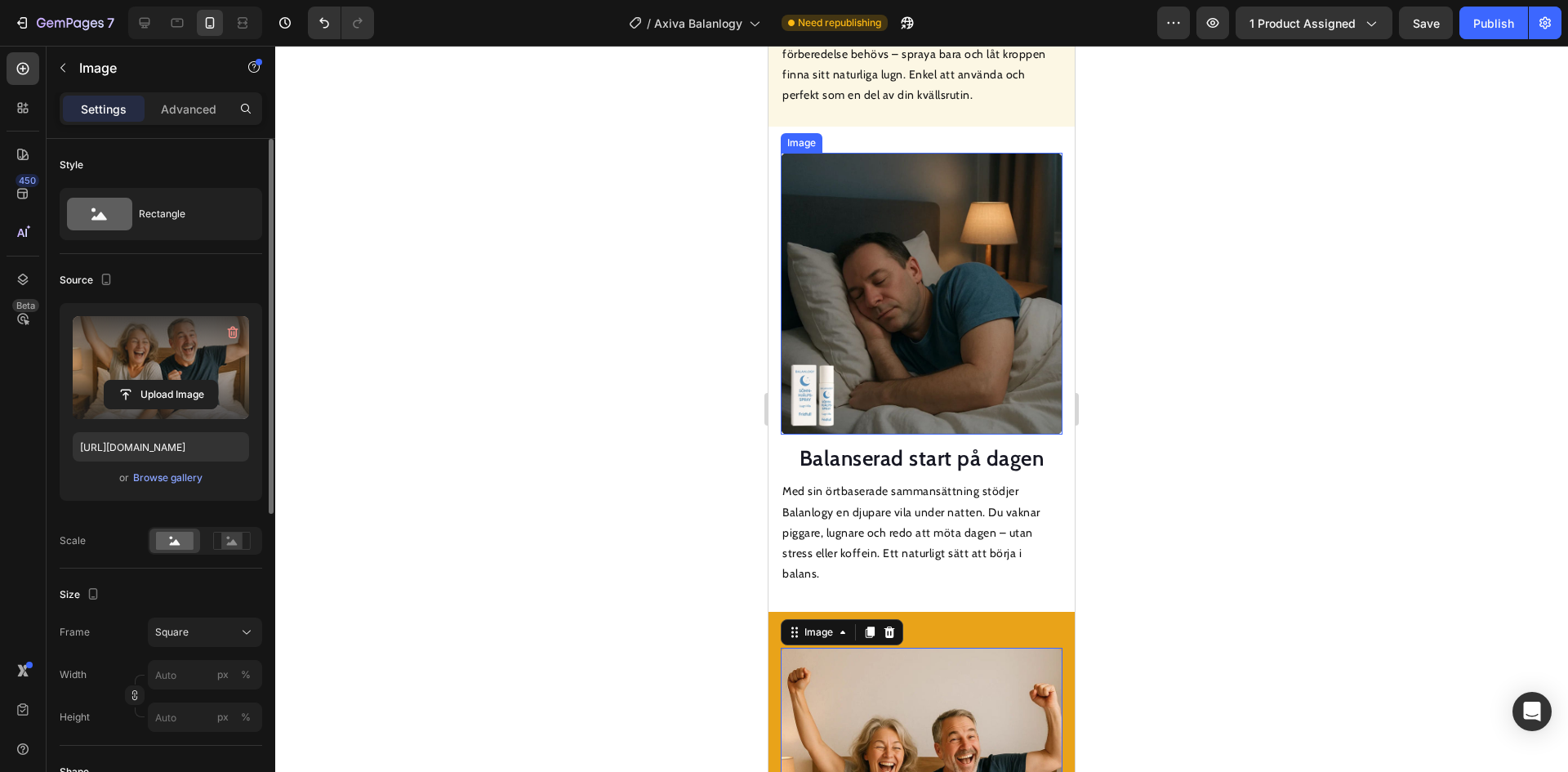
click at [921, 353] on img at bounding box center [922, 293] width 282 height 282
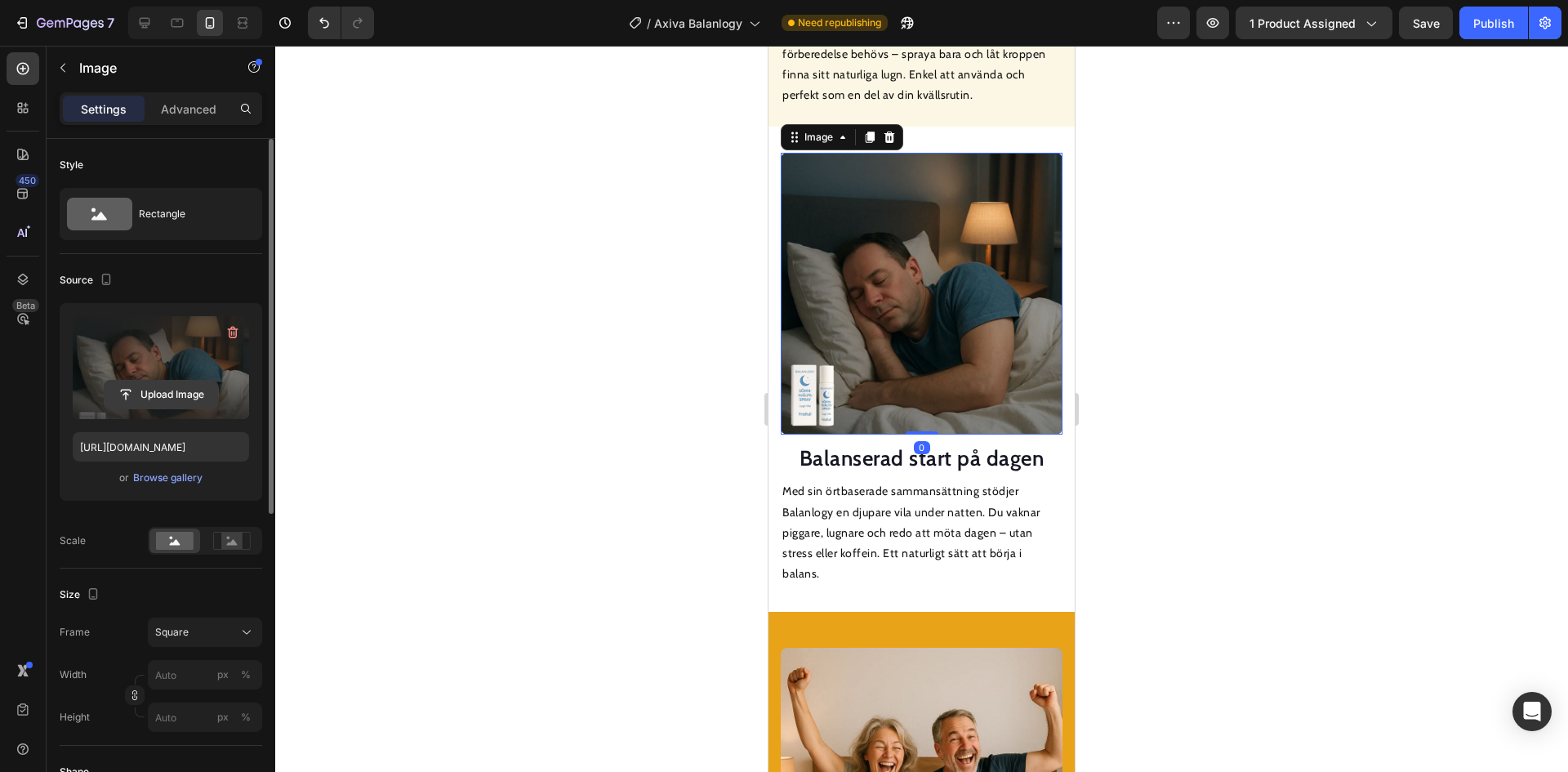
click at [158, 388] on input "file" at bounding box center [161, 394] width 113 height 28
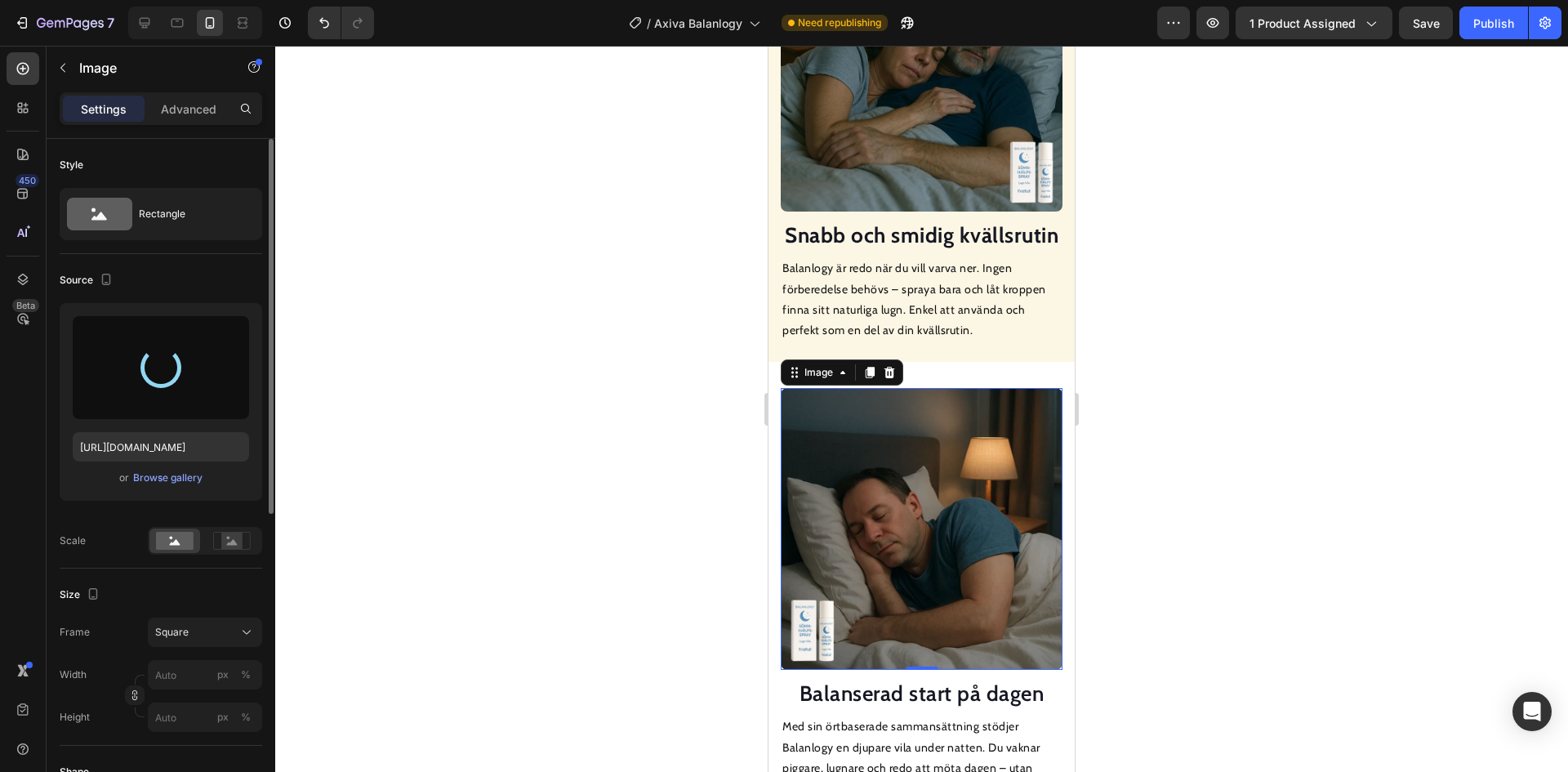
scroll to position [1611, 0]
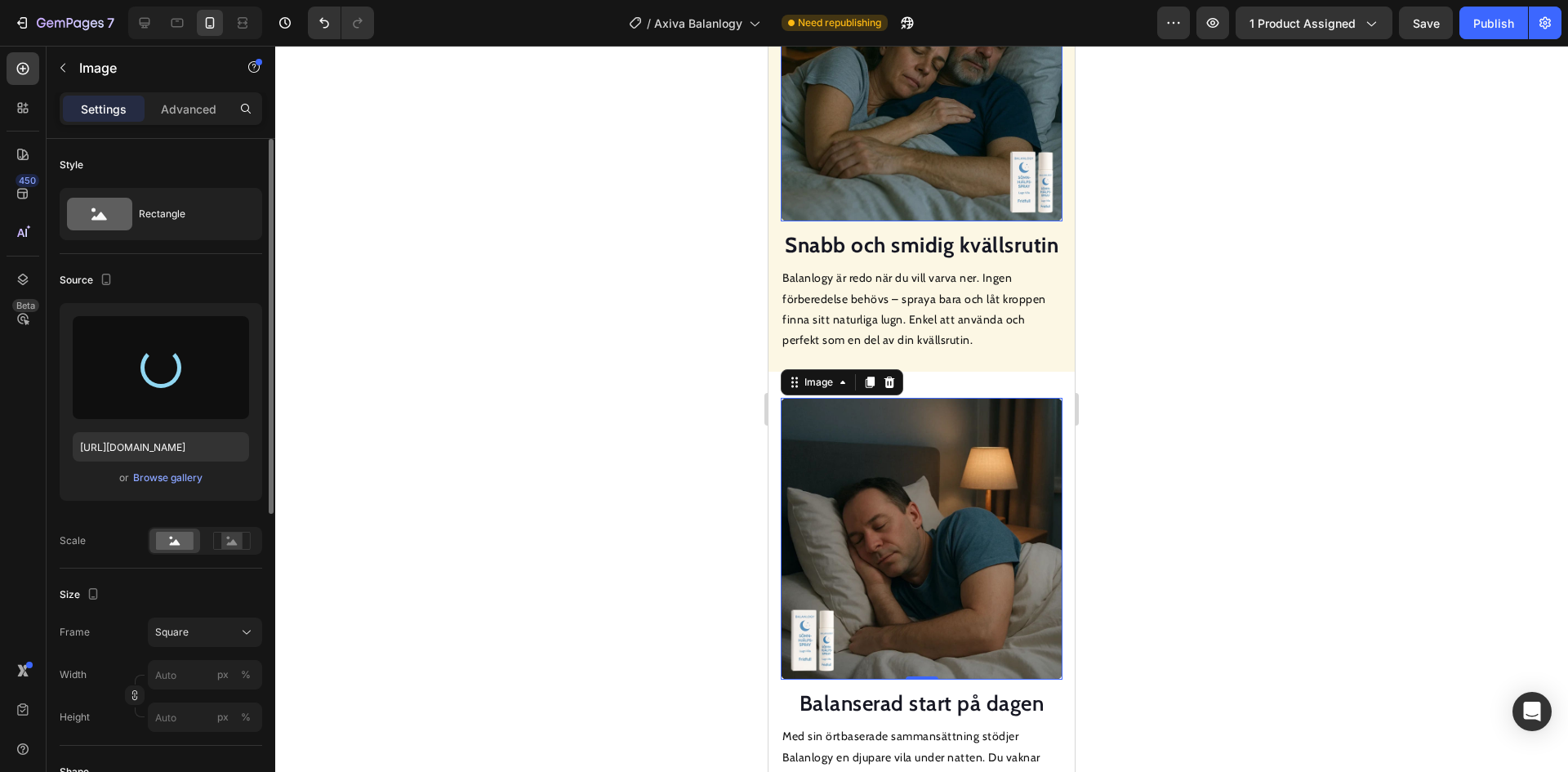
type input "[URL][DOMAIN_NAME]"
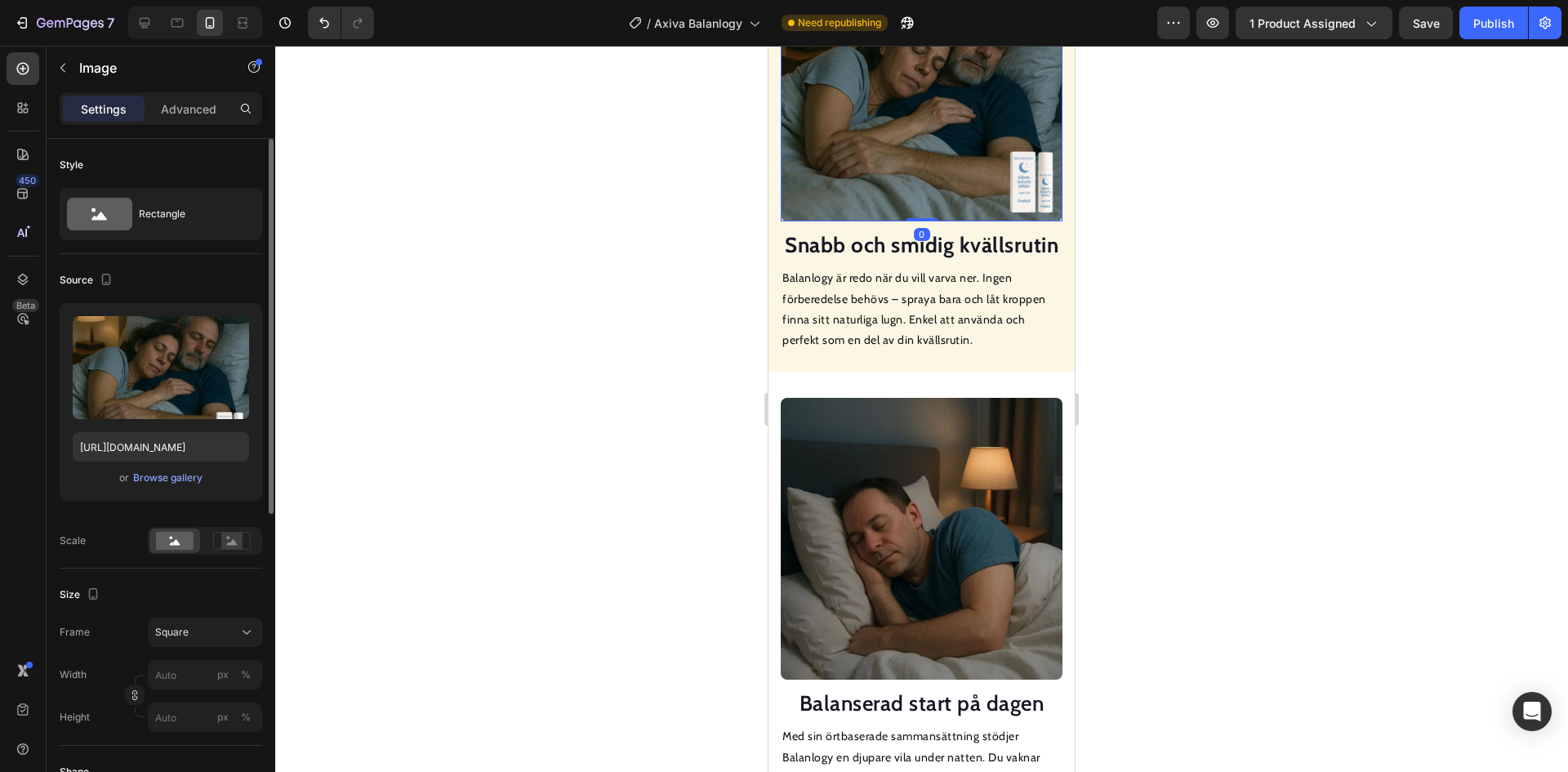
click at [907, 136] on img at bounding box center [922, 81] width 282 height 282
click at [170, 393] on input "file" at bounding box center [161, 394] width 113 height 28
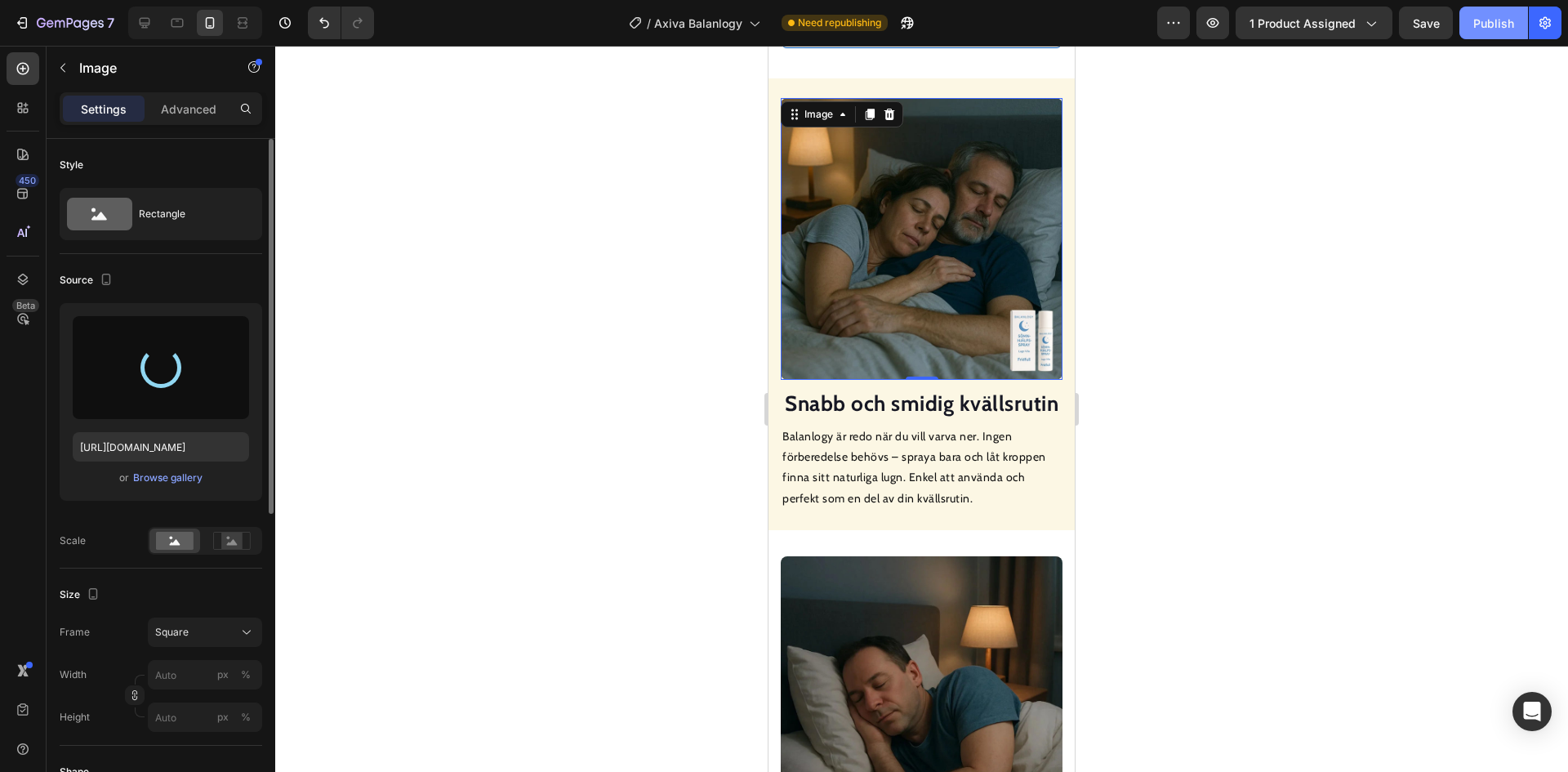
scroll to position [1366, 0]
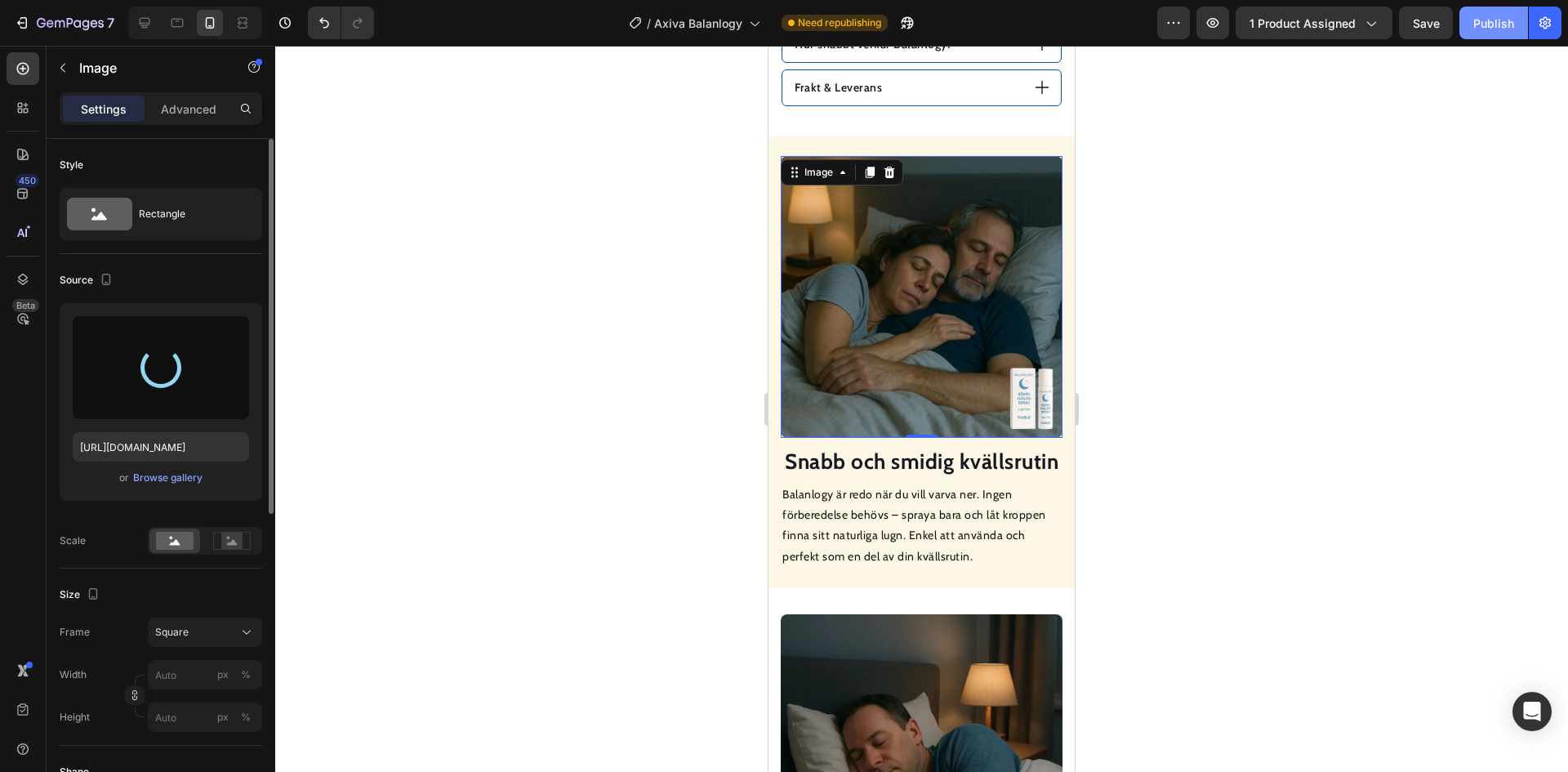
type input "[URL][DOMAIN_NAME]"
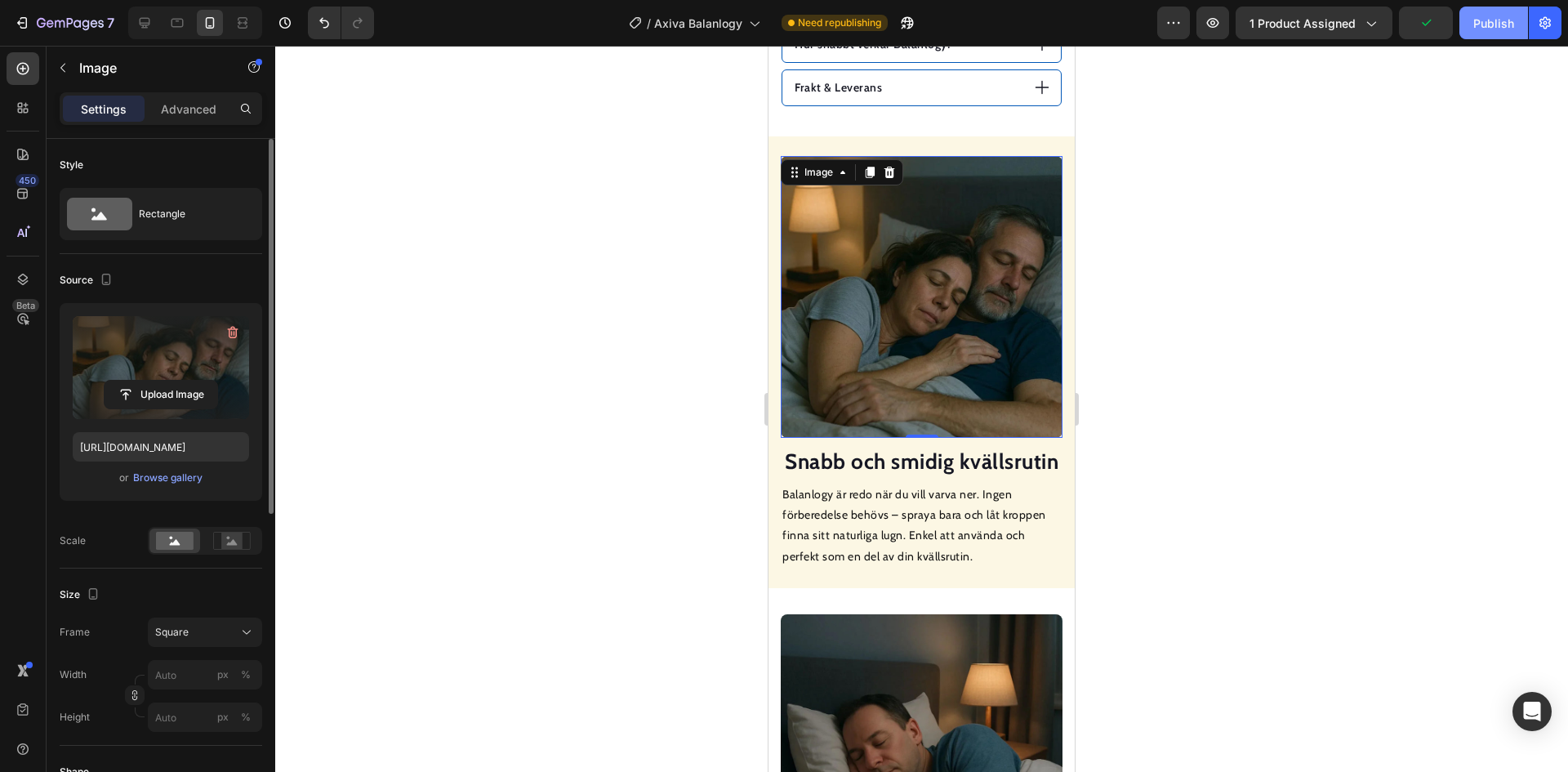
click at [1501, 21] on div "Publish" at bounding box center [1493, 23] width 41 height 17
click at [141, 25] on icon at bounding box center [145, 23] width 11 height 11
type input "100"
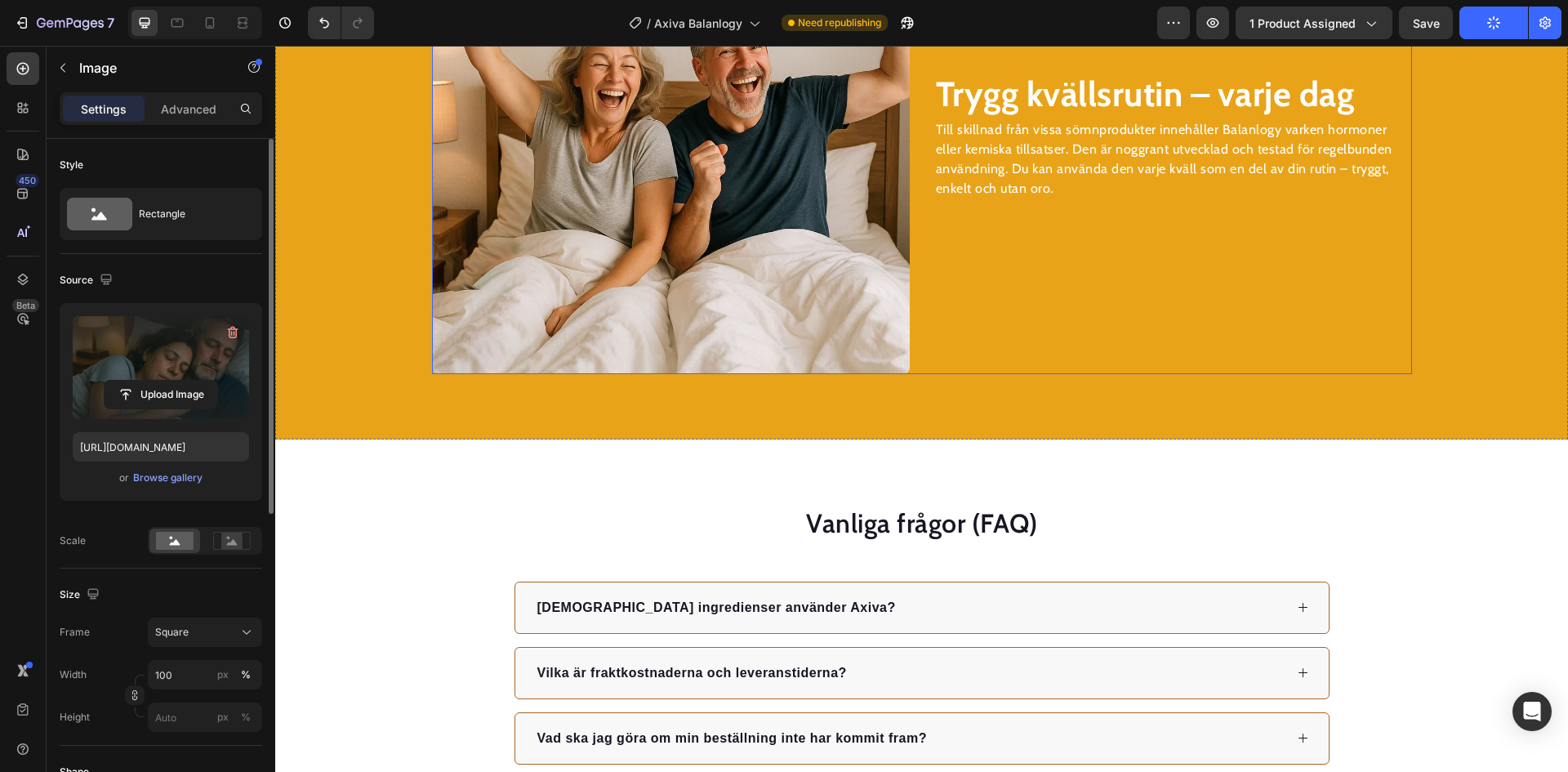
scroll to position [2712, 0]
